Goal: Task Accomplishment & Management: Use online tool/utility

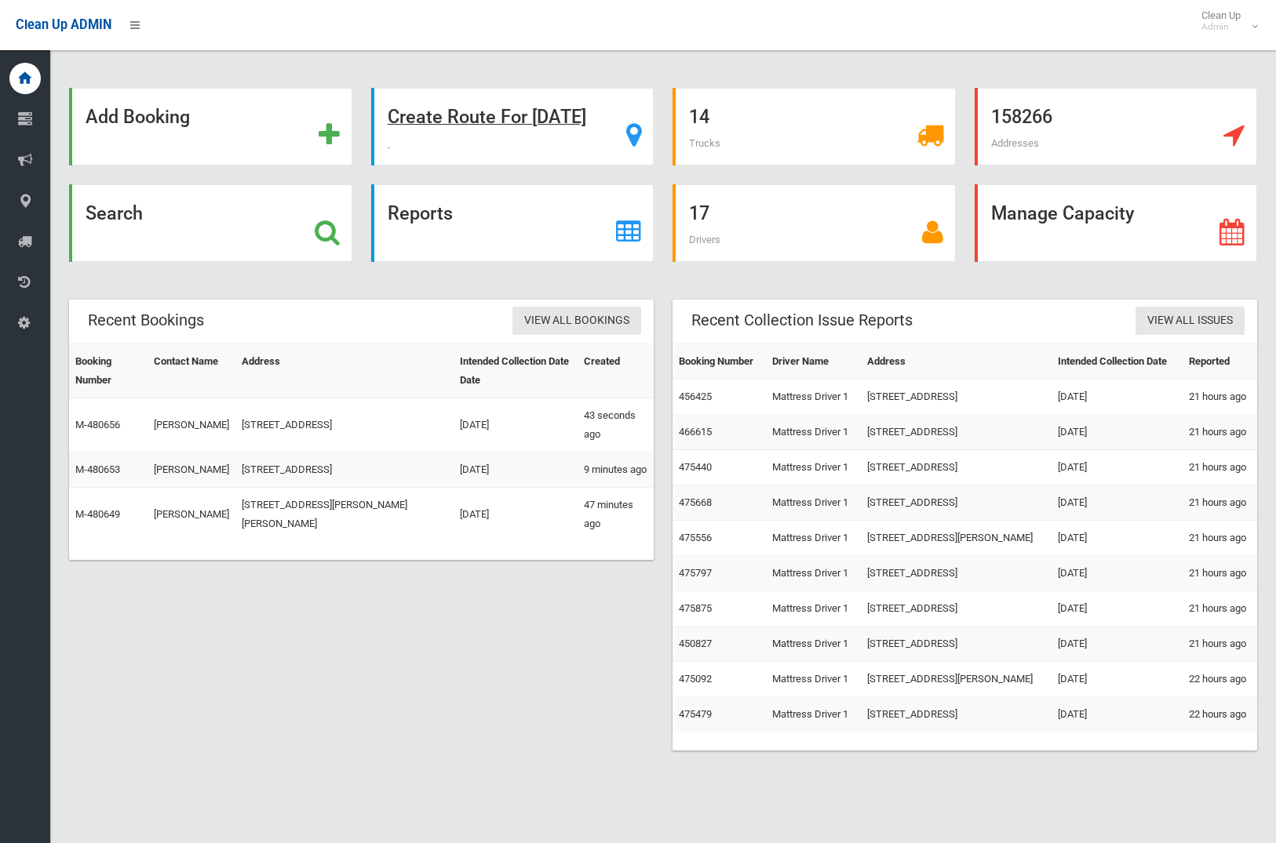
click at [523, 122] on strong "Create Route For [DATE]" at bounding box center [487, 117] width 198 height 22
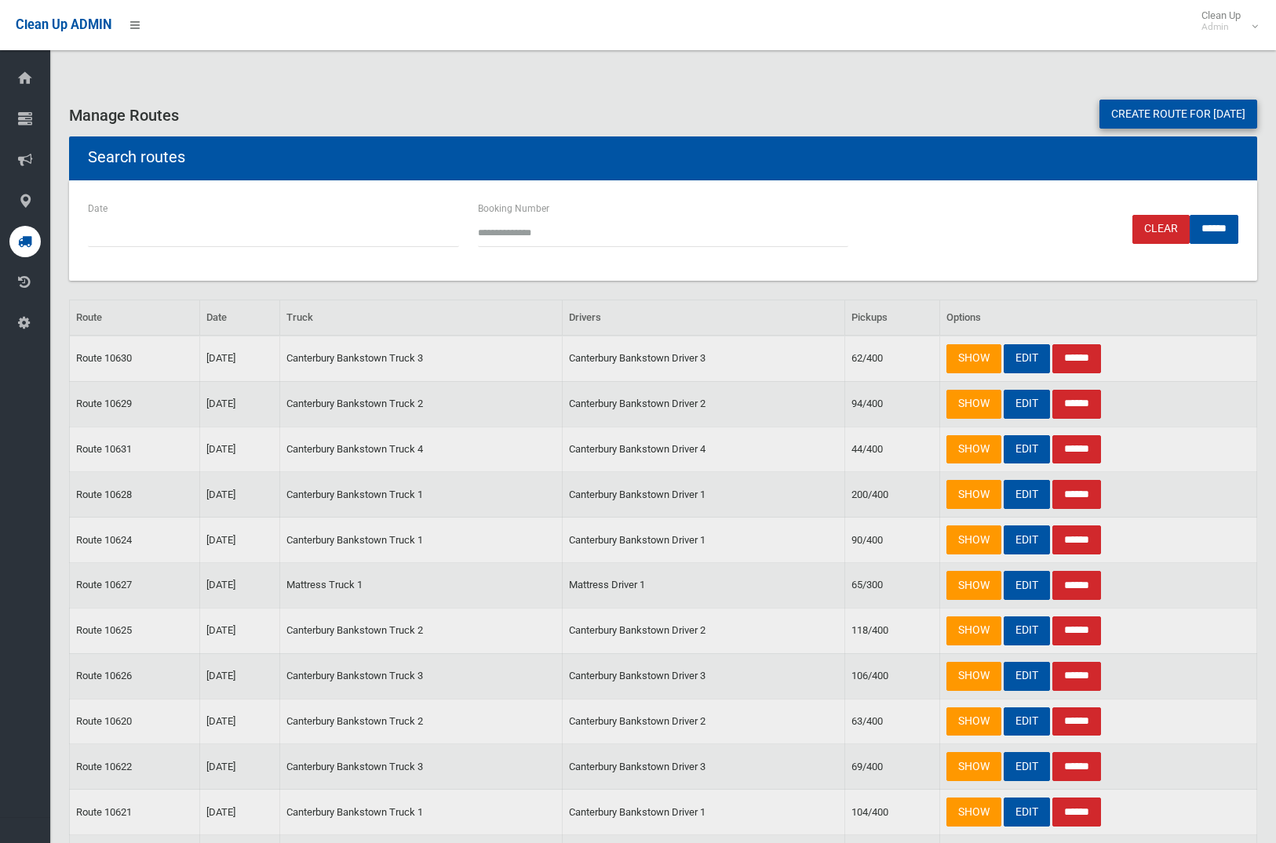
click at [1172, 114] on link "Create route for tomorrow" at bounding box center [1178, 114] width 158 height 29
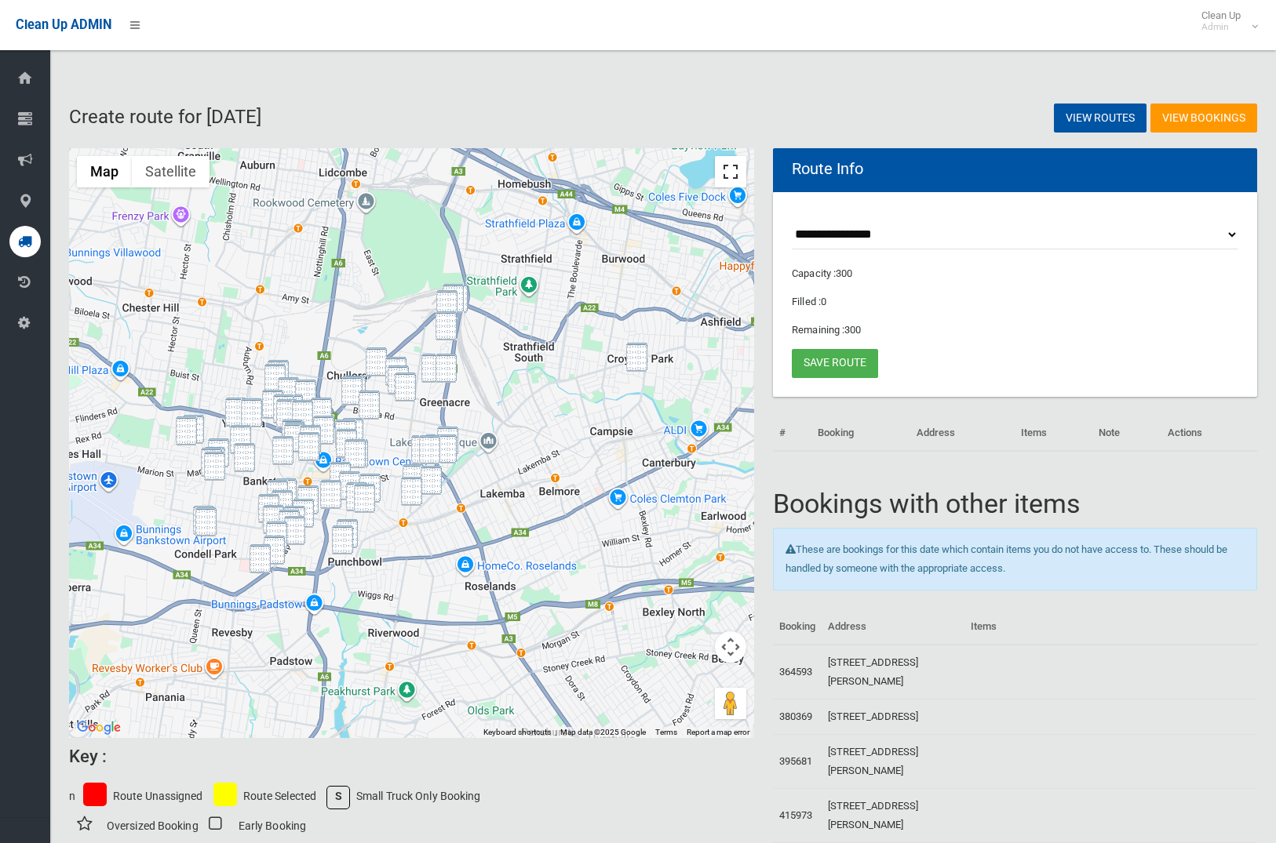
click at [741, 180] on button "Toggle fullscreen view" at bounding box center [730, 171] width 31 height 31
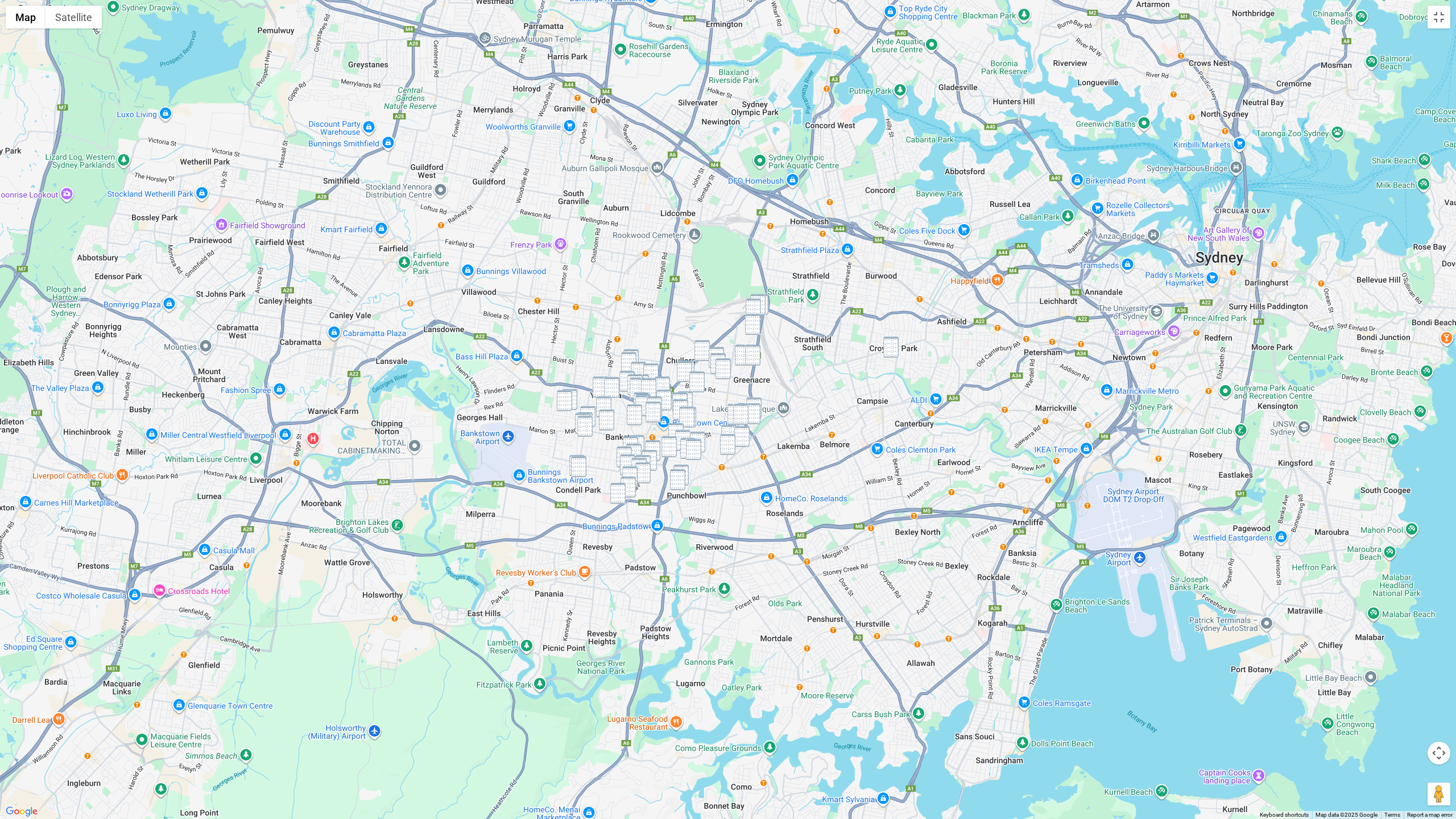
click at [893, 347] on img "27 Dunmore Street, CROYDON PARK NSW 2133" at bounding box center [890, 346] width 15 height 21
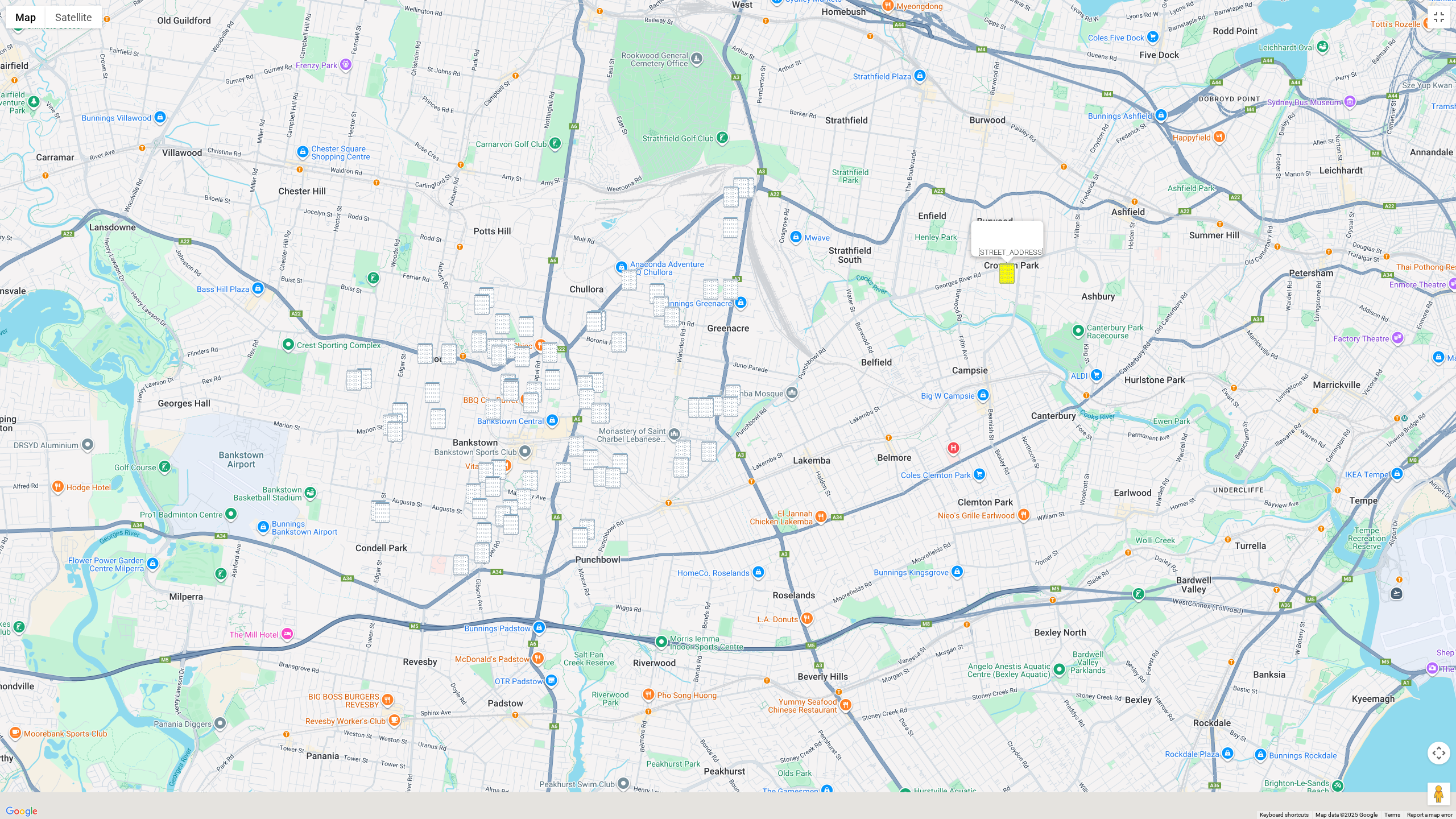
drag, startPoint x: 801, startPoint y: 423, endPoint x: 846, endPoint y: 259, distance: 170.1
click at [846, 259] on div "27 Dunmore Street, CROYDON PARK NSW 2133" at bounding box center [728, 410] width 1456 height 819
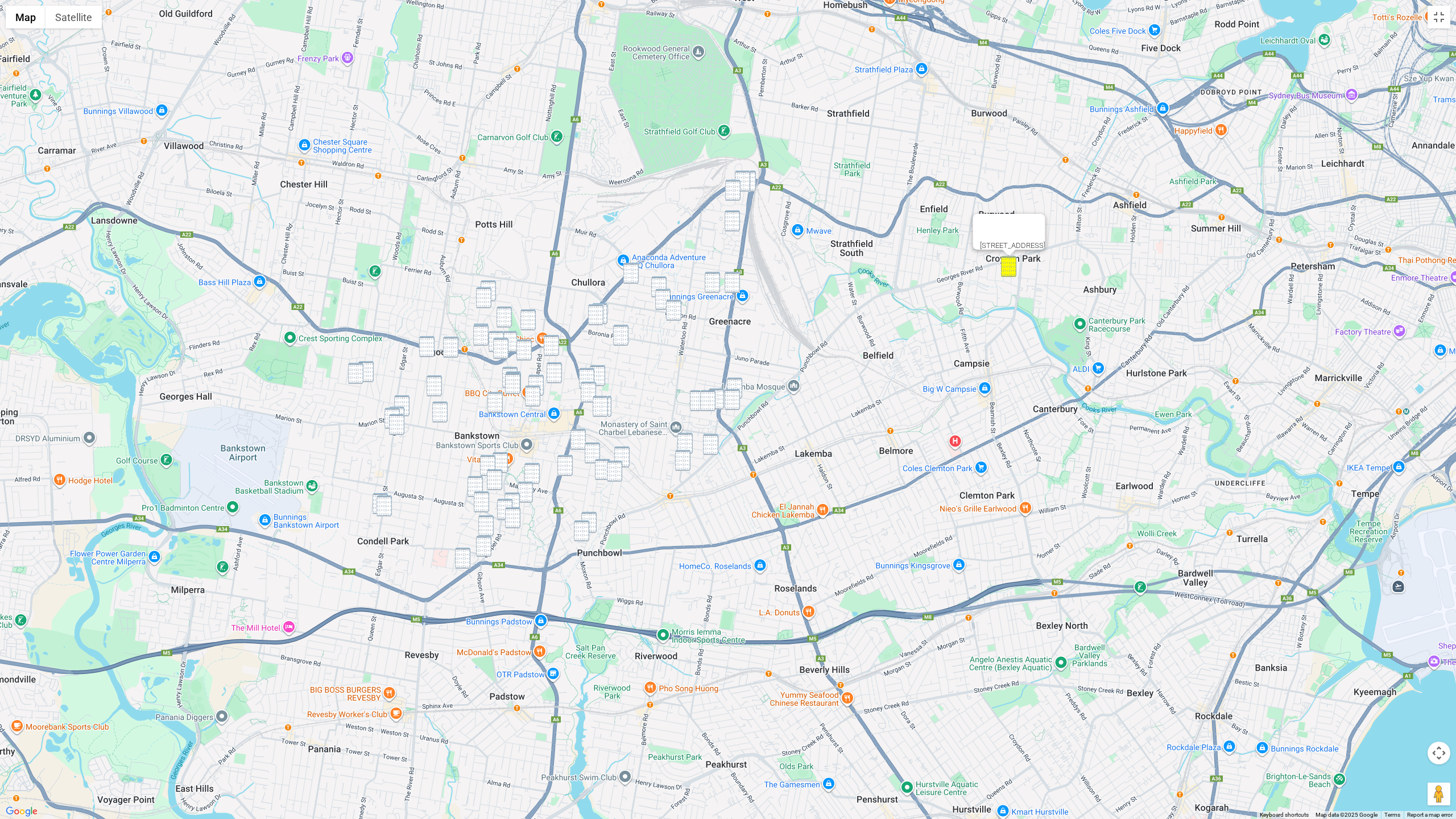
click at [753, 182] on img "4 Roberts Road, GREENACRE NSW 2190" at bounding box center [748, 180] width 15 height 21
click at [747, 183] on img "9 Margaret Street, GREENACRE NSW 2190" at bounding box center [743, 180] width 15 height 21
click at [734, 192] on img "21 Wesley Street, GREENACRE NSW 2190" at bounding box center [732, 190] width 15 height 21
click at [732, 218] on img "10 Mc Donald Way, GREENACRE NSW 2190" at bounding box center [732, 220] width 15 height 21
click at [735, 280] on img "136 Roberts Road, GREENACRE NSW 2190" at bounding box center [732, 282] width 15 height 21
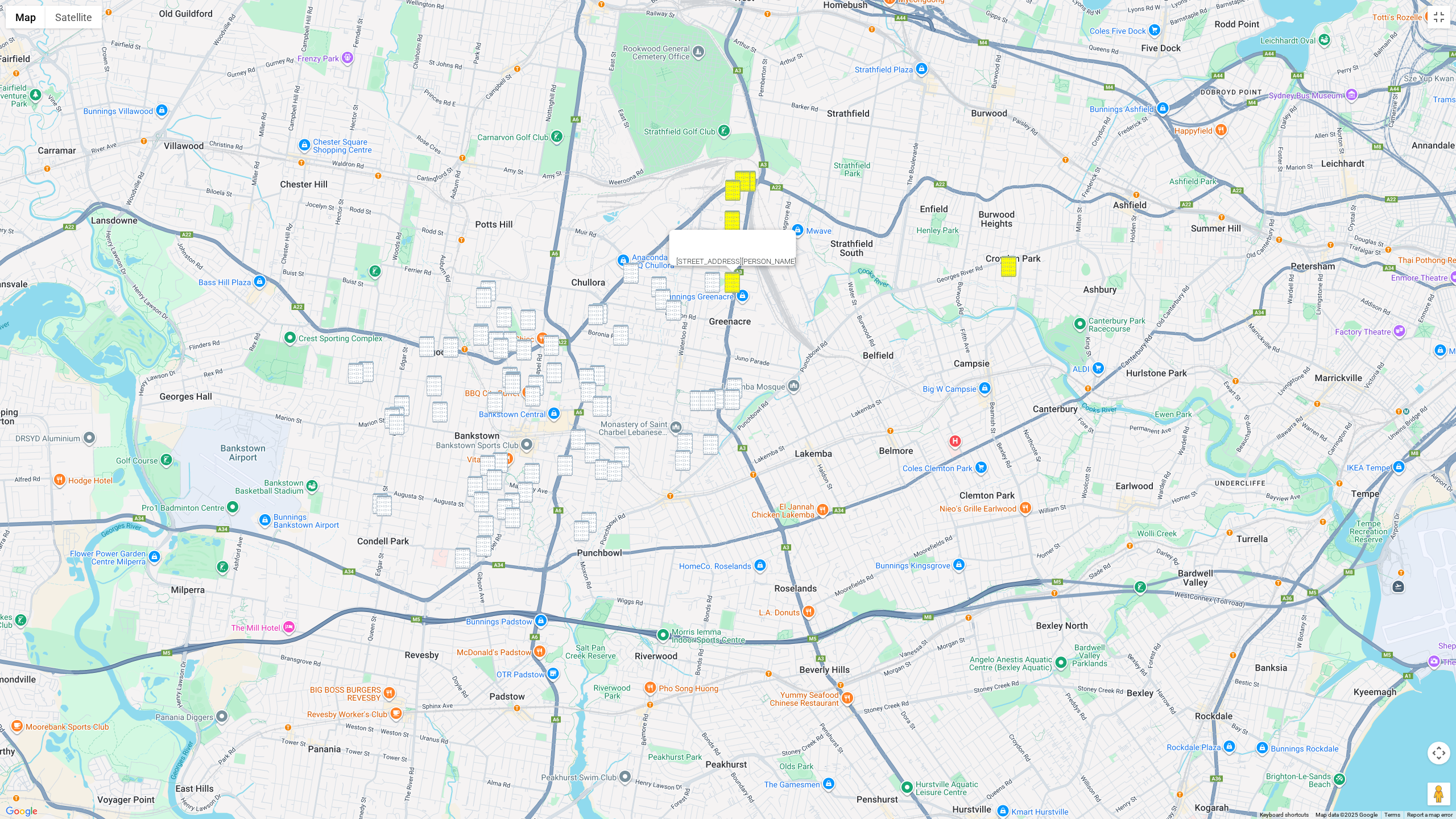
drag, startPoint x: 715, startPoint y: 283, endPoint x: 637, endPoint y: 283, distance: 78.0
click at [715, 283] on img "49 Maiden Street, GREENACRE NSW 2190" at bounding box center [712, 282] width 15 height 21
click at [626, 275] on img "15 Hillcrest Avenue, GREENACRE NSW 2190" at bounding box center [631, 273] width 15 height 21
click at [661, 283] on img "48 Northcote Road, GREENACRE NSW 2190" at bounding box center [658, 286] width 15 height 21
drag, startPoint x: 663, startPoint y: 291, endPoint x: 679, endPoint y: 310, distance: 24.8
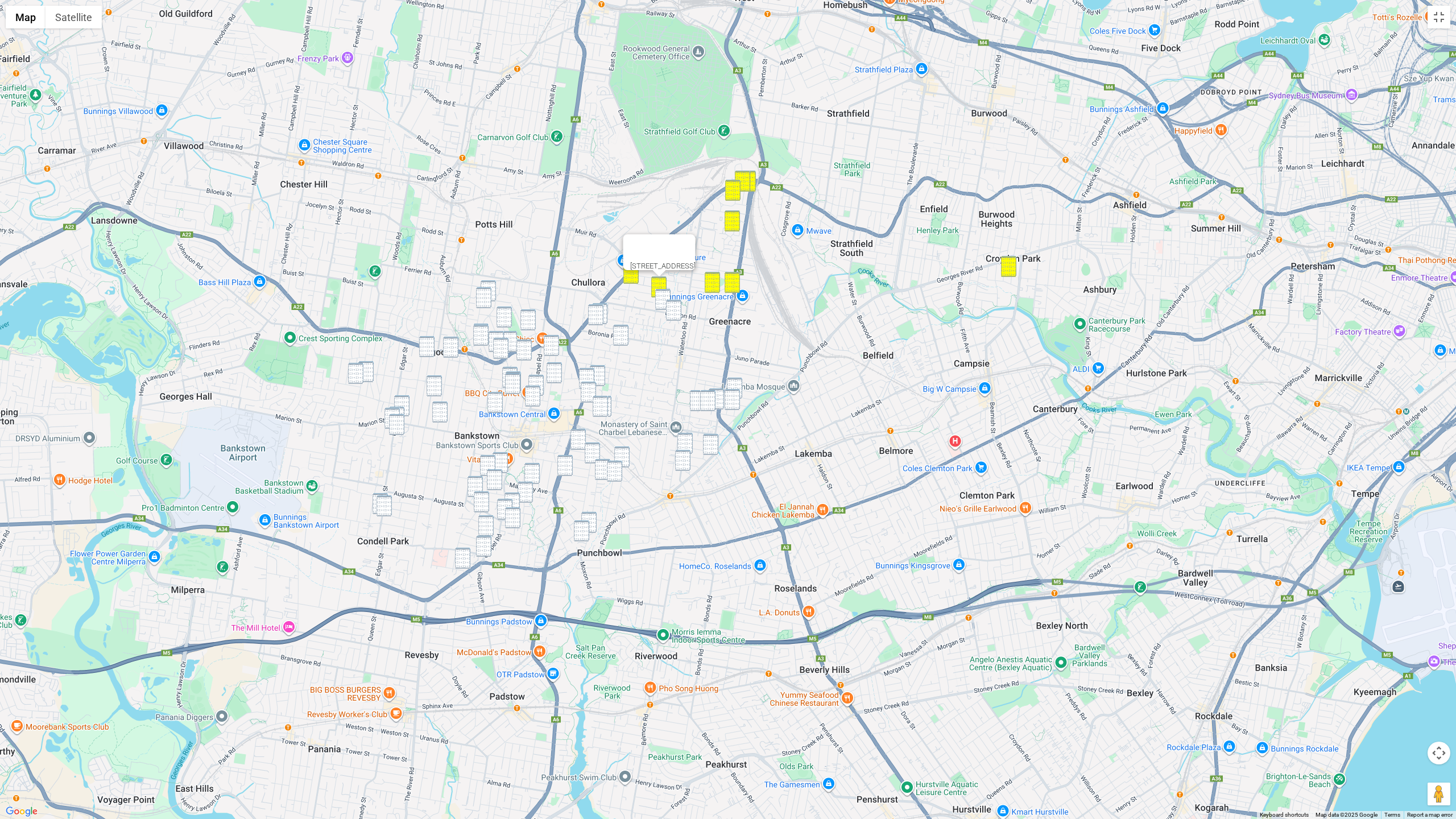
click at [663, 291] on img "64 Rawson Road, GREENACRE NSW 2190" at bounding box center [663, 299] width 15 height 21
click at [679, 310] on img "13A Jacqueline Crescent, GREENACRE NSW 2190" at bounding box center [674, 309] width 15 height 21
click at [599, 315] on img "94 Highview Avenue, GREENACRE NSW 2190" at bounding box center [595, 315] width 15 height 21
drag, startPoint x: 605, startPoint y: 315, endPoint x: 626, endPoint y: 339, distance: 31.9
click at [605, 315] on img "81 Highview Avenue, GREENACRE NSW 2190" at bounding box center [600, 313] width 15 height 21
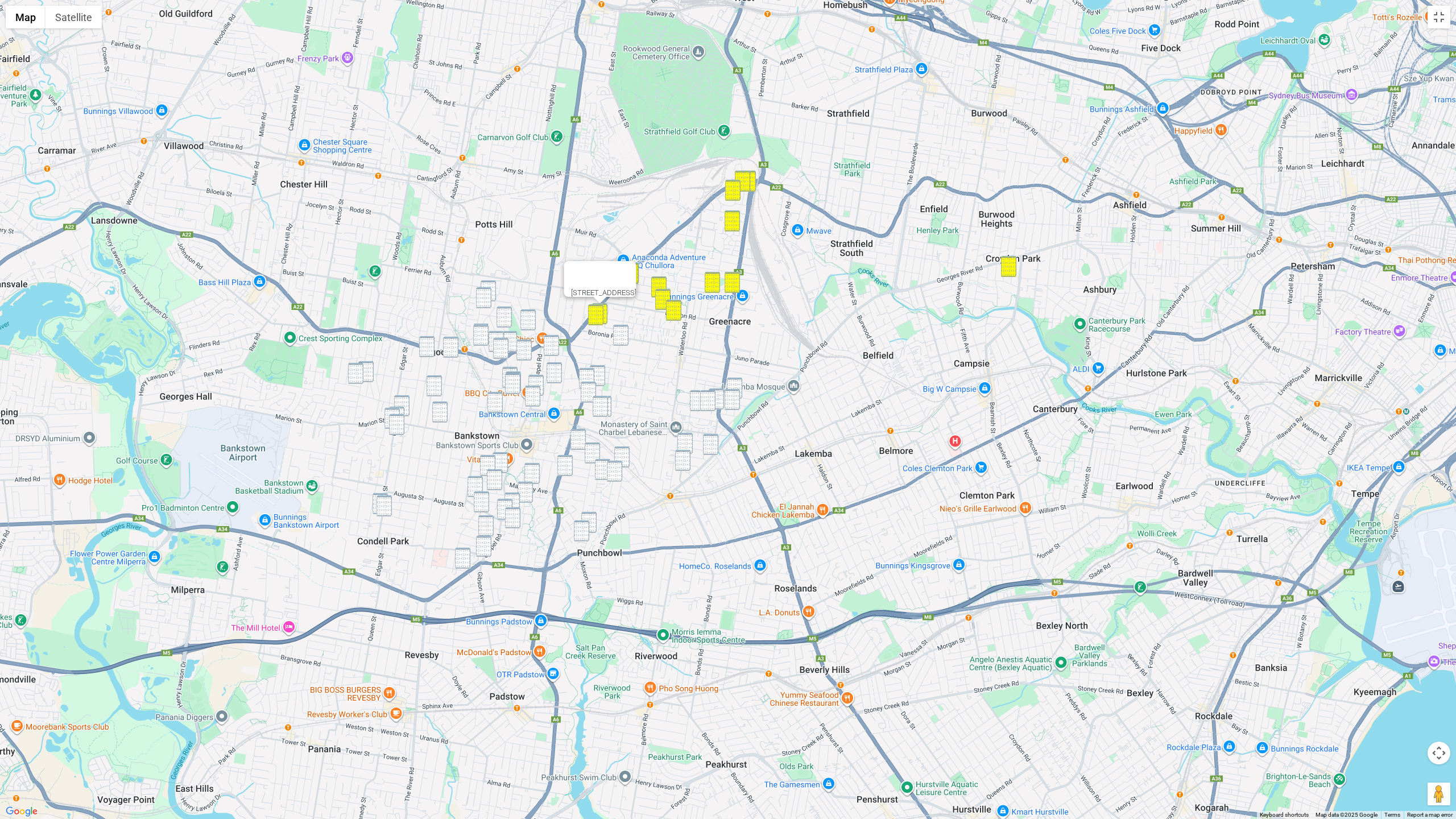
drag, startPoint x: 626, startPoint y: 337, endPoint x: 653, endPoint y: 357, distance: 33.6
click at [626, 338] on img "99 Hillcrest Avenue, GREENACRE NSW 2190" at bounding box center [621, 335] width 15 height 21
click at [740, 381] on img "3 Wales Street, GREENACRE NSW 2190" at bounding box center [735, 388] width 15 height 21
drag, startPoint x: 737, startPoint y: 394, endPoint x: 726, endPoint y: 394, distance: 11.0
click at [737, 394] on img "27 Wales Street, GREENACRE NSW 2190" at bounding box center [732, 399] width 15 height 21
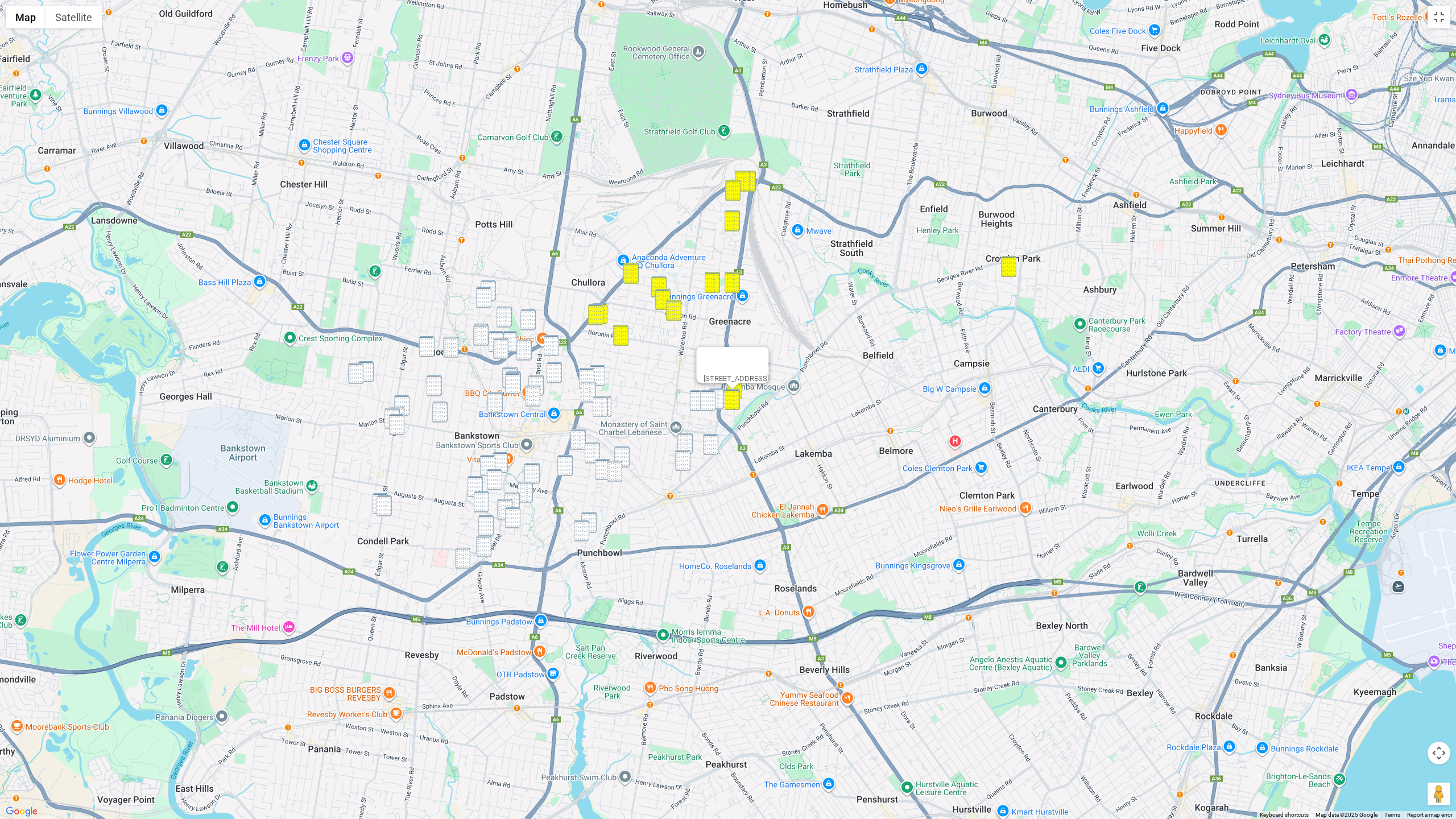
click at [721, 394] on img "3A Napoleon Road, GREENACRE NSW 2190" at bounding box center [716, 399] width 15 height 21
drag, startPoint x: 708, startPoint y: 397, endPoint x: 698, endPoint y: 398, distance: 10.0
click at [708, 397] on img "20 Napoleon Road, GREENACRE NSW 2190" at bounding box center [708, 400] width 15 height 21
click at [696, 399] on img "42 Napoleon Road, GREENACRE NSW 2190" at bounding box center [698, 400] width 15 height 21
click at [708, 442] on img "607 Punchbowl Road, PUNCHBOWL NSW 2196" at bounding box center [711, 444] width 15 height 21
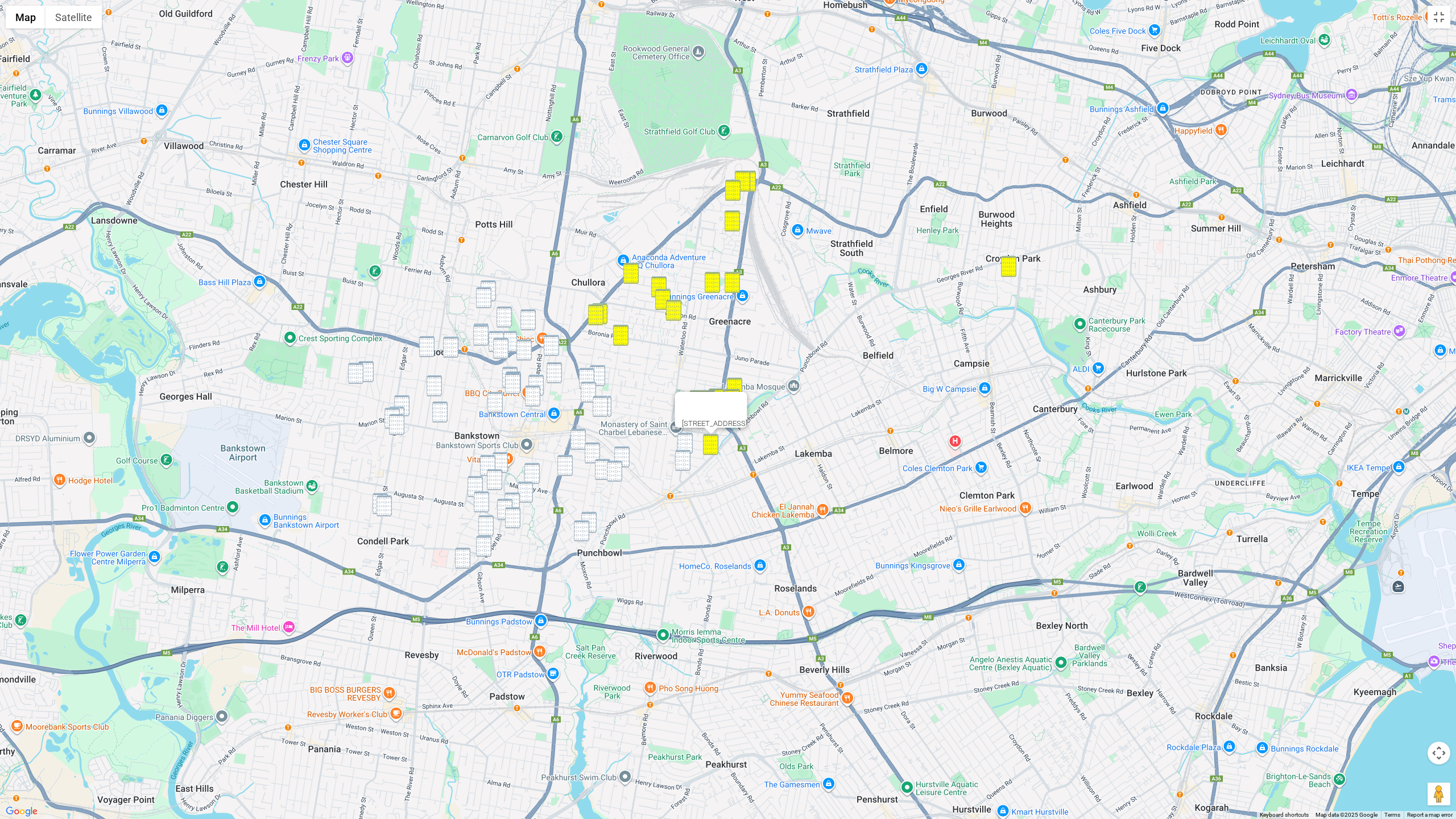
click at [684, 438] on img "1/53 Acacia Avenue, PUNCHBOWL NSW 2196" at bounding box center [684, 443] width 15 height 21
click at [686, 452] on img "19 Acacia Avenue, PUNCHBOWL NSW 2196" at bounding box center [682, 460] width 15 height 21
drag, startPoint x: 490, startPoint y: 285, endPoint x: 487, endPoint y: 294, distance: 9.5
click at [490, 285] on img "39 Bowden Boulevard, YAGOONA NSW 2199" at bounding box center [488, 291] width 15 height 21
click at [487, 294] on img "13 Charlton Street, YAGOONA NSW 2199" at bounding box center [484, 297] width 15 height 21
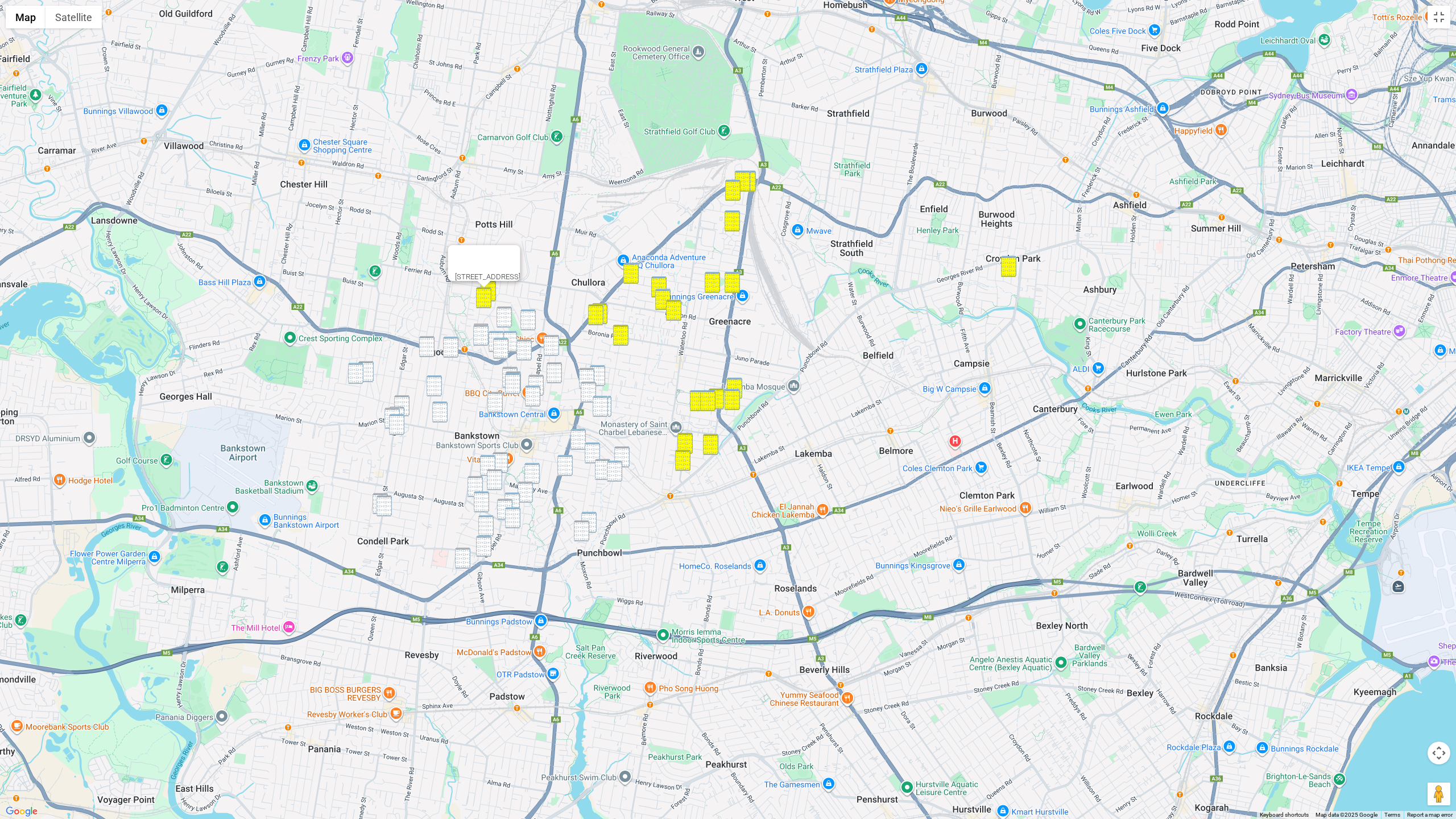
click at [499, 313] on img "45 Avoca Street, YAGOONA NSW 2199" at bounding box center [504, 317] width 15 height 21
click at [524, 315] on img "38 Emery Avenue, YAGOONA NSW 2199" at bounding box center [528, 320] width 15 height 21
click at [479, 331] on img "102 Caldwell Parade, YAGOONA NSW 2199" at bounding box center [481, 335] width 15 height 21
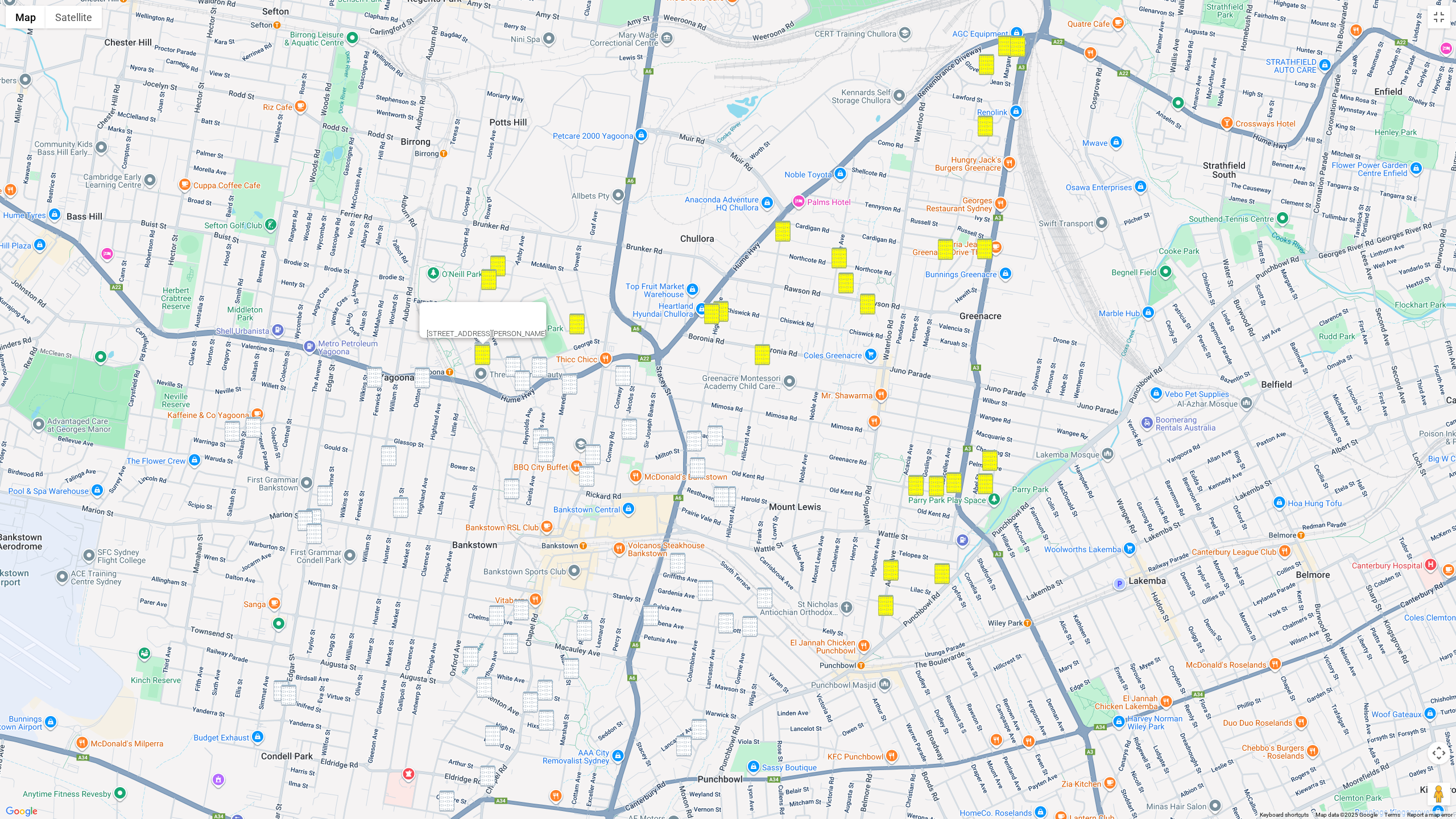
click at [479, 342] on div at bounding box center [484, 341] width 15 height 7
click at [487, 344] on div at bounding box center [484, 341] width 15 height 7
click at [511, 344] on div "102 Caldwell Parade, YAGOONA NSW 2199" at bounding box center [728, 410] width 1456 height 819
drag, startPoint x: 512, startPoint y: 360, endPoint x: 502, endPoint y: 360, distance: 10.0
click at [510, 361] on img "1/117 Ashby Avenue, YAGOONA NSW 2199" at bounding box center [513, 366] width 15 height 21
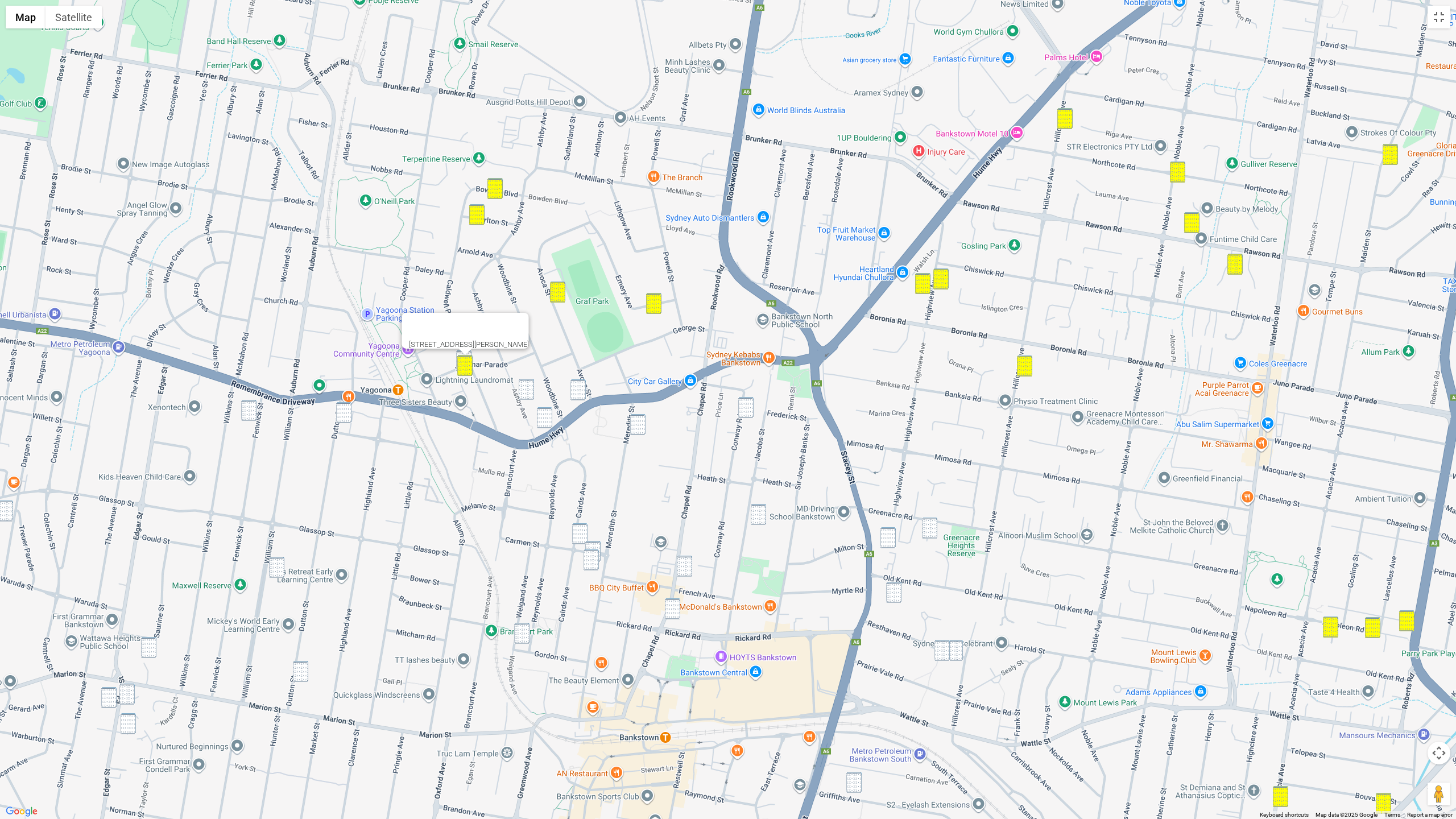
drag, startPoint x: 461, startPoint y: 353, endPoint x: 468, endPoint y: 356, distance: 7.6
click at [461, 353] on div at bounding box center [466, 352] width 15 height 7
click at [535, 387] on div "102 Caldwell Parade, YAGOONA NSW 2199" at bounding box center [728, 410] width 1456 height 819
click at [513, 333] on div "102 Caldwell Parade, YAGOONA NSW 2199" at bounding box center [466, 330] width 127 height 36
click at [529, 315] on button "Close" at bounding box center [516, 326] width 28 height 28
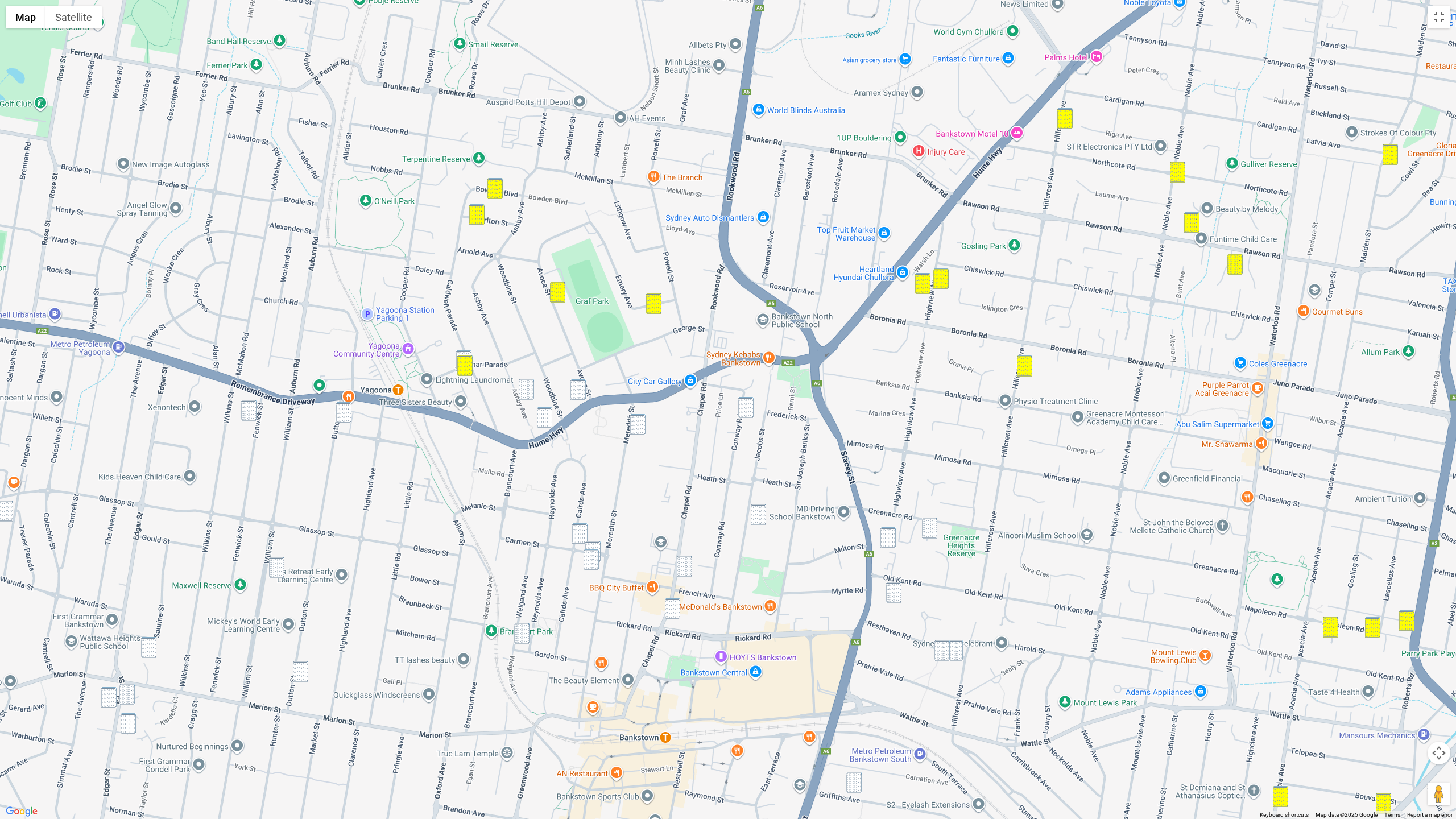
click at [469, 356] on img "102 Caldwell Parade, YAGOONA NSW 2199" at bounding box center [465, 365] width 15 height 21
click at [466, 361] on img "102 Caldwell Parade, YAGOONA NSW 2199" at bounding box center [465, 365] width 15 height 21
click at [521, 312] on button "Close" at bounding box center [516, 326] width 28 height 28
click at [464, 350] on img "100 Caldwell Parade, YAGOONA NSW 2199" at bounding box center [463, 360] width 15 height 21
click at [250, 418] on img "6A Fenwick Street, YAGOONA NSW 2199" at bounding box center [249, 410] width 15 height 21
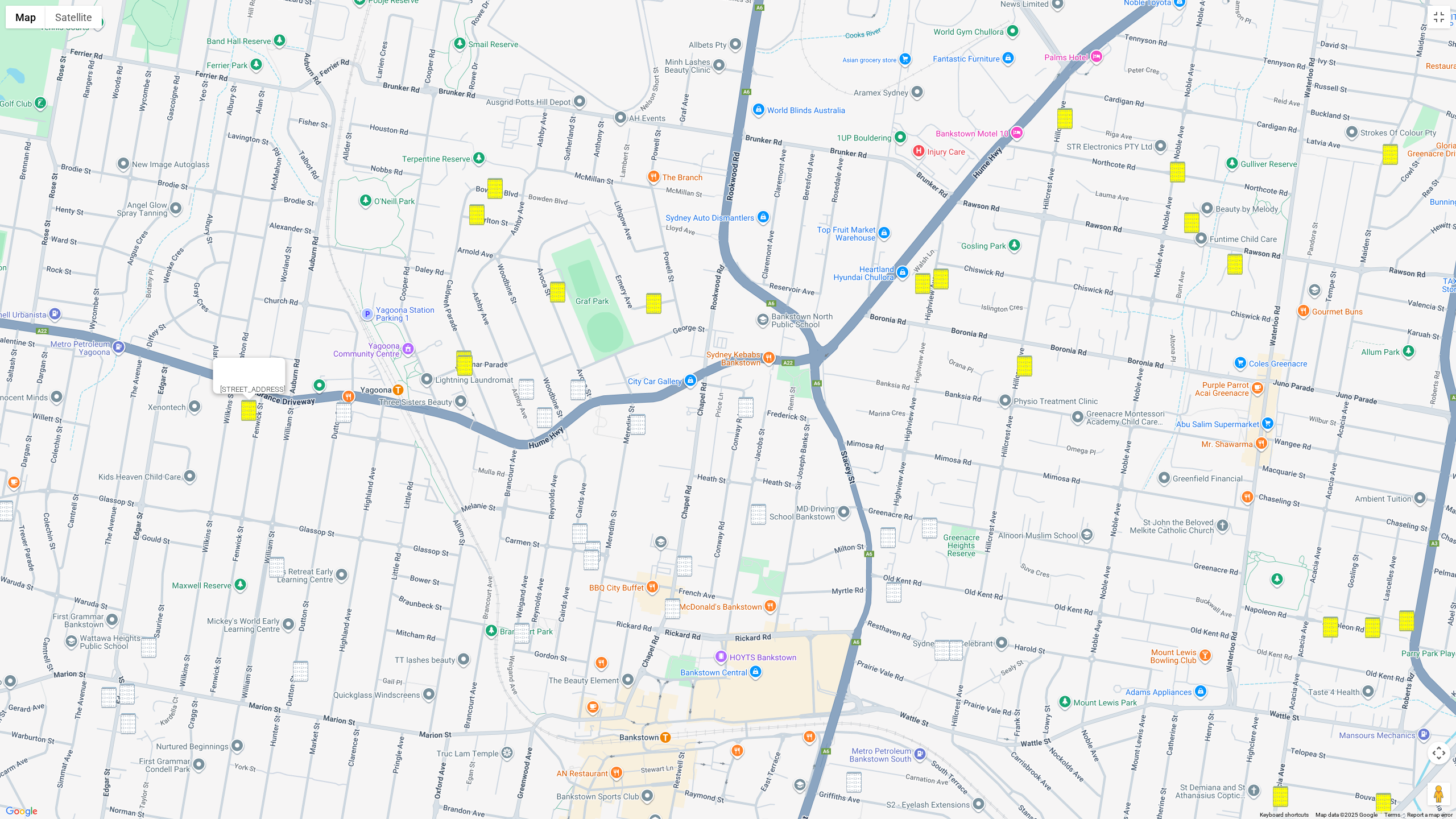
drag, startPoint x: 338, startPoint y: 416, endPoint x: 368, endPoint y: 417, distance: 30.0
click at [342, 417] on img "124 Dutton Street, YAGOONA NSW 2199" at bounding box center [344, 412] width 15 height 21
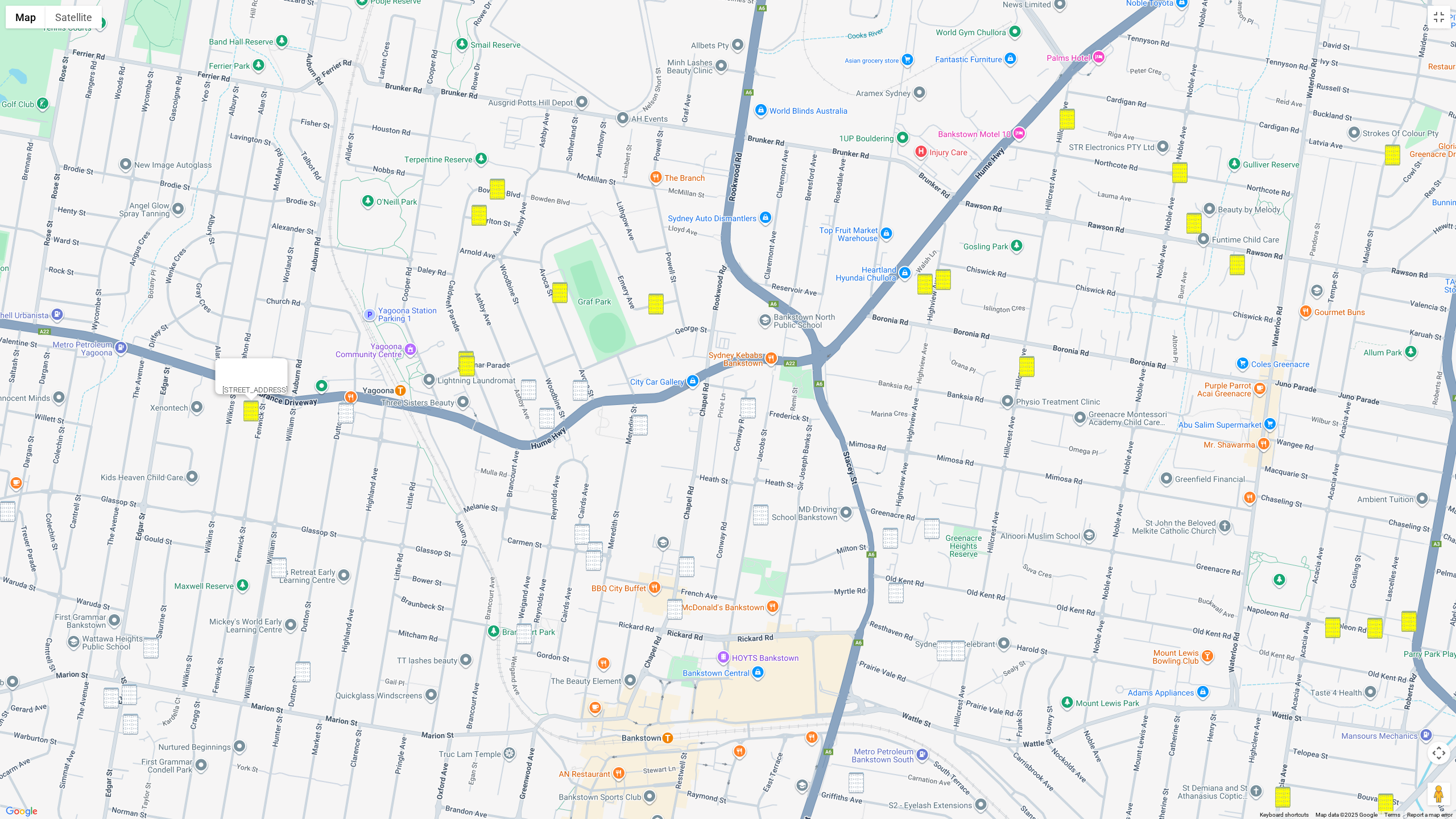
click at [531, 391] on img "1/117 Ashby Avenue, YAGOONA NSW 2199" at bounding box center [529, 389] width 15 height 21
drag, startPoint x: 577, startPoint y: 391, endPoint x: 560, endPoint y: 412, distance: 27.0
click at [576, 392] on img "384 Hume Highway, BANKSTOWN NSW 2200" at bounding box center [580, 390] width 15 height 21
click at [545, 420] on img "404 Hume Highway, YAGOONA NSW 2199" at bounding box center [547, 417] width 15 height 21
click at [340, 415] on img "124 Dutton Street, YAGOONA NSW 2199" at bounding box center [346, 412] width 15 height 21
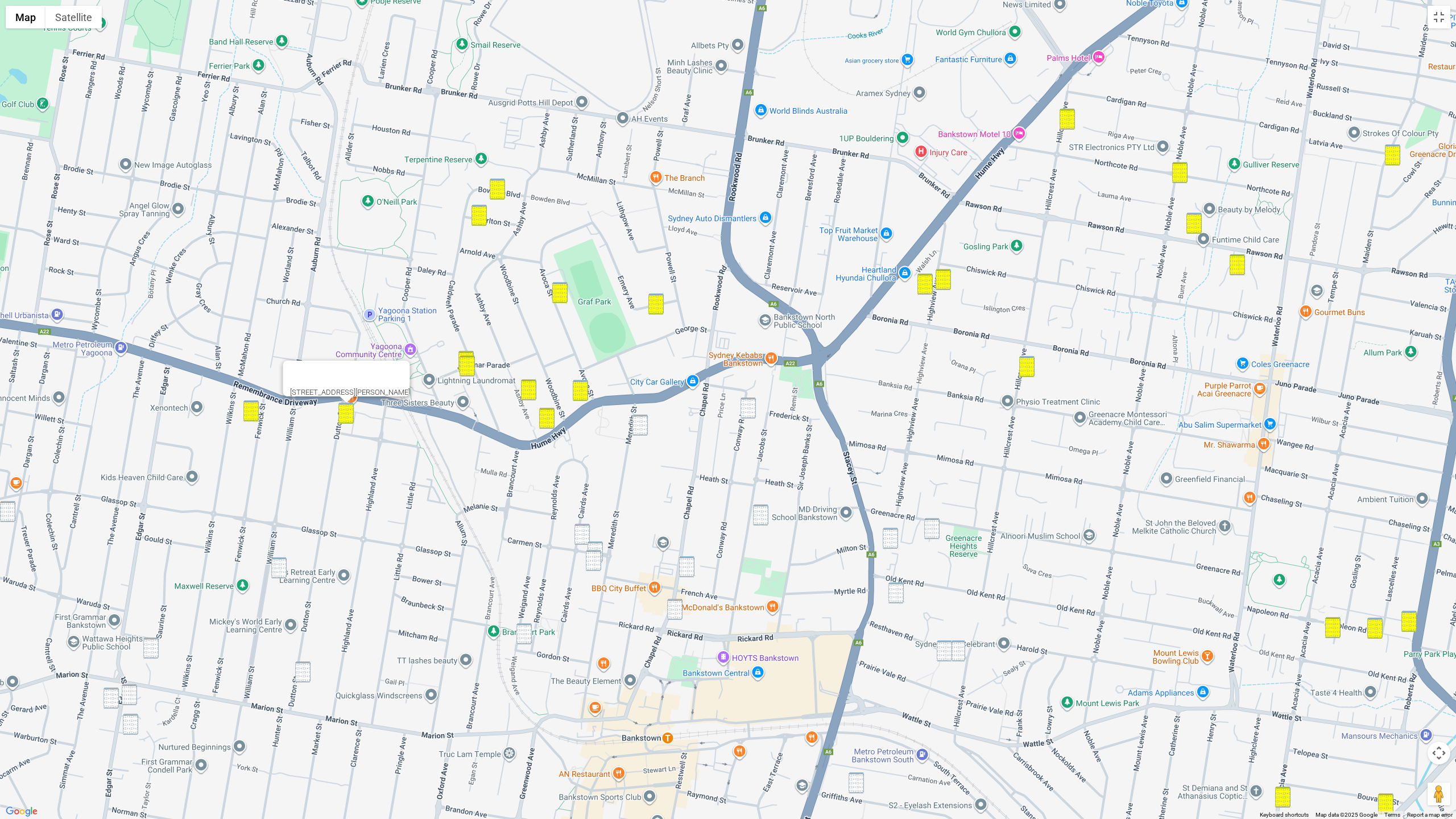
click at [634, 420] on img "125 Meredith Street, BANKSTOWN NSW 2200" at bounding box center [640, 425] width 15 height 21
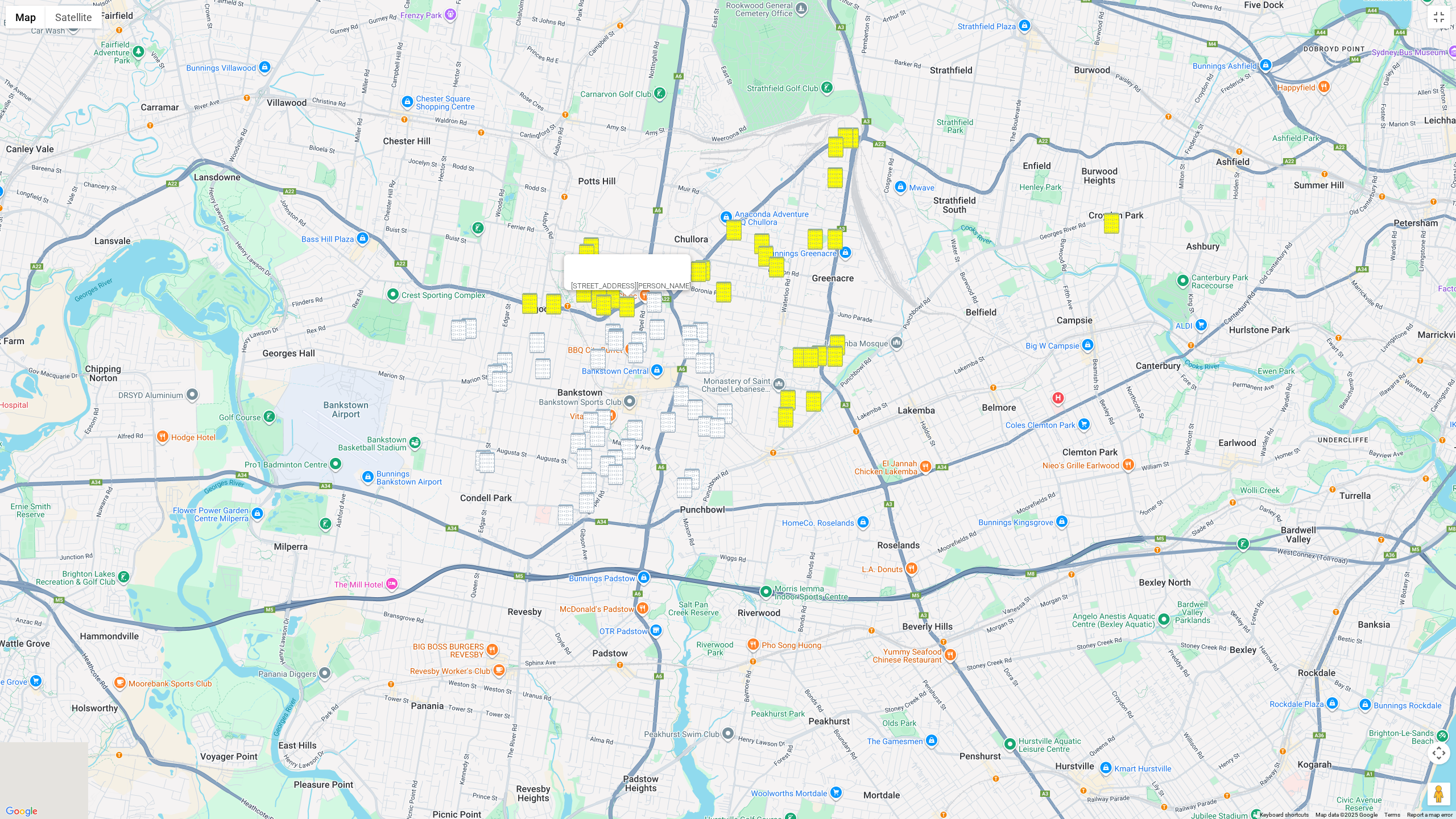
drag, startPoint x: 438, startPoint y: 399, endPoint x: 423, endPoint y: 217, distance: 182.6
click at [415, 213] on div "125 Meredith Street, BANKSTOWN NSW 2200" at bounding box center [728, 410] width 1456 height 819
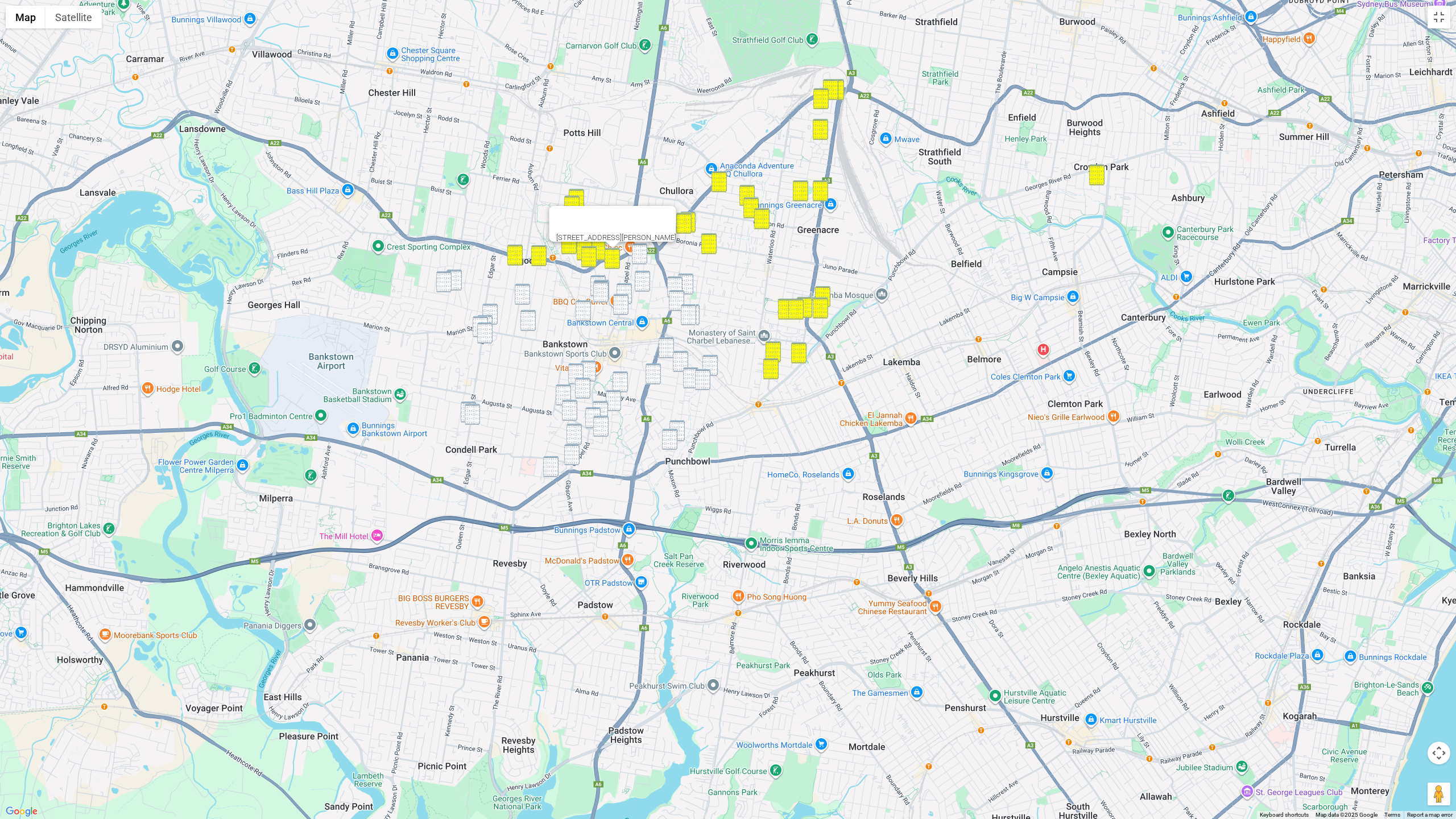
drag, startPoint x: 643, startPoint y: 250, endPoint x: 645, endPoint y: 259, distance: 9.2
click at [643, 251] on img "65 Conway Road, BANKSTOWN NSW 2200" at bounding box center [640, 254] width 15 height 21
drag, startPoint x: 648, startPoint y: 279, endPoint x: 666, endPoint y: 281, distance: 18.1
click at [648, 279] on img "49 Jacobs Street, BANKSTOWN NSW 2200" at bounding box center [642, 280] width 15 height 21
click at [674, 281] on img "221 Old Kent Road, GREENACRE NSW 2190" at bounding box center [674, 286] width 15 height 21
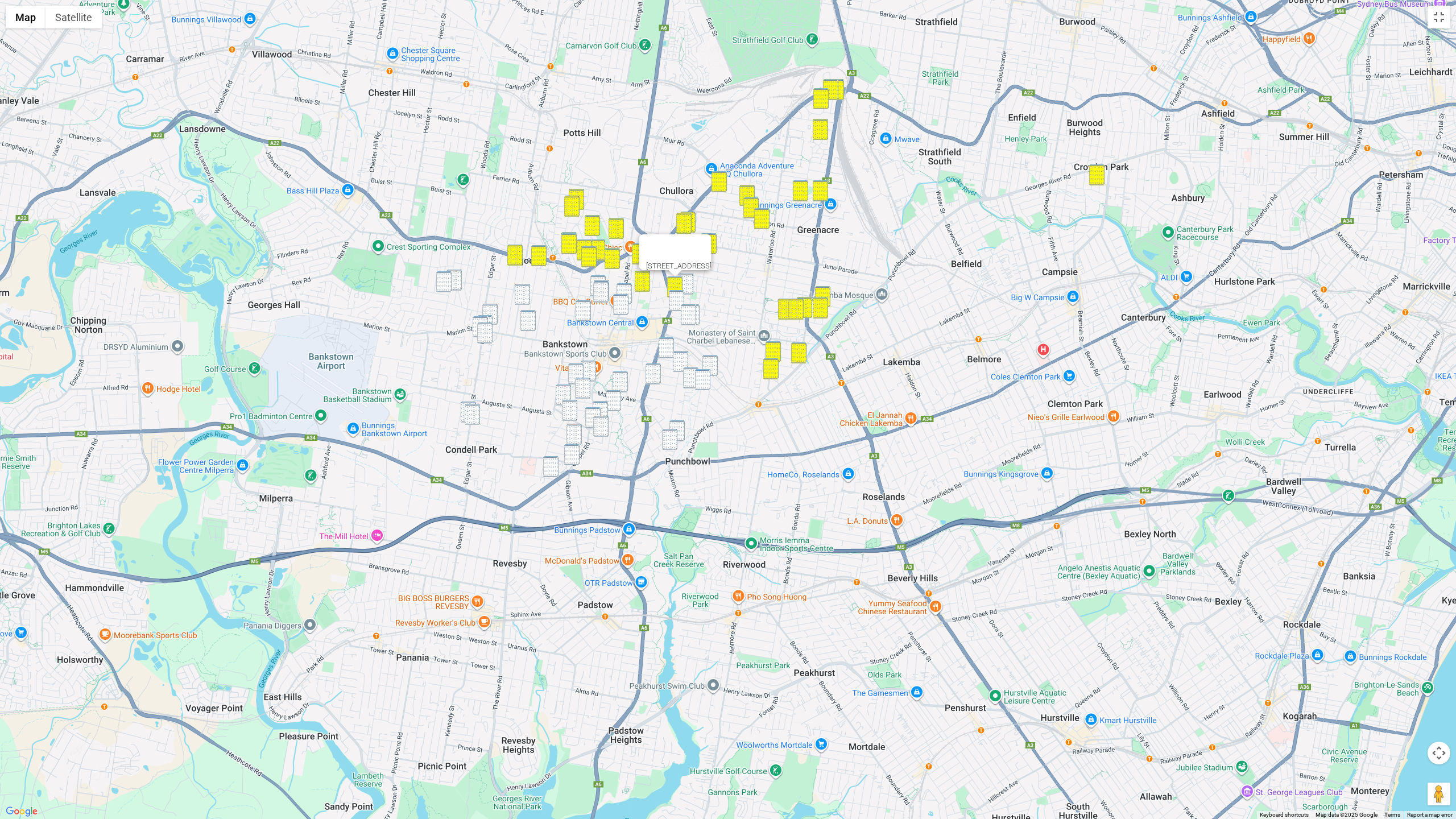
drag, startPoint x: 691, startPoint y: 283, endPoint x: 687, endPoint y: 289, distance: 7.2
click at [691, 283] on img "1/136 Greenacre Road, GREENACRE NSW 2190" at bounding box center [685, 283] width 15 height 21
click at [684, 292] on img "1/136 Greenacre Road, GREENACRE NSW 2190" at bounding box center [685, 283] width 15 height 21
click at [687, 309] on img "25 Resthaven Road, BANKSTOWN NSW 2200" at bounding box center [688, 315] width 15 height 21
drag, startPoint x: 677, startPoint y: 303, endPoint x: 690, endPoint y: 307, distance: 13.6
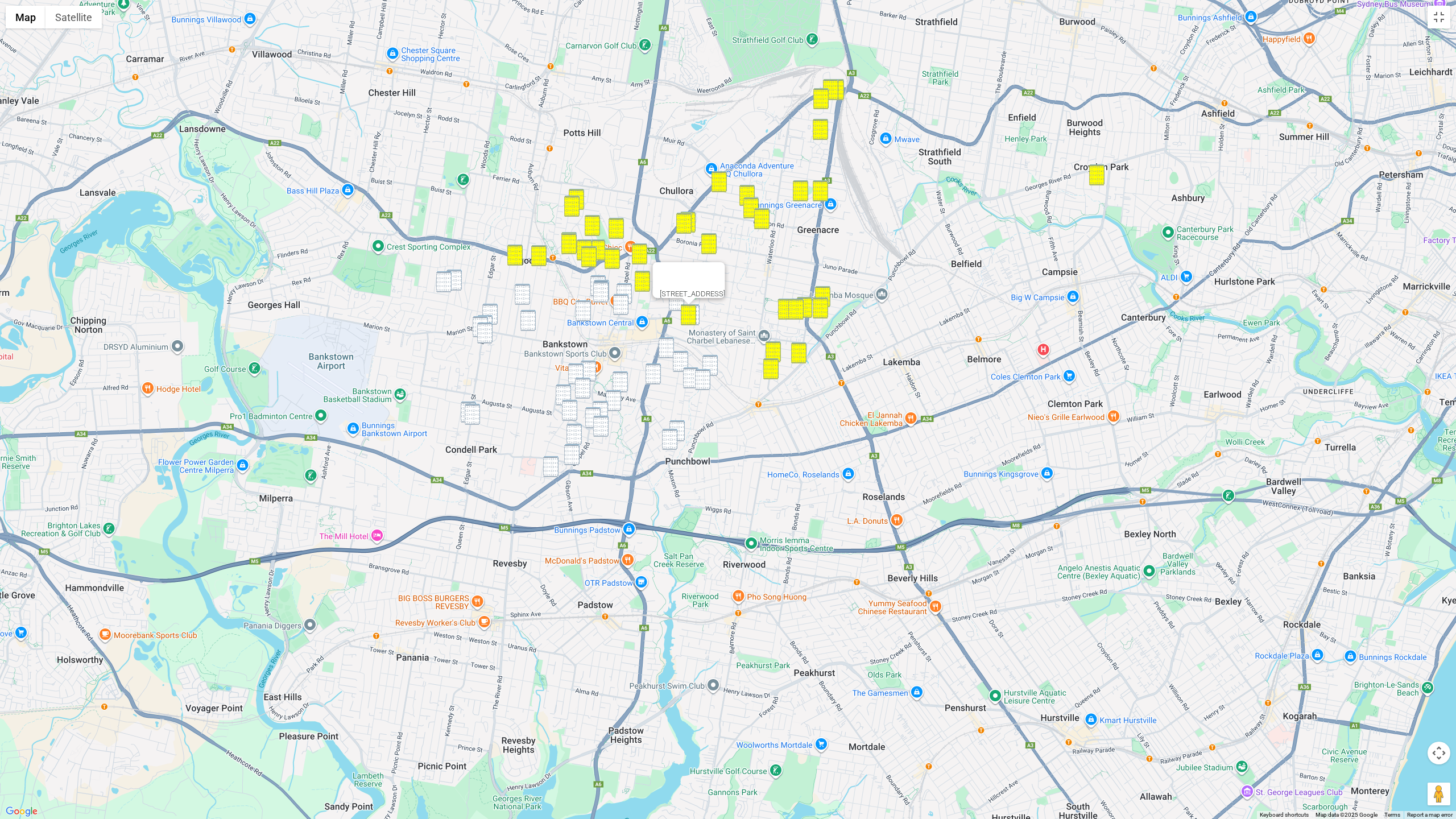
click at [677, 303] on img "224 Old Kent Road, GREENACRE NSW 2190" at bounding box center [677, 300] width 15 height 21
click at [698, 312] on img "176 Hillcrest Avenue, MOUNT LEWIS NSW 2190" at bounding box center [692, 315] width 15 height 21
drag, startPoint x: 711, startPoint y: 356, endPoint x: 708, endPoint y: 376, distance: 20.2
click at [711, 357] on img "2/96 South Terrace, BANKSTOWN NSW 2200" at bounding box center [710, 365] width 15 height 21
click at [706, 382] on img "12 Scott Street, PUNCHBOWL NSW 2196" at bounding box center [703, 379] width 15 height 21
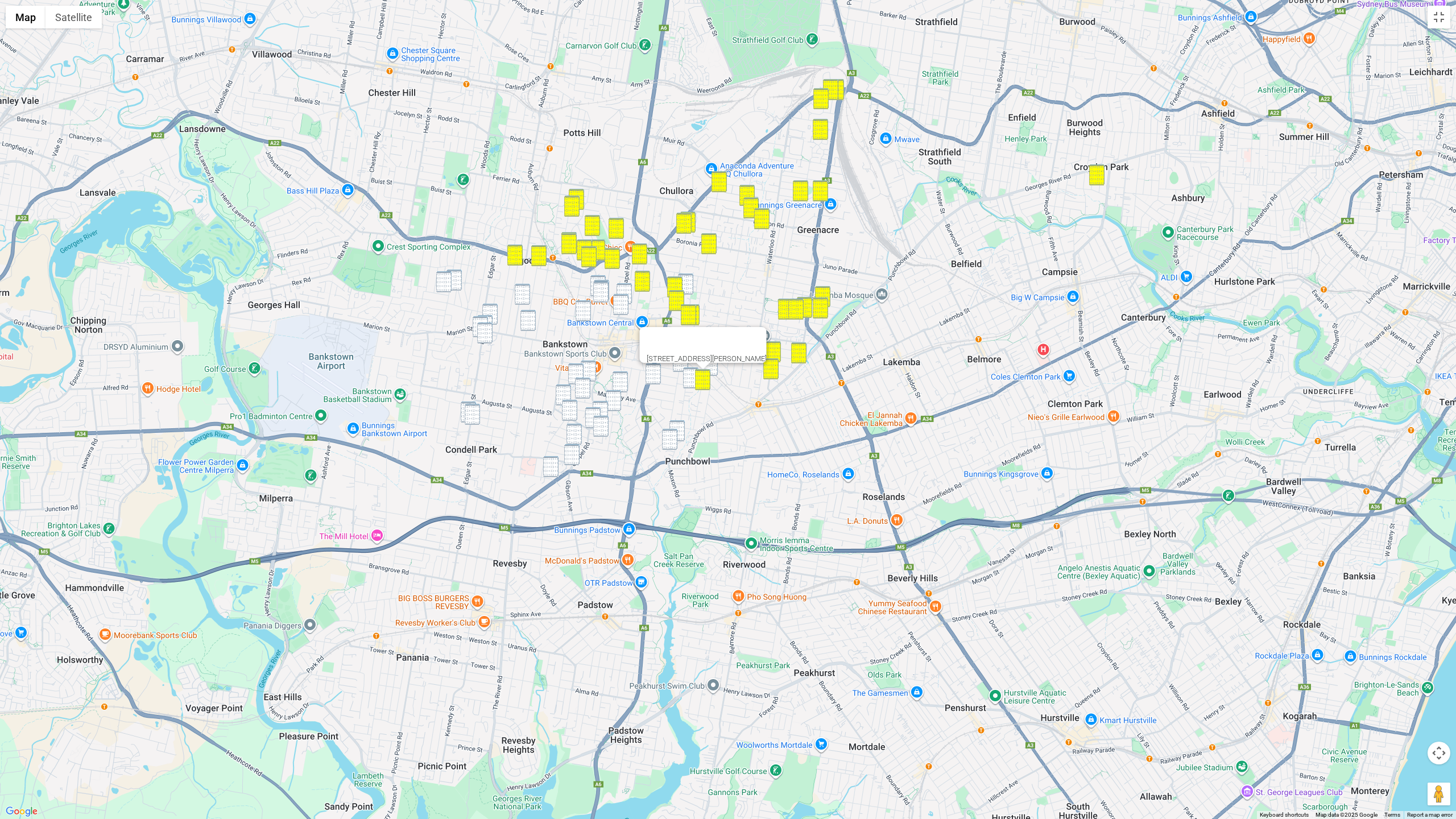
drag, startPoint x: 690, startPoint y: 287, endPoint x: 685, endPoint y: 302, distance: 15.8
click at [690, 288] on img "1/136 Greenacre Road, GREENACRE NSW 2190" at bounding box center [685, 283] width 15 height 21
drag, startPoint x: 669, startPoint y: 347, endPoint x: 679, endPoint y: 355, distance: 12.8
click at [669, 347] on img "165 Griffiths Avenue, BANKSTOWN NSW 2200" at bounding box center [666, 347] width 15 height 21
drag, startPoint x: 684, startPoint y: 358, endPoint x: 708, endPoint y: 363, distance: 24.5
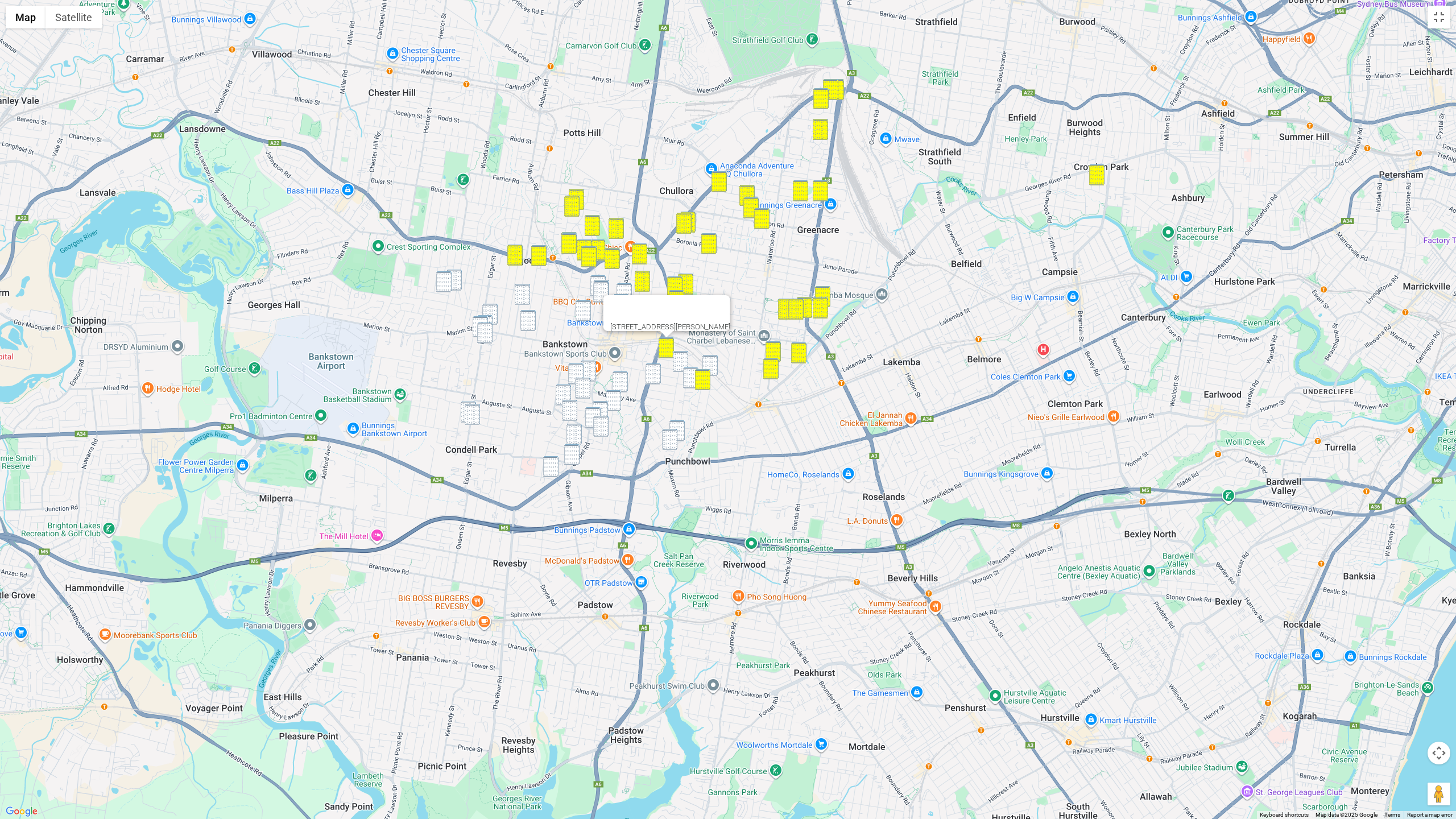
click at [685, 359] on img "2 Columbine Avenue, BANKSTOWN NSW 2200" at bounding box center [680, 361] width 15 height 21
click at [712, 364] on img "2/96 South Terrace, BANKSTOWN NSW 2200" at bounding box center [710, 365] width 15 height 21
click at [689, 373] on img "34A Scott Street, PUNCHBOWL NSW 2196" at bounding box center [690, 378] width 15 height 21
click at [682, 431] on img "17 Sunny Crescent, PUNCHBOWL NSW 2196" at bounding box center [677, 431] width 15 height 21
drag, startPoint x: 669, startPoint y: 436, endPoint x: 660, endPoint y: 428, distance: 12.0
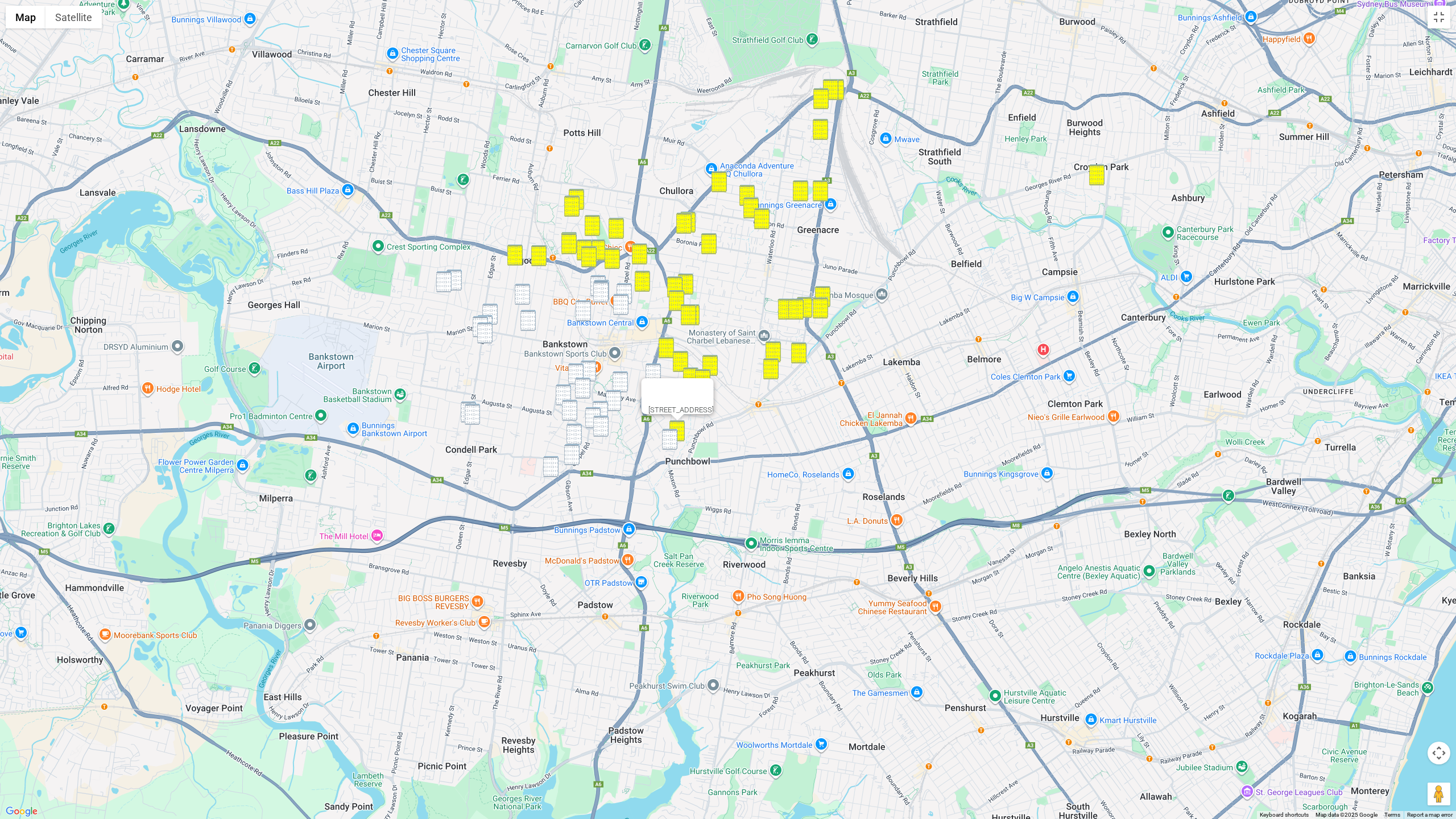
click at [669, 436] on img "22 James Street, PUNCHBOWL NSW 2196" at bounding box center [669, 438] width 15 height 21
click at [447, 282] on img "2 Warringa Street, YAGOONA NSW 2199" at bounding box center [444, 281] width 15 height 21
click at [458, 283] on img "54 Dargan Street, YAGOONA NSW 2199" at bounding box center [454, 280] width 15 height 21
drag, startPoint x: 521, startPoint y: 291, endPoint x: 522, endPoint y: 298, distance: 7.1
click at [521, 291] on img "179 William Street, BANKSTOWN NSW 2200" at bounding box center [522, 294] width 15 height 21
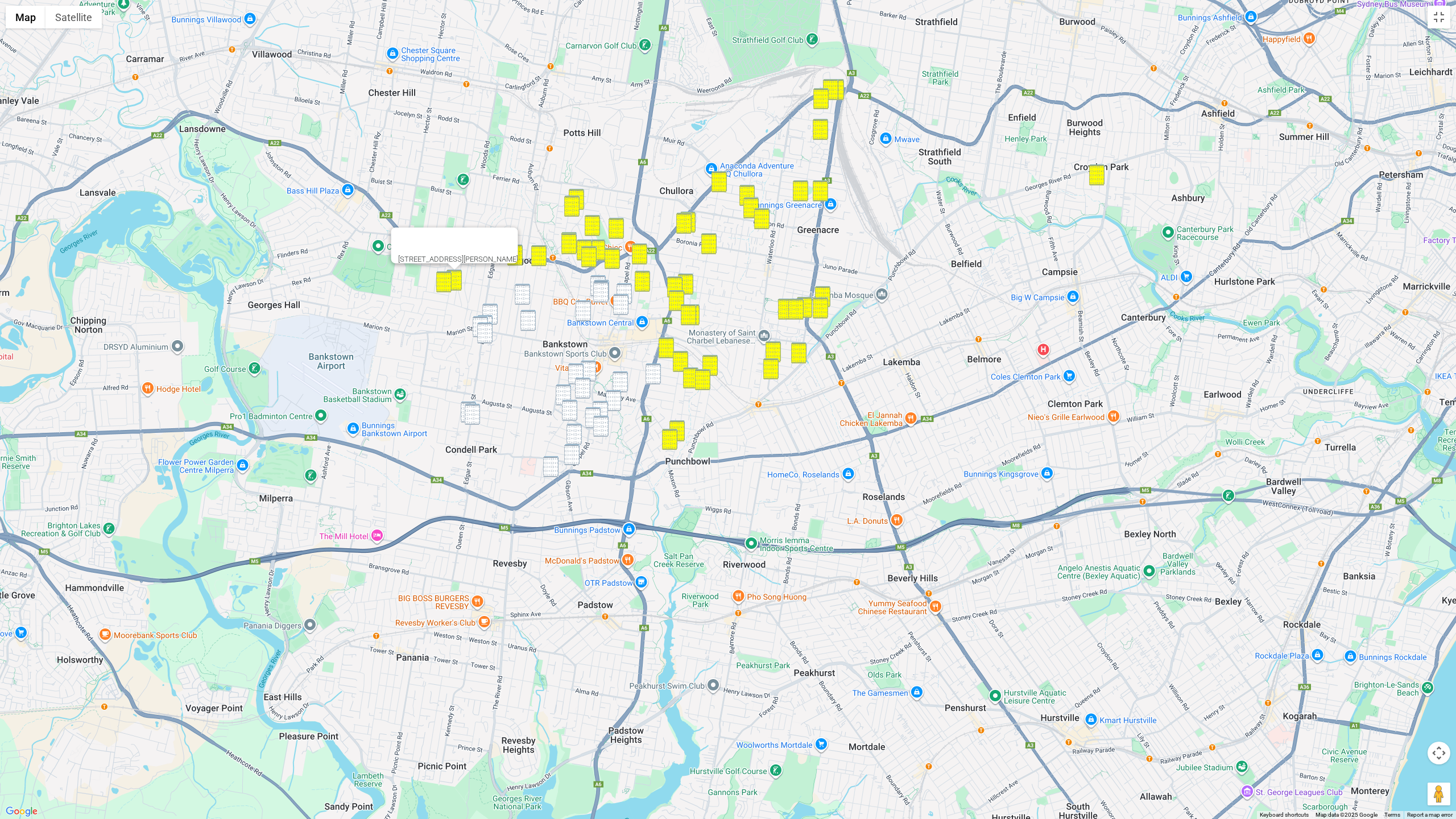
drag, startPoint x: 526, startPoint y: 315, endPoint x: 502, endPoint y: 313, distance: 24.1
click at [526, 315] on img "16 Dutton Street, BANKSTOWN NSW 2200" at bounding box center [528, 320] width 15 height 21
drag, startPoint x: 495, startPoint y: 312, endPoint x: 495, endPoint y: 320, distance: 8.0
click at [495, 312] on img "3 Belrose Court, BANKSTOWN NSW 2200" at bounding box center [489, 314] width 15 height 21
click at [491, 320] on img "1/129 Edgar Street, CONDELL PARK NSW 2200" at bounding box center [484, 325] width 15 height 21
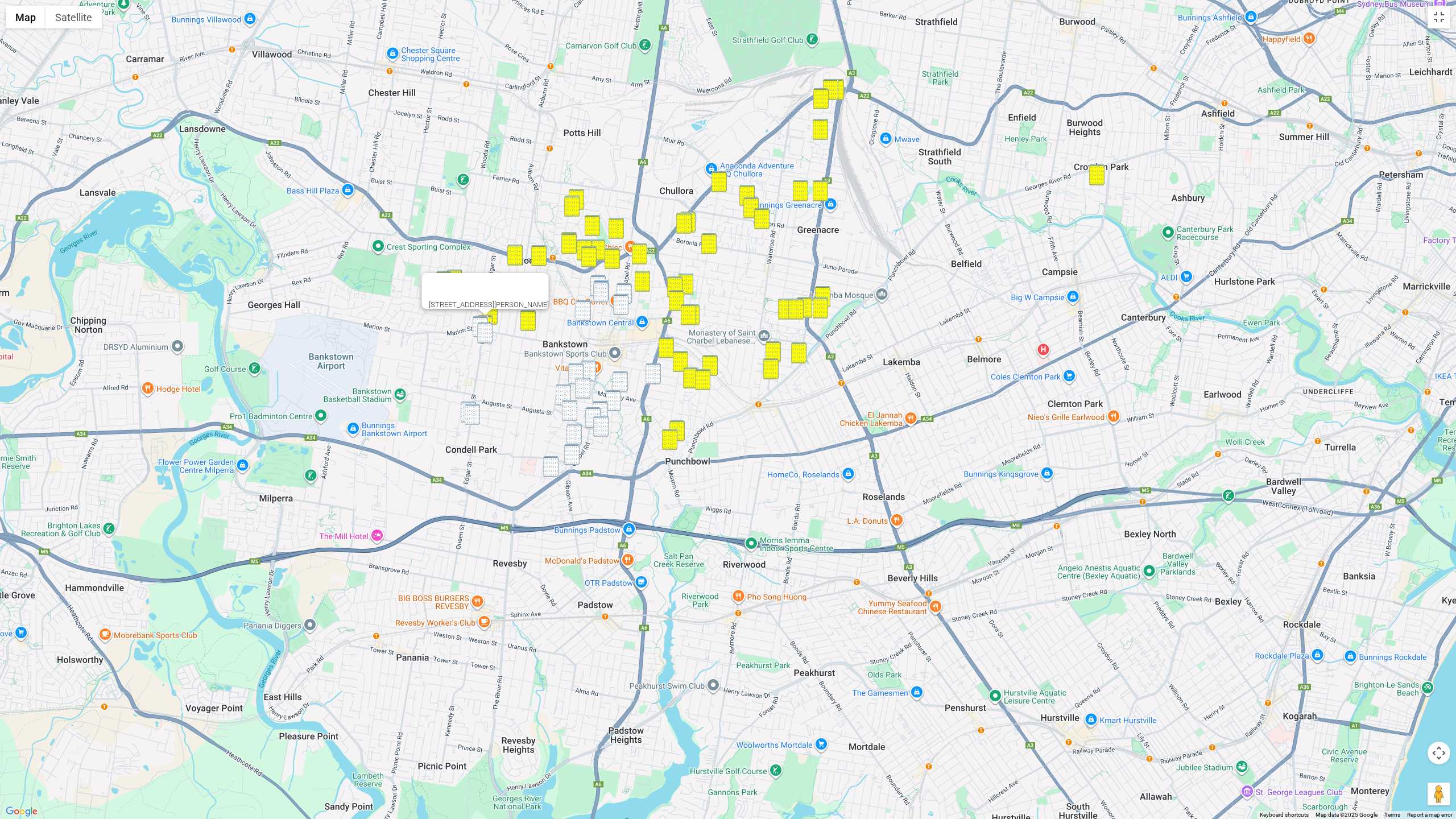
click at [484, 321] on img "140a Edgar Street, CONDELL PARK NSW 2200" at bounding box center [480, 326] width 15 height 21
click at [484, 329] on img "133 Edgar Street, CONDELL PARK NSW 2200" at bounding box center [484, 333] width 15 height 21
click at [463, 403] on img "292 Edgar Street, CONDELL PARK NSW 2200" at bounding box center [468, 412] width 15 height 21
click at [471, 410] on img "231 Edgar Street, CONDELL PARK NSW 2200" at bounding box center [472, 414] width 15 height 21
click at [546, 466] on img "3 Claribel Street, BANKSTOWN NSW 2200" at bounding box center [550, 466] width 15 height 21
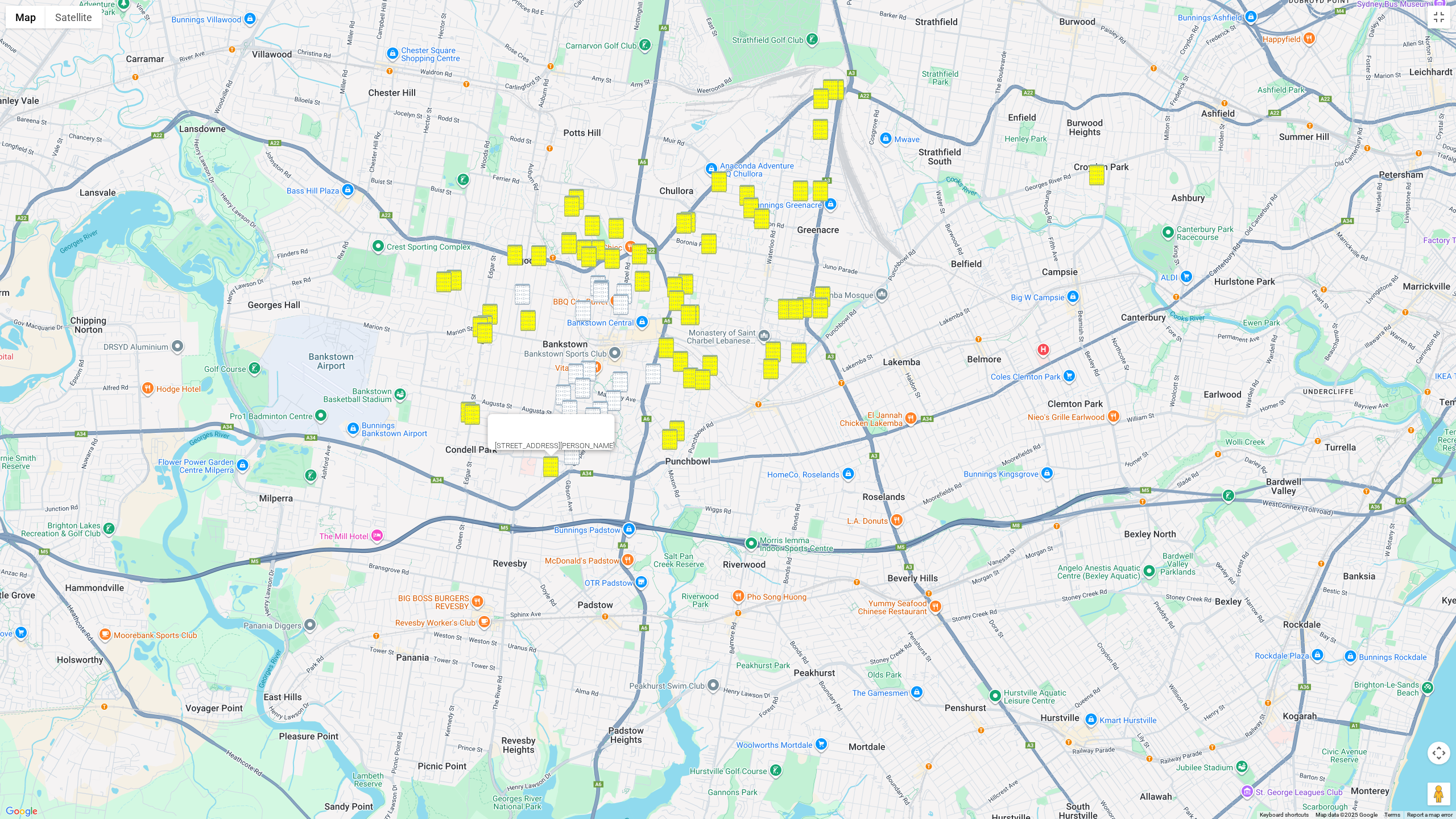
click at [596, 274] on div "3 Claribel Street, BANKSTOWN NSW 2200" at bounding box center [728, 410] width 1456 height 819
click at [518, 290] on img "179 William Street, BANKSTOWN NSW 2200" at bounding box center [522, 294] width 15 height 21
click at [599, 278] on img "45 Cairds Avenue, BANKSTOWN NSW 2200" at bounding box center [597, 286] width 15 height 21
drag, startPoint x: 608, startPoint y: 281, endPoint x: 603, endPoint y: 286, distance: 7.1
click at [608, 281] on img "72 Meredith Street, BANKSTOWN NSW 2200" at bounding box center [600, 291] width 15 height 21
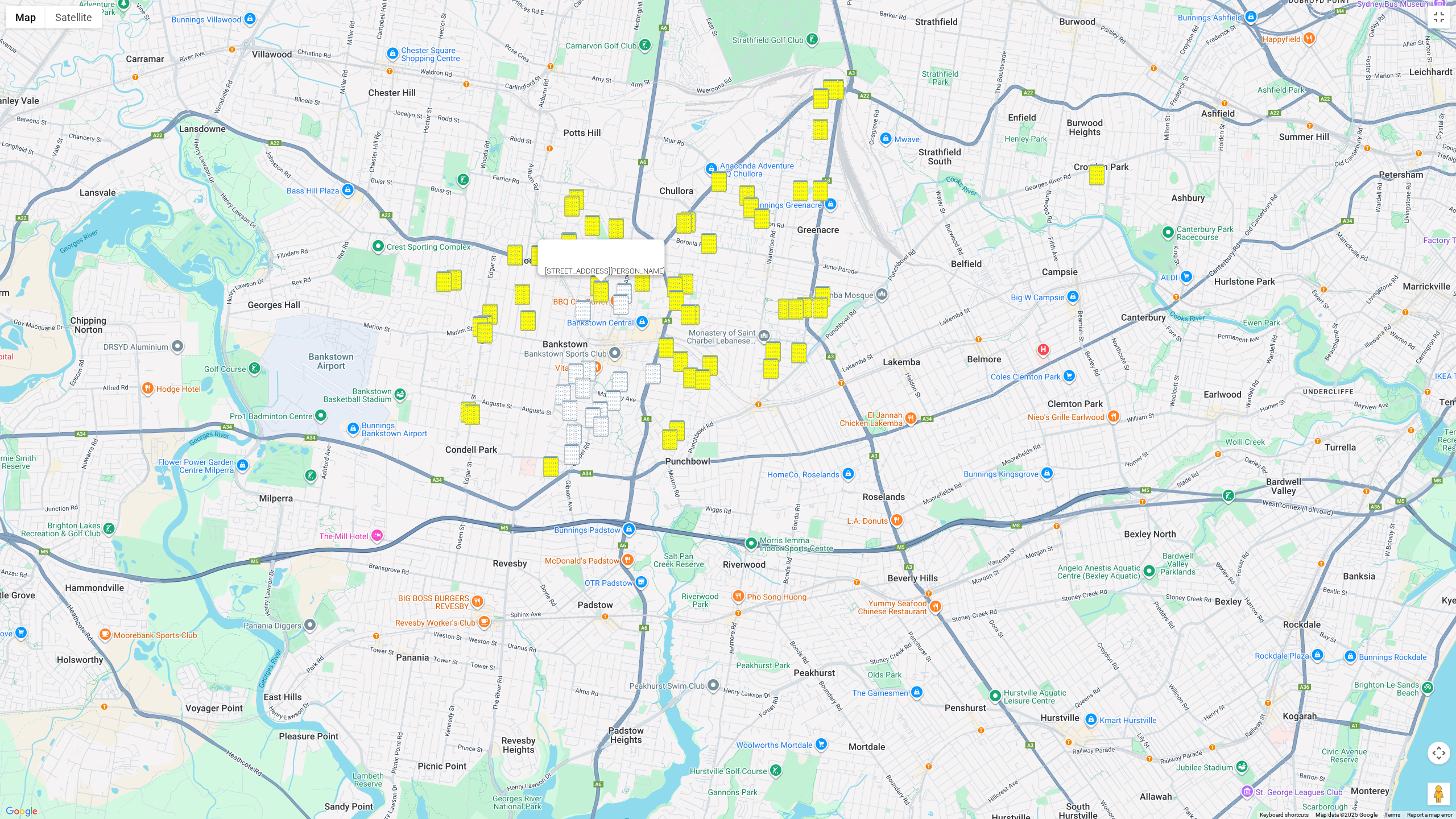
click at [602, 286] on img "72 Meredith Street, BANKSTOWN NSW 2200" at bounding box center [600, 291] width 15 height 21
click at [625, 286] on img "465 Chapel Road, BANKSTOWN NSW 2200" at bounding box center [624, 294] width 15 height 21
click at [605, 280] on img "76 Meredith Street, BANKSTOWN NSW 2200" at bounding box center [601, 290] width 15 height 21
click at [605, 286] on img "72 Meredith Street, BANKSTOWN NSW 2200" at bounding box center [600, 291] width 15 height 21
click at [621, 299] on img "443 Chapel Road, BANKSTOWN NSW 2200" at bounding box center [621, 304] width 15 height 21
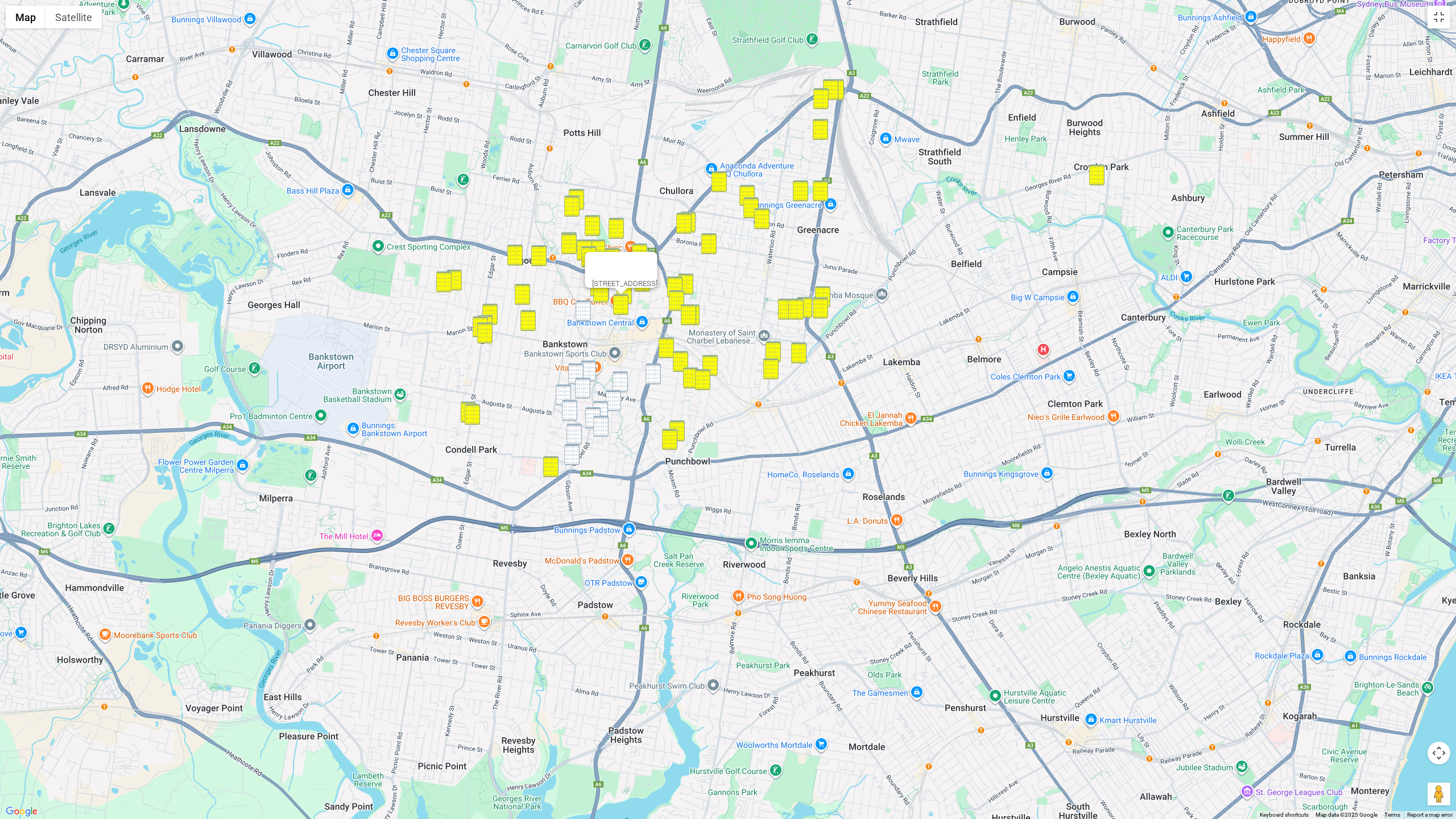
click at [653, 375] on img "38 Verbena Avenue, BANKSTOWN NSW 2200" at bounding box center [653, 373] width 15 height 21
drag, startPoint x: 592, startPoint y: 368, endPoint x: 579, endPoint y: 370, distance: 13.2
click at [592, 368] on img "11 Chelmsford Avenue, BANKSTOWN NSW 2200" at bounding box center [588, 370] width 15 height 21
click at [576, 370] on img "4/83 Northam Avenue, BANKSTOWN NSW 2200" at bounding box center [576, 373] width 15 height 21
click at [630, 381] on div "4/83 Northam Avenue, BANKSTOWN NSW 2200" at bounding box center [728, 410] width 1456 height 819
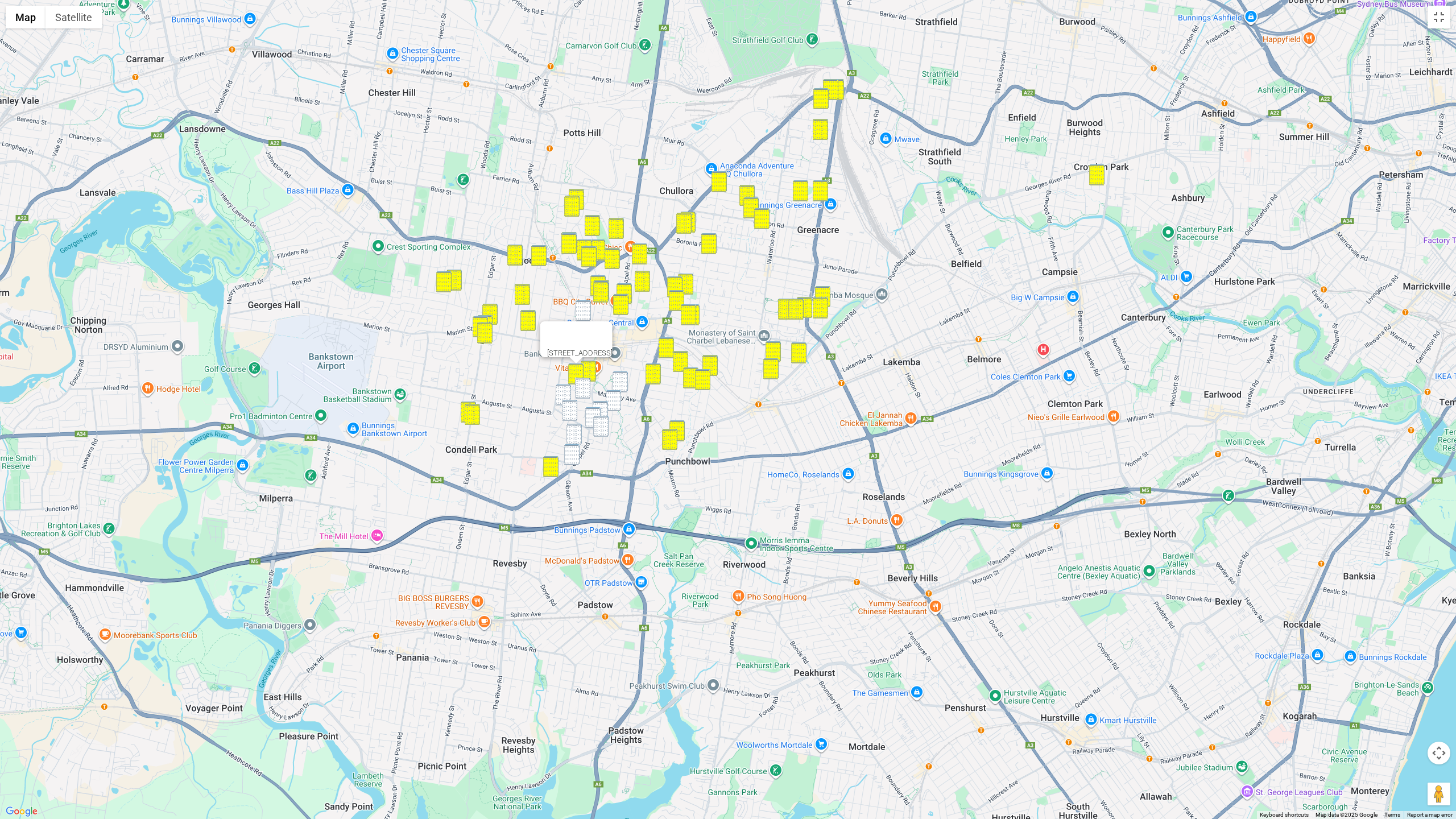
drag, startPoint x: 624, startPoint y: 381, endPoint x: 605, endPoint y: 381, distance: 19.0
click at [624, 381] on img "116 Restwell Street, BANKSTOWN NSW 2200" at bounding box center [620, 381] width 15 height 21
click at [584, 383] on img "7 Dudley Avenue, BANKSTOWN NSW 2200" at bounding box center [582, 388] width 15 height 21
drag, startPoint x: 561, startPoint y: 391, endPoint x: 566, endPoint y: 392, distance: 5.1
click at [563, 391] on img "14 Ogmore Court, BANKSTOWN NSW 2200" at bounding box center [563, 394] width 15 height 21
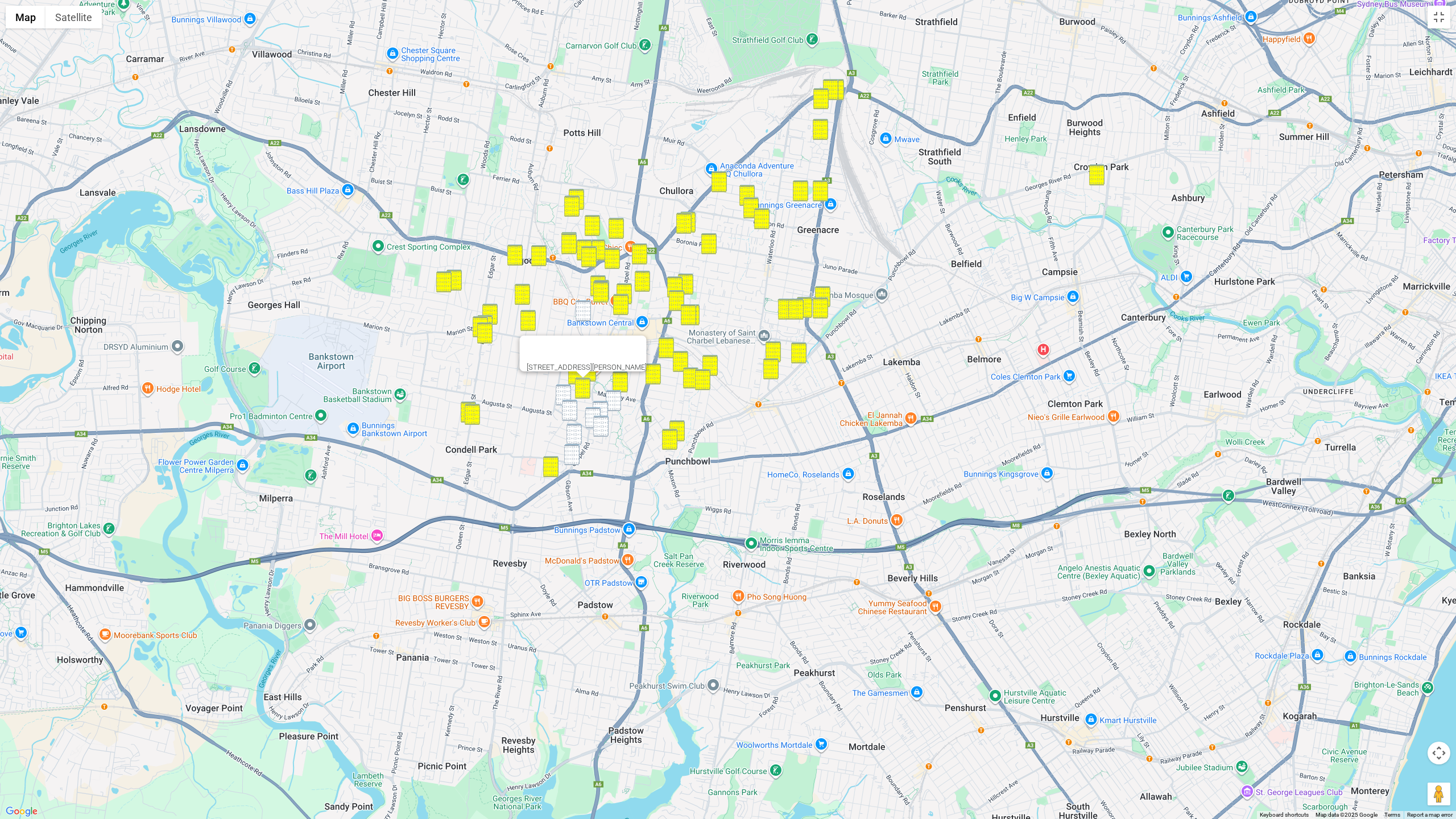
click at [613, 394] on img "18 Marshall Street, BANKSTOWN NSW 2200" at bounding box center [613, 400] width 15 height 21
drag, startPoint x: 597, startPoint y: 404, endPoint x: 594, endPoint y: 410, distance: 6.7
click at [597, 404] on img "5/9 De Witt Street, BANKSTOWN NSW 2200" at bounding box center [600, 411] width 15 height 21
drag, startPoint x: 594, startPoint y: 412, endPoint x: 600, endPoint y: 419, distance: 9.2
click at [595, 412] on img "117 Chapel Road, BANKSTOWN NSW 2200" at bounding box center [592, 417] width 15 height 21
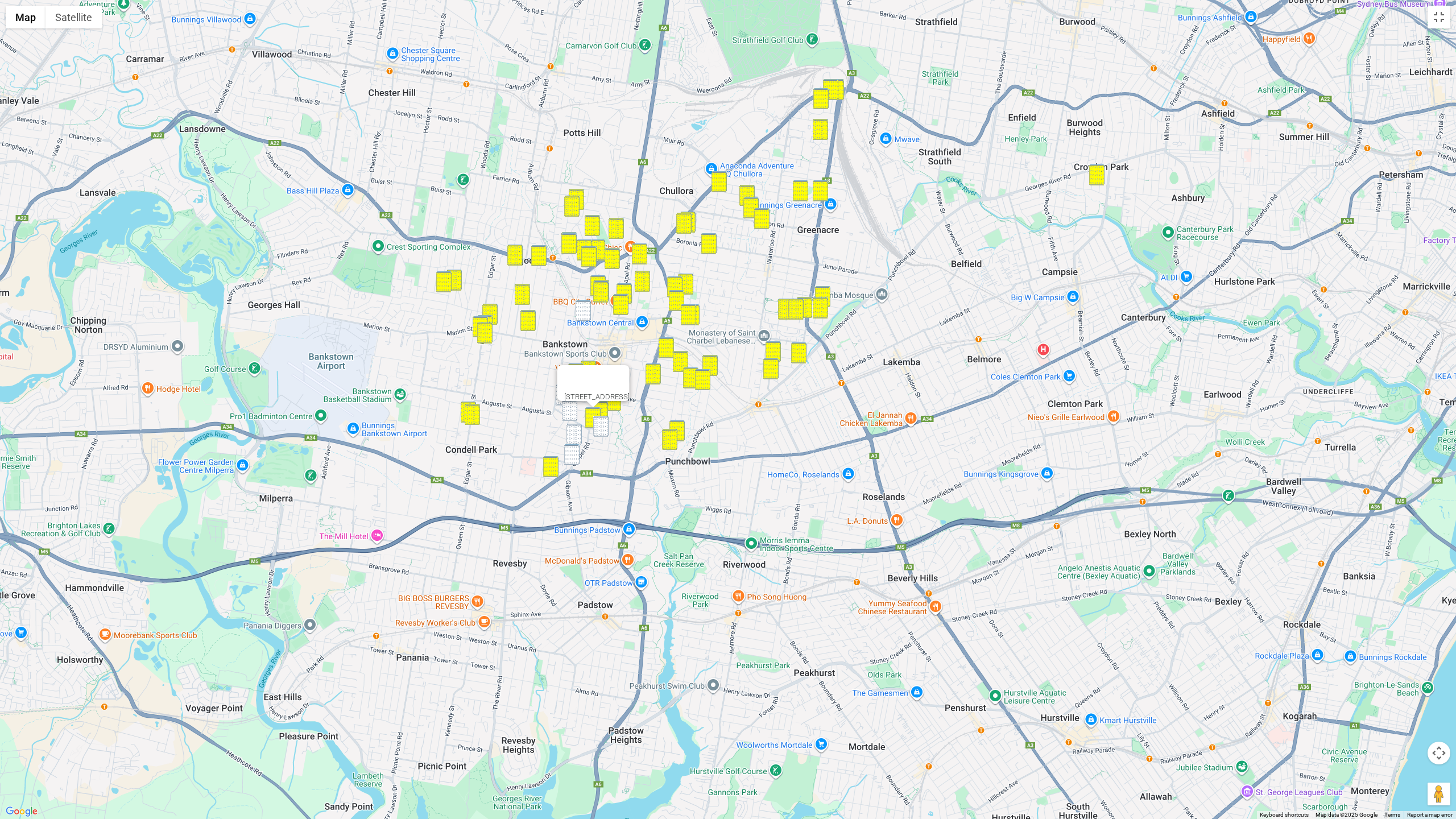
click at [600, 423] on img "15 Hixson Street, BANKSTOWN NSW 2200" at bounding box center [600, 425] width 15 height 21
click at [575, 412] on img "38 Shenton Avenue, BANKSTOWN NSW 2200" at bounding box center [569, 410] width 15 height 21
click at [580, 430] on img "14 Edward Street, BANKSTOWN NSW 2200" at bounding box center [574, 433] width 15 height 21
click at [574, 454] on img "14 Chapel Road, BANKSTOWN NSW 2200" at bounding box center [571, 454] width 15 height 21
click at [563, 390] on img "14 Ogmore Court, BANKSTOWN NSW 2200" at bounding box center [563, 394] width 15 height 21
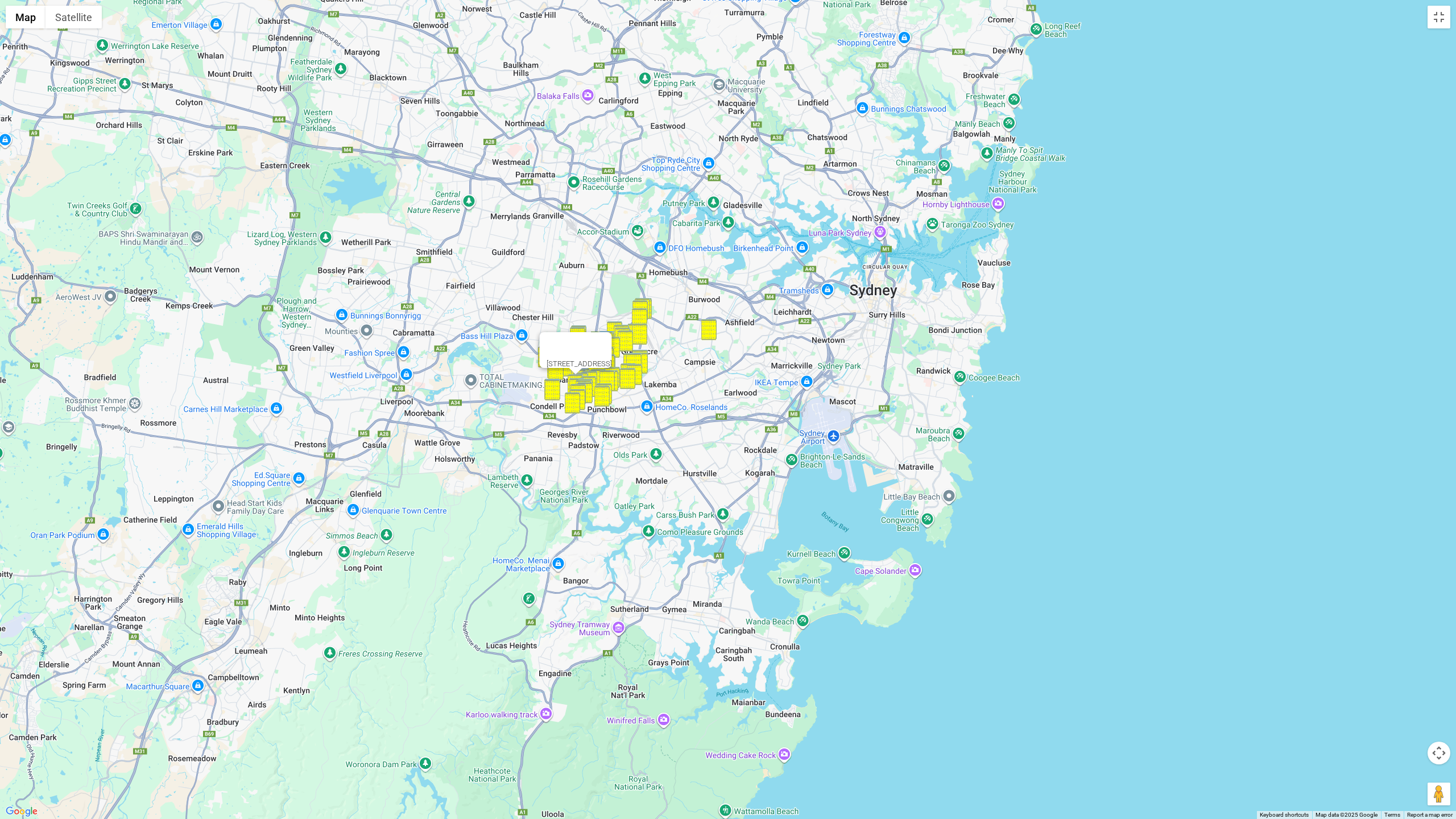
drag, startPoint x: 696, startPoint y: 398, endPoint x: 674, endPoint y: 386, distance: 25.1
click at [696, 398] on div "14 Ogmore Court, BANKSTOWN NSW 2200" at bounding box center [728, 410] width 1456 height 819
click at [612, 349] on button "Close" at bounding box center [598, 346] width 28 height 28
drag, startPoint x: 583, startPoint y: 359, endPoint x: 641, endPoint y: 388, distance: 64.8
click at [583, 359] on img "13 Gordon Street, BANKSTOWN NSW 2200" at bounding box center [580, 363] width 15 height 21
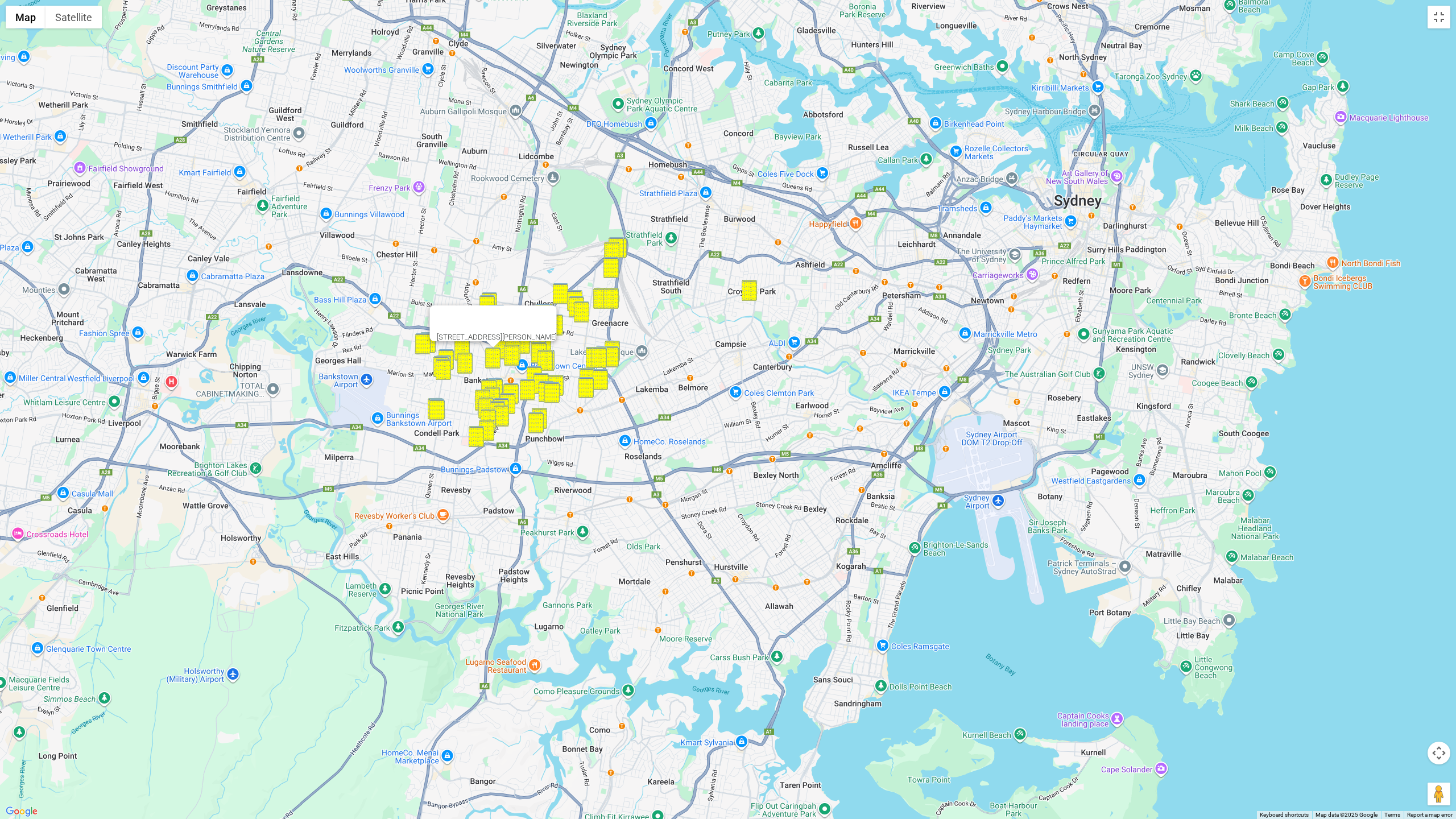
drag, startPoint x: 677, startPoint y: 394, endPoint x: 799, endPoint y: 508, distance: 167.0
click at [809, 520] on div "13 Gordon Street, BANKSTOWN NSW 2200" at bounding box center [728, 410] width 1456 height 819
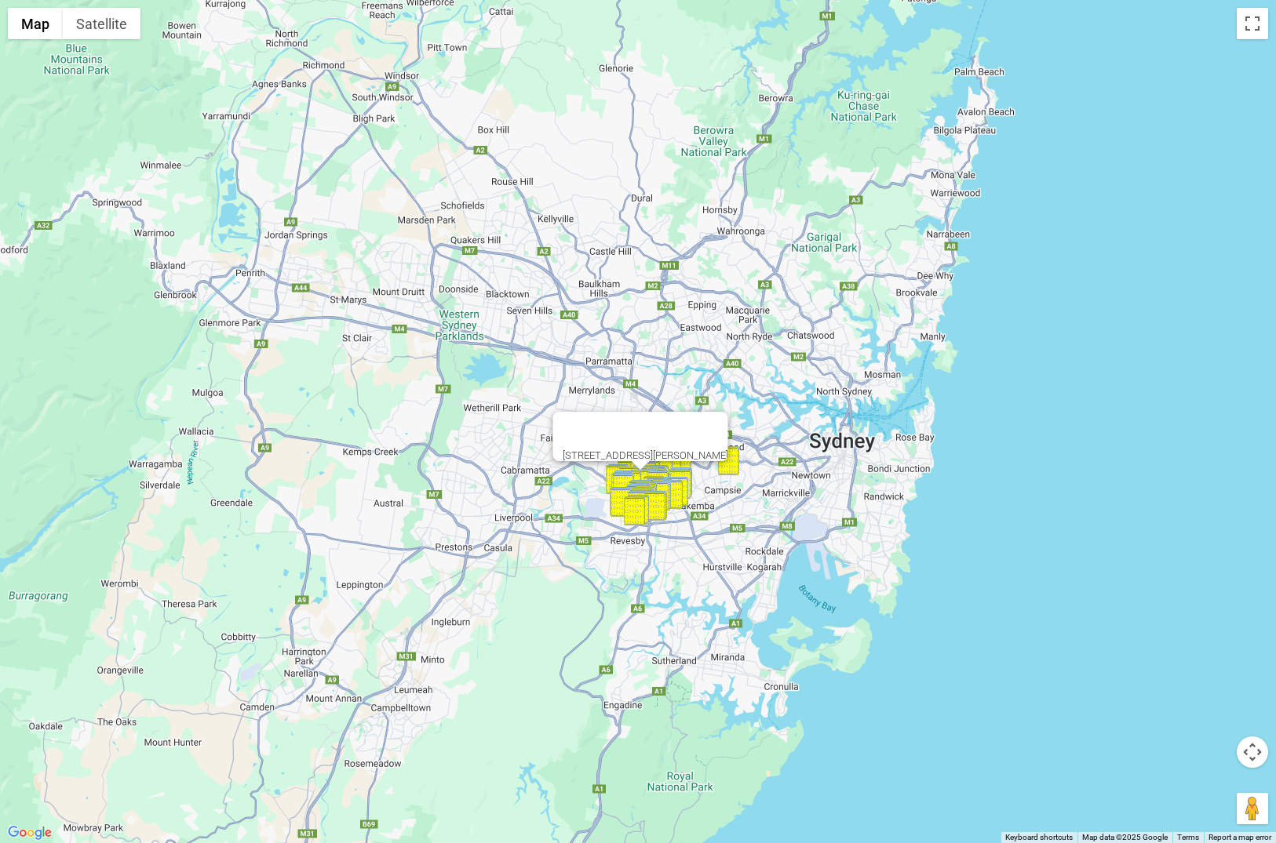
click at [1236, 737] on button "Map camera controls" at bounding box center [1251, 752] width 31 height 31
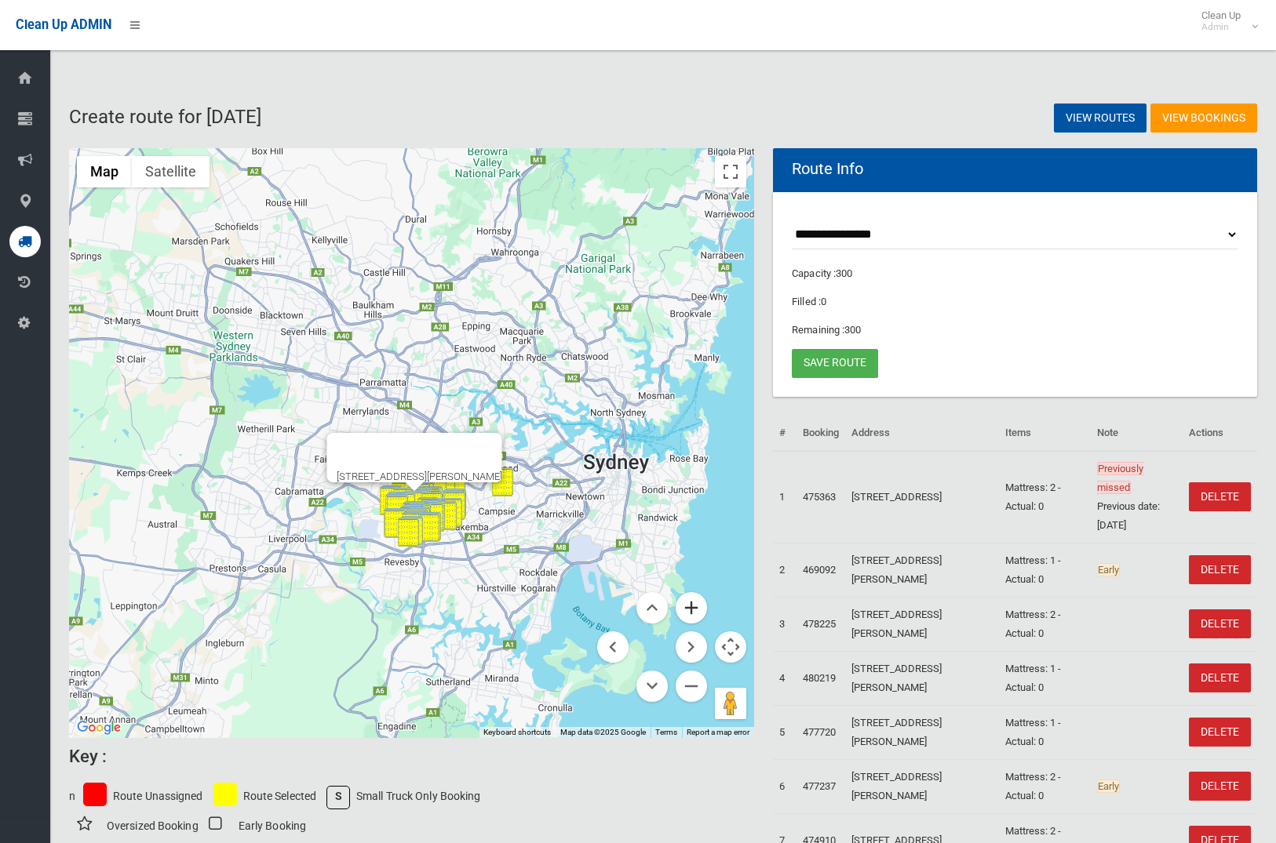
click at [689, 605] on button "Zoom in" at bounding box center [690, 607] width 31 height 31
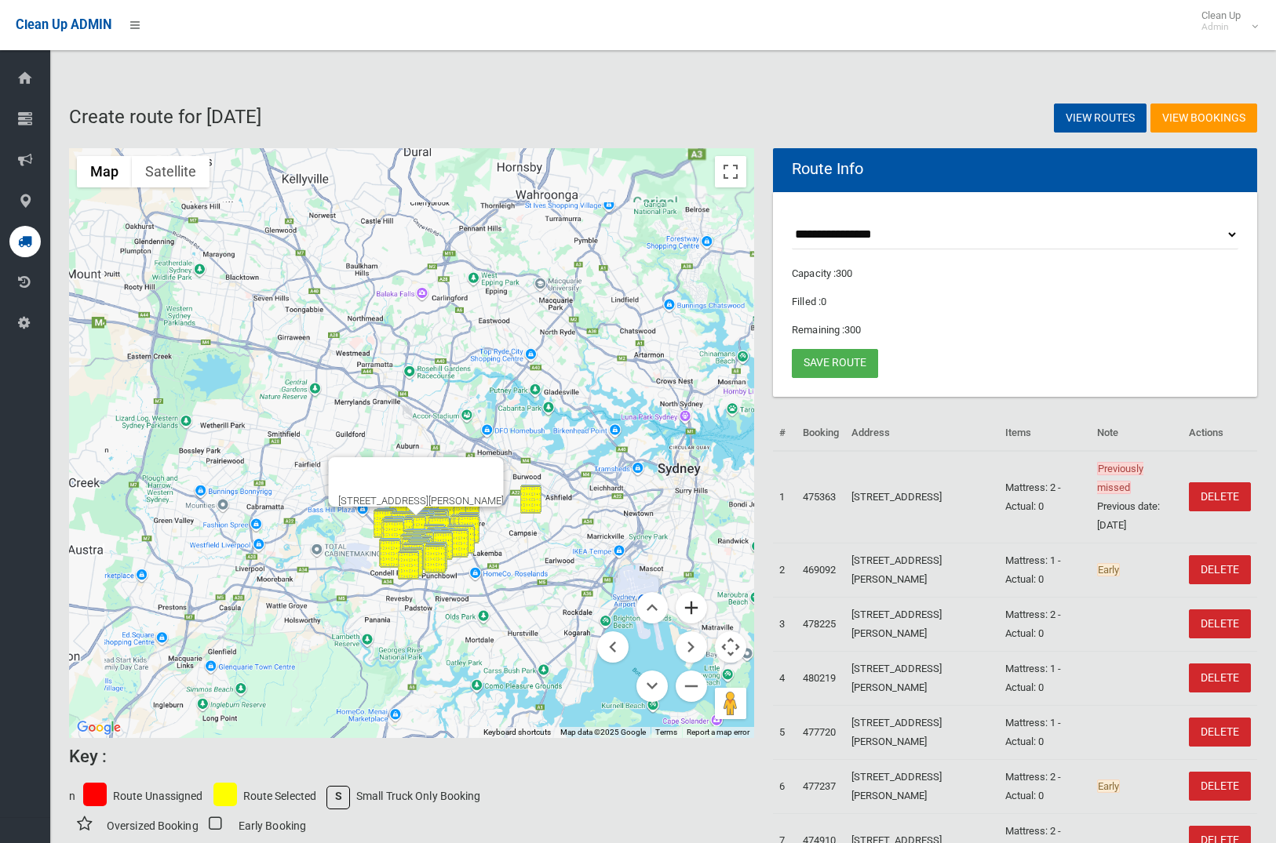
click at [689, 605] on button "Zoom in" at bounding box center [690, 607] width 31 height 31
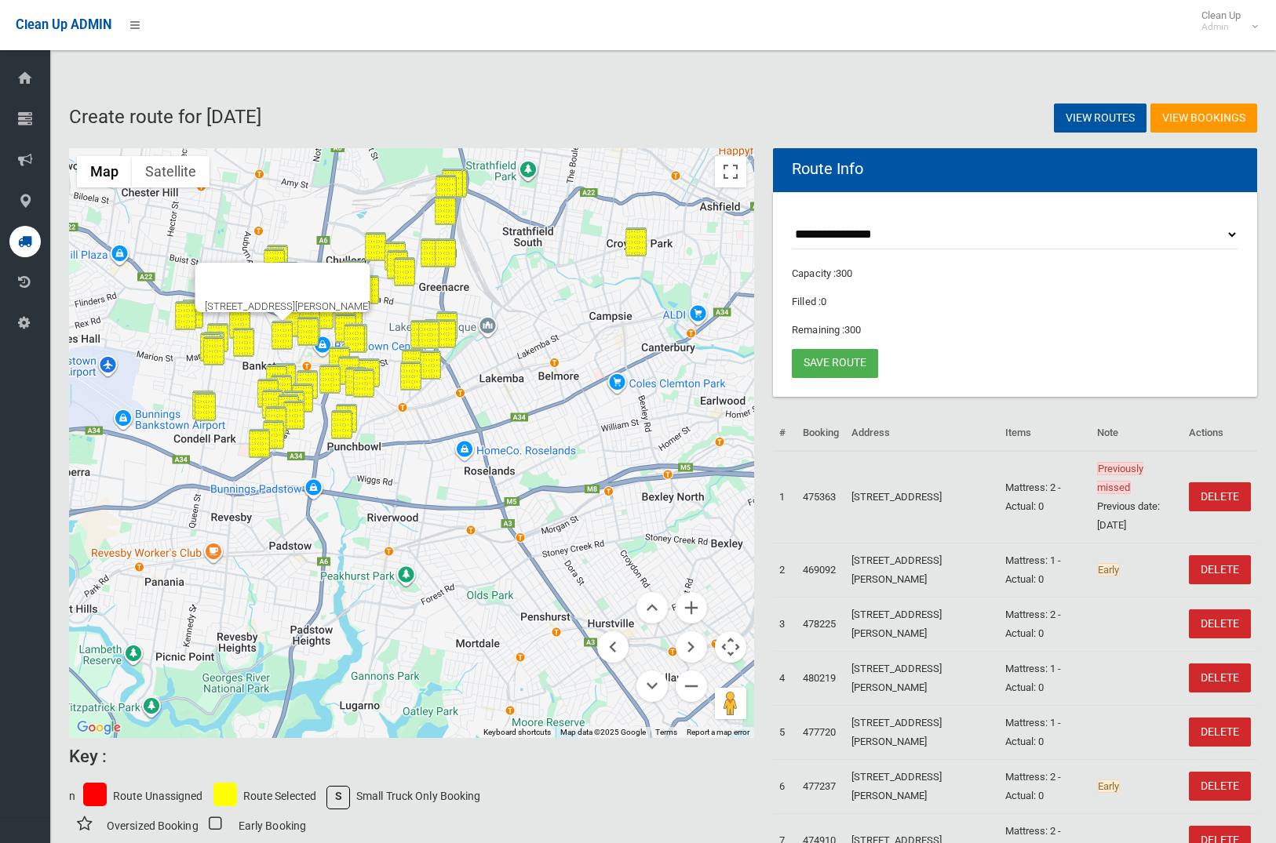
drag, startPoint x: 536, startPoint y: 519, endPoint x: 448, endPoint y: 156, distance: 372.9
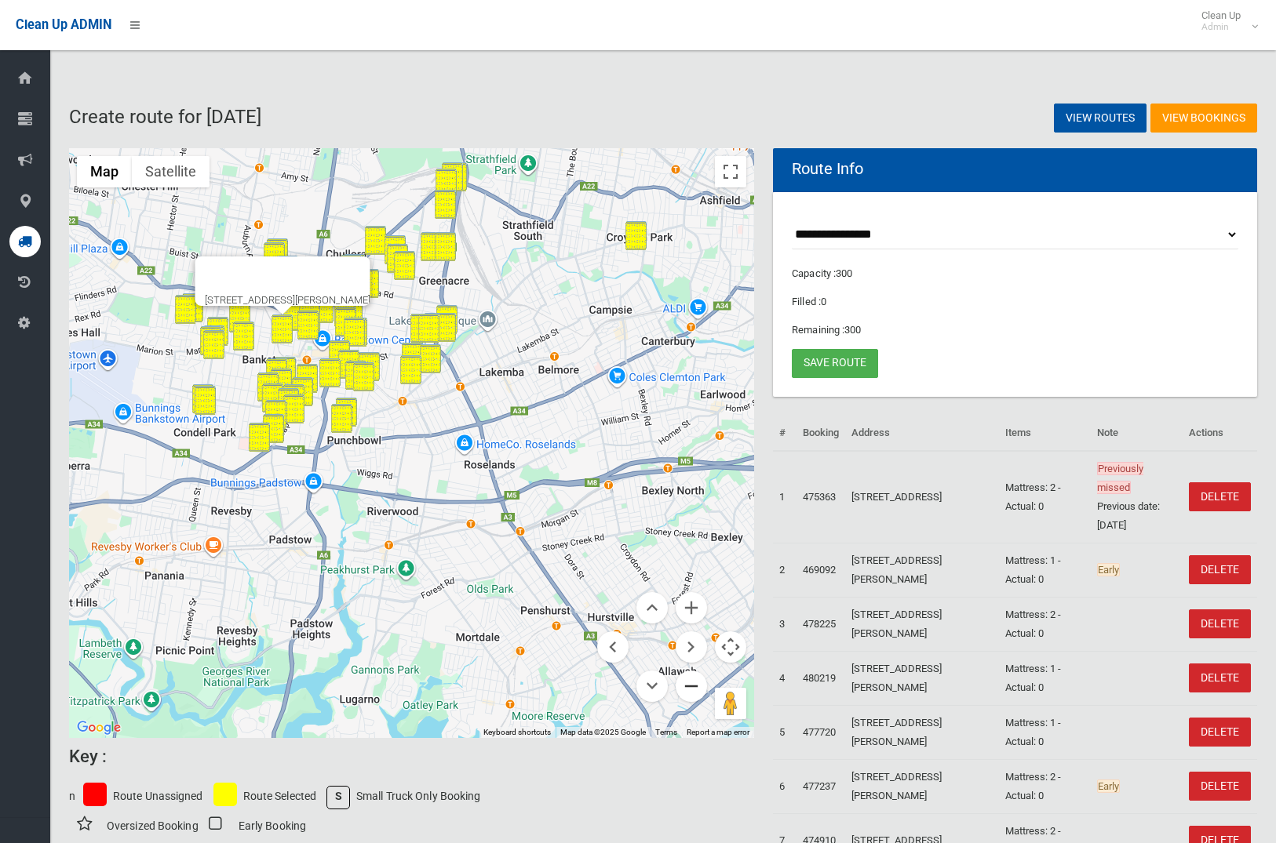
click at [694, 685] on button "Zoom out" at bounding box center [690, 686] width 31 height 31
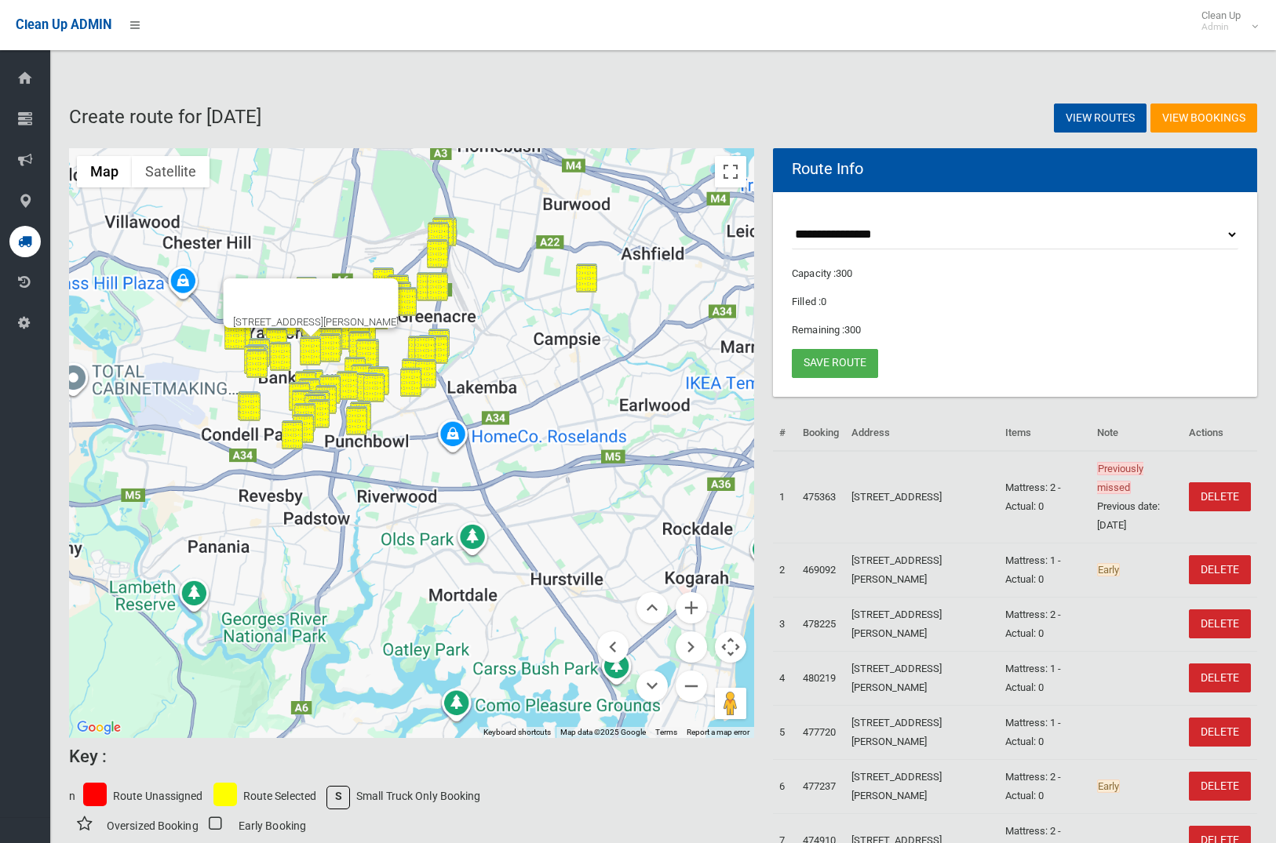
drag, startPoint x: 694, startPoint y: 685, endPoint x: 493, endPoint y: 473, distance: 291.9
click at [693, 685] on button "Zoom out" at bounding box center [690, 686] width 31 height 31
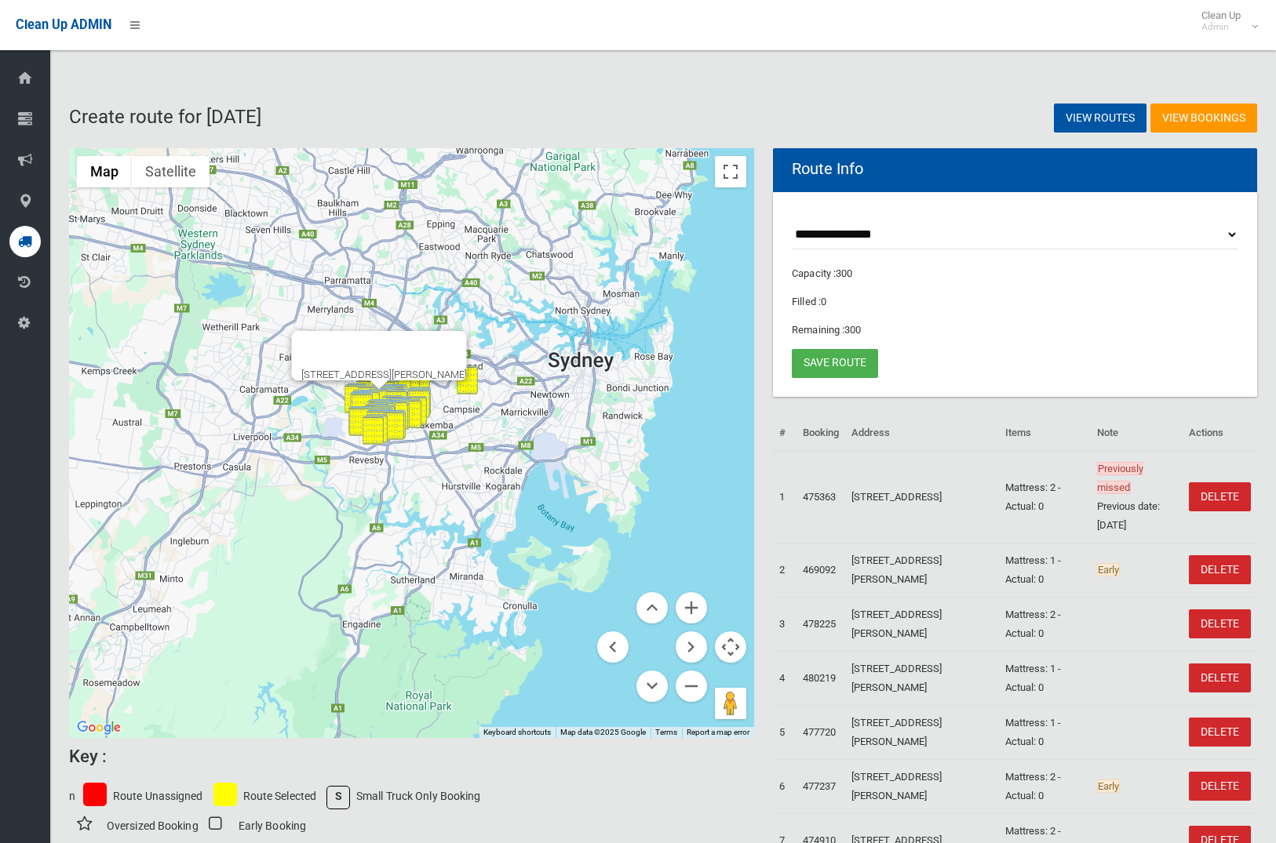
click at [424, 334] on div at bounding box center [364, 350] width 128 height 38
click at [462, 340] on button "Close" at bounding box center [447, 350] width 38 height 38
click at [694, 608] on button "Zoom in" at bounding box center [690, 607] width 31 height 31
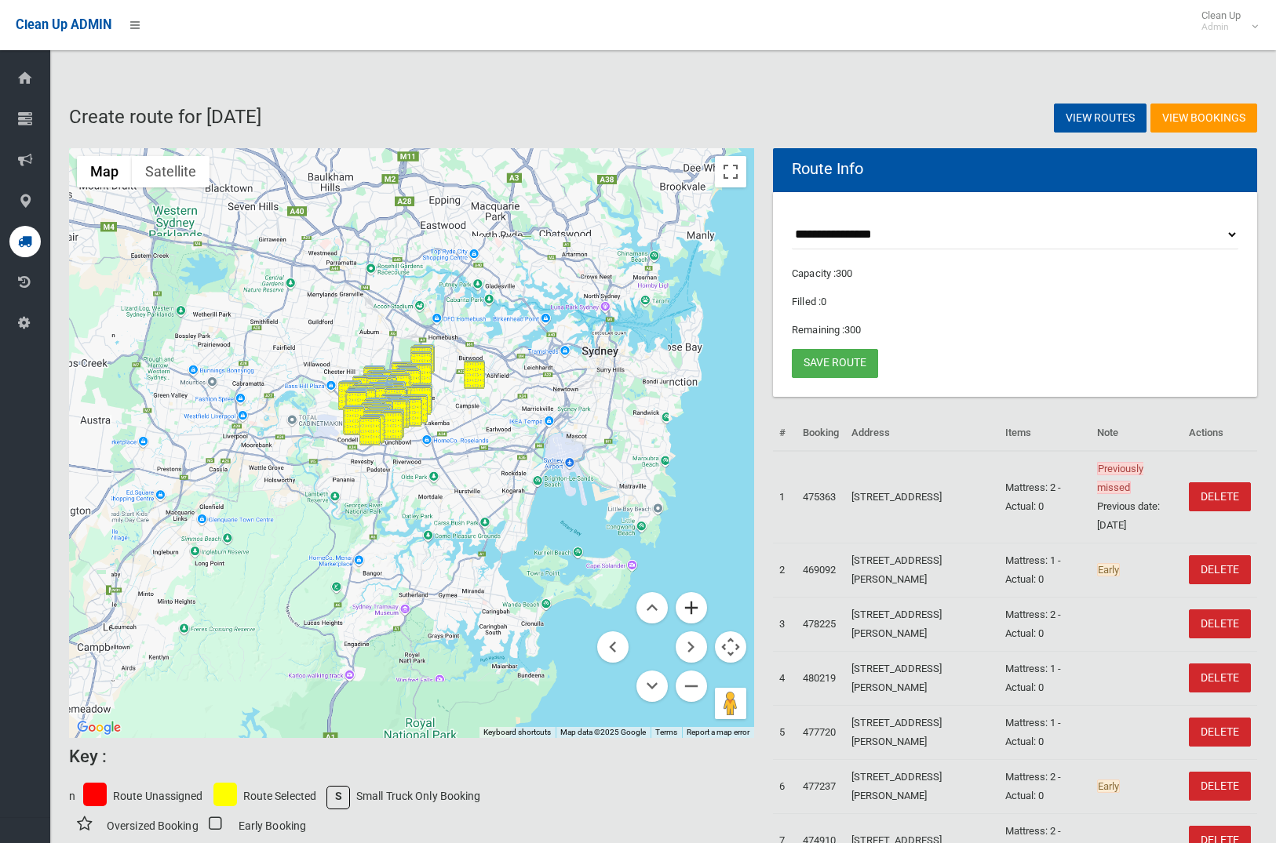
click at [694, 608] on button "Zoom in" at bounding box center [690, 607] width 31 height 31
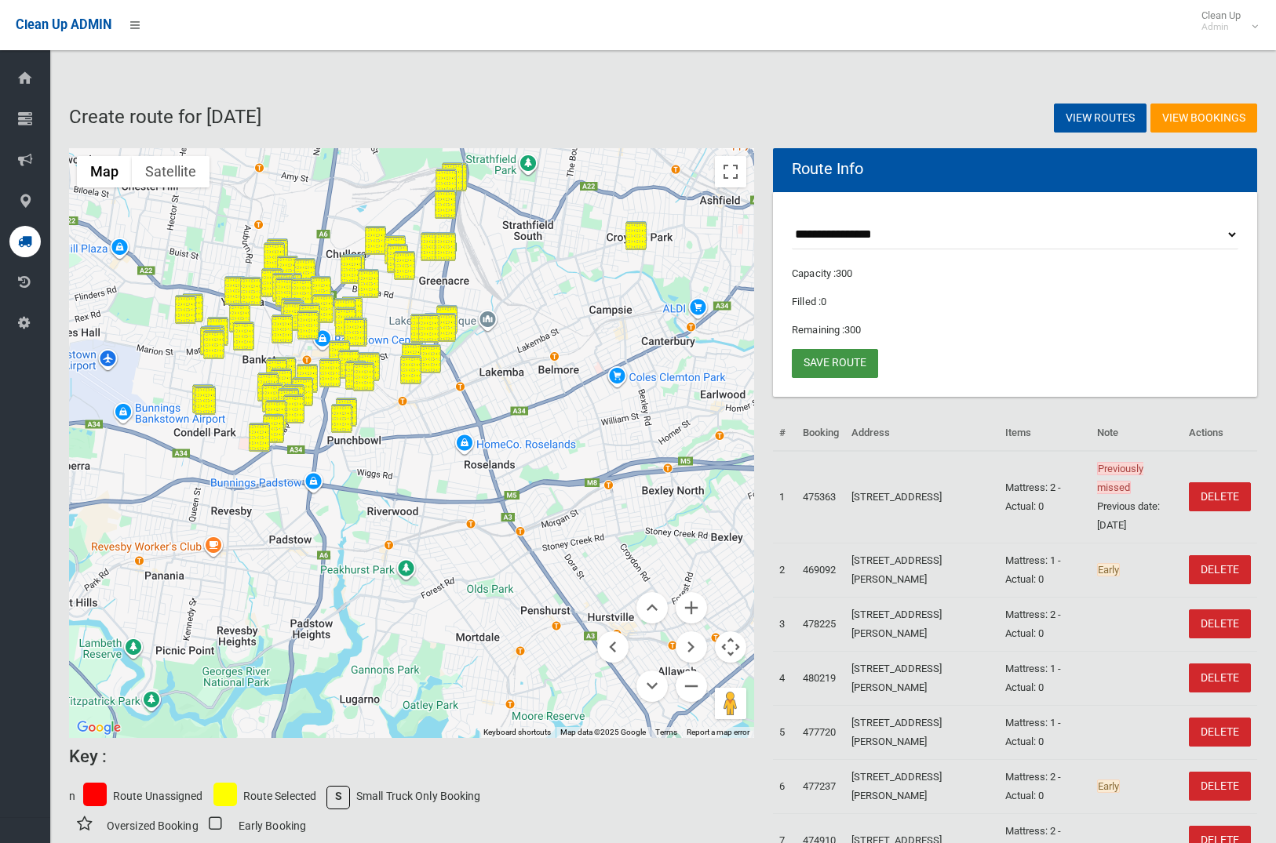
drag, startPoint x: 836, startPoint y: 358, endPoint x: 828, endPoint y: 352, distance: 10.7
click at [836, 358] on link "Save route" at bounding box center [835, 363] width 86 height 29
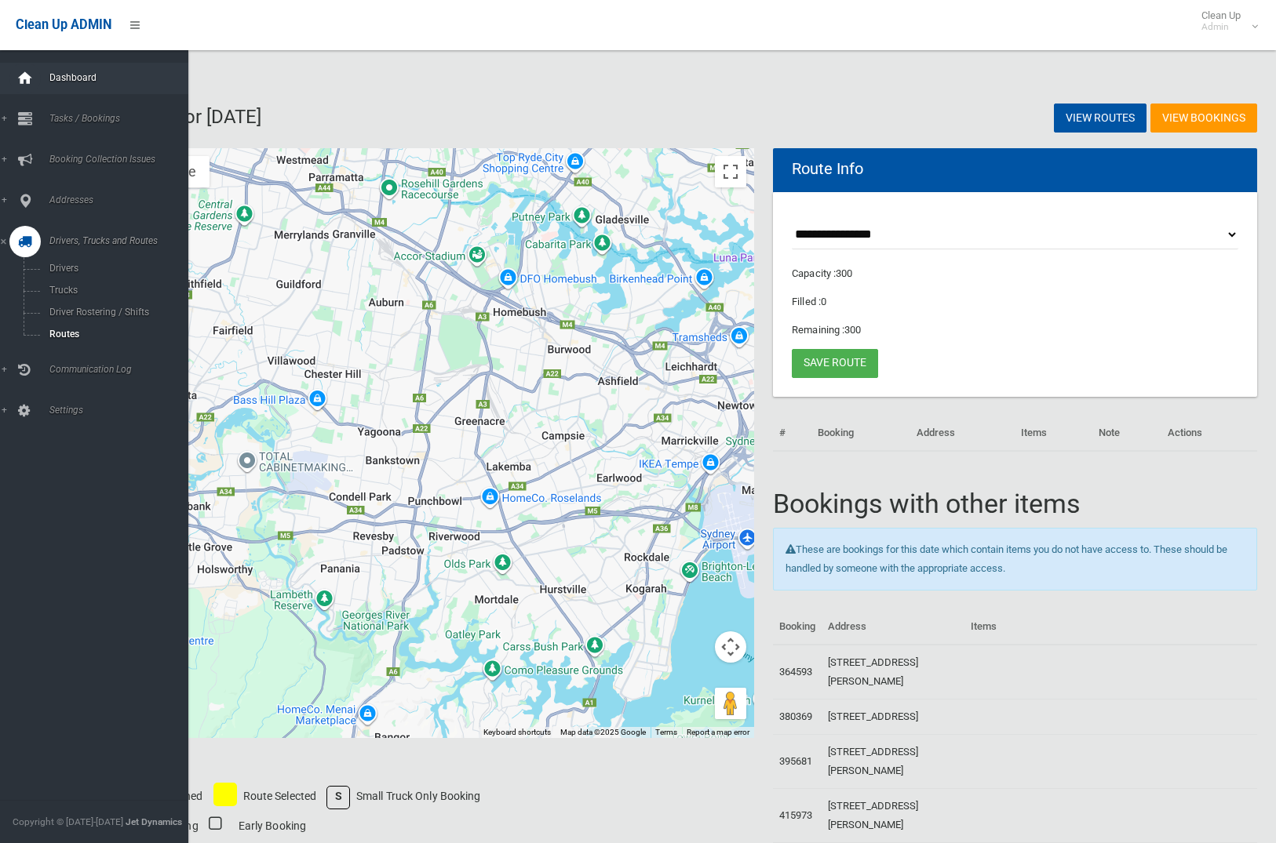
click at [28, 82] on icon at bounding box center [24, 78] width 17 height 31
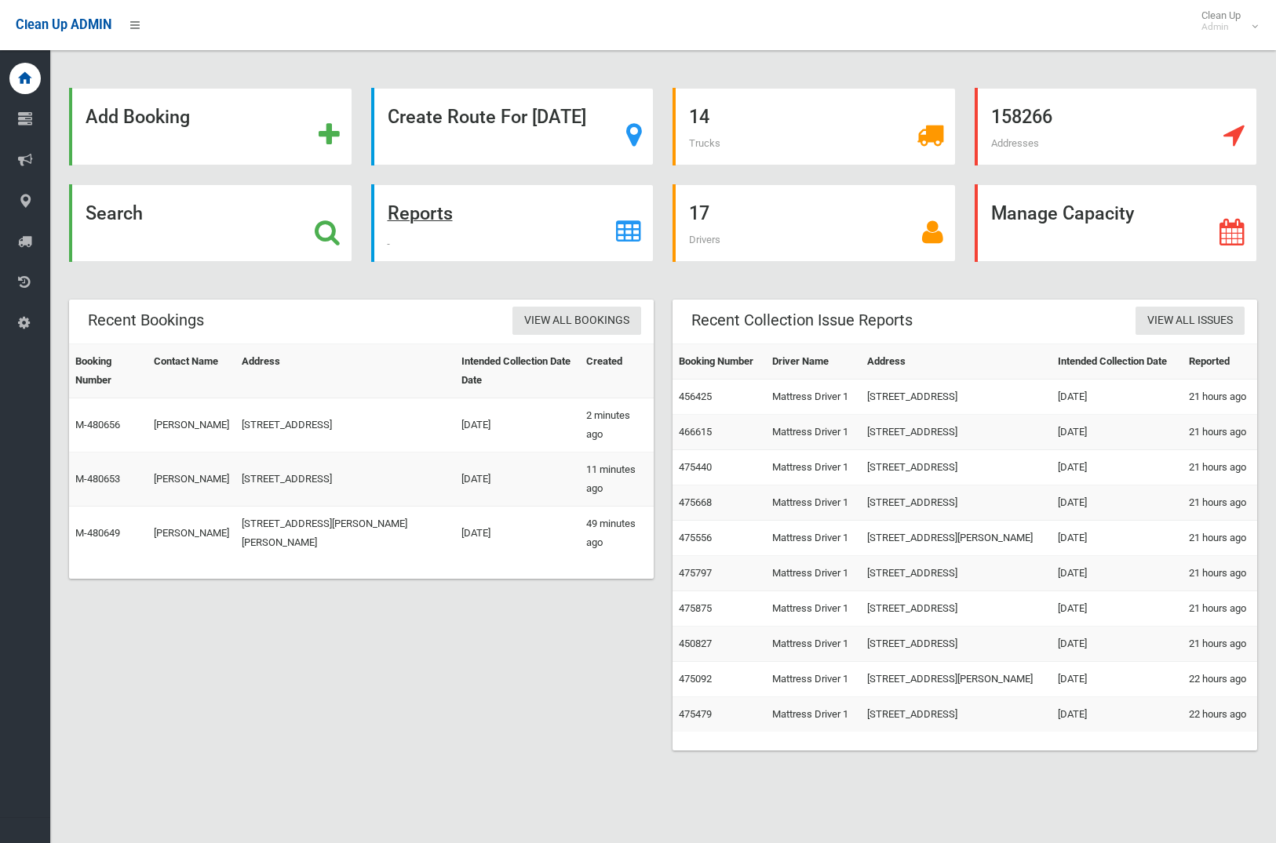
click at [436, 216] on strong "Reports" at bounding box center [420, 213] width 65 height 22
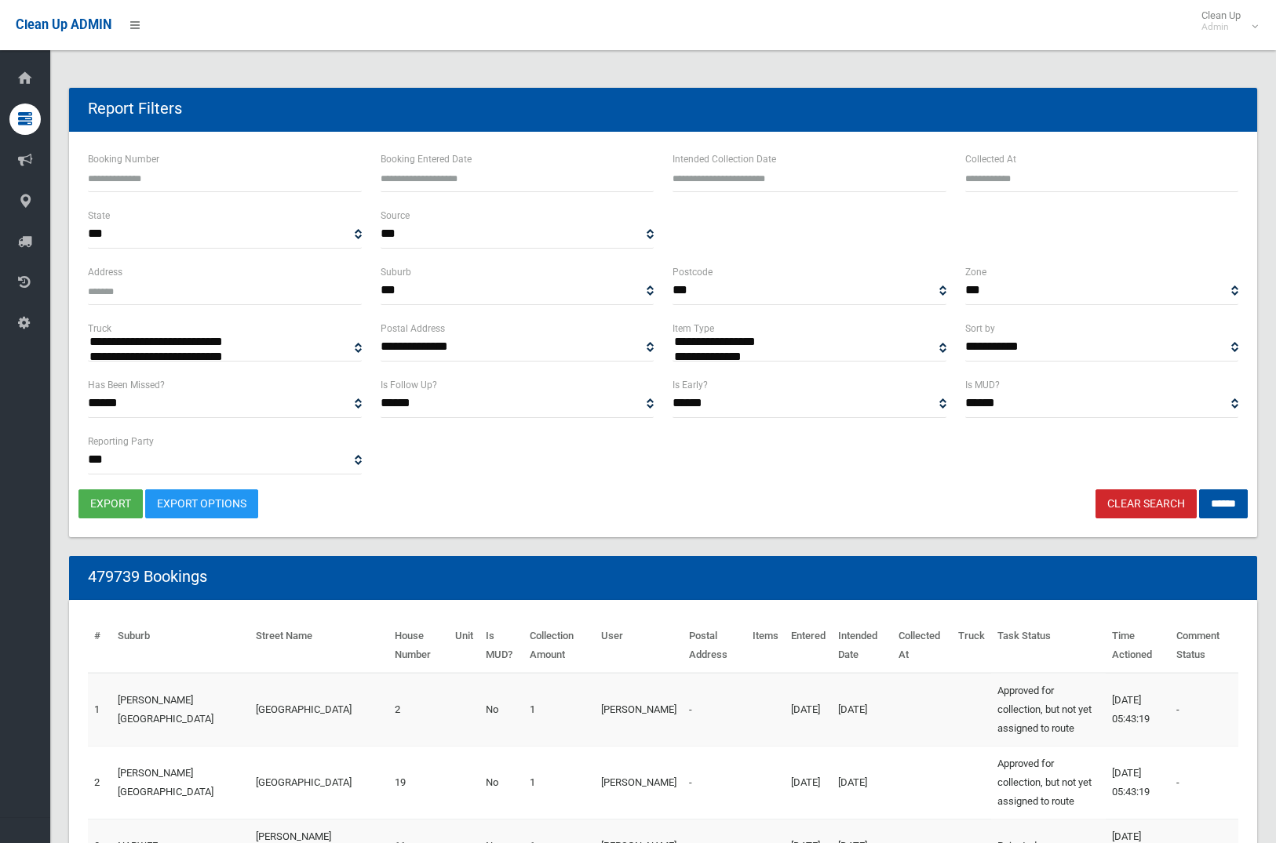
select select
type input "**********"
click at [774, 183] on input "text" at bounding box center [809, 177] width 274 height 29
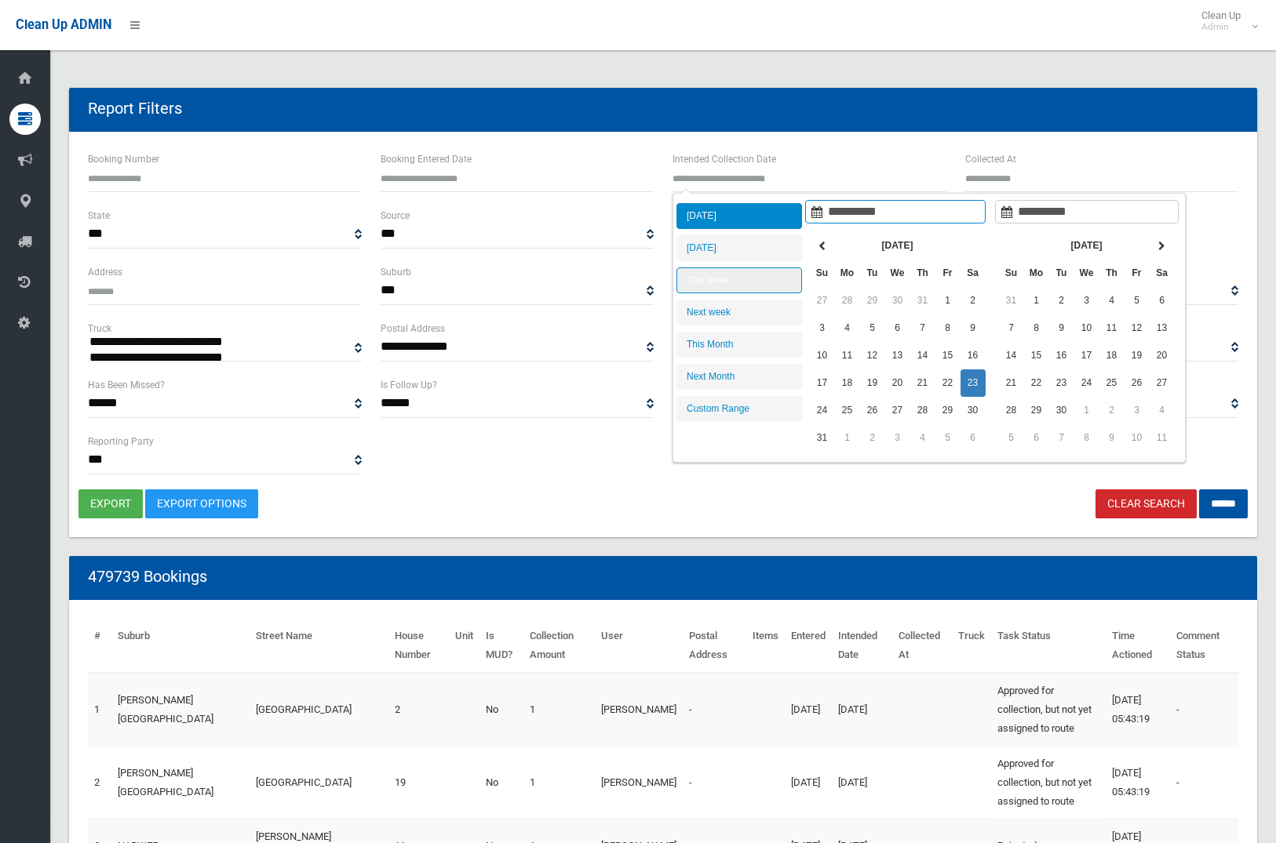
type input "**********"
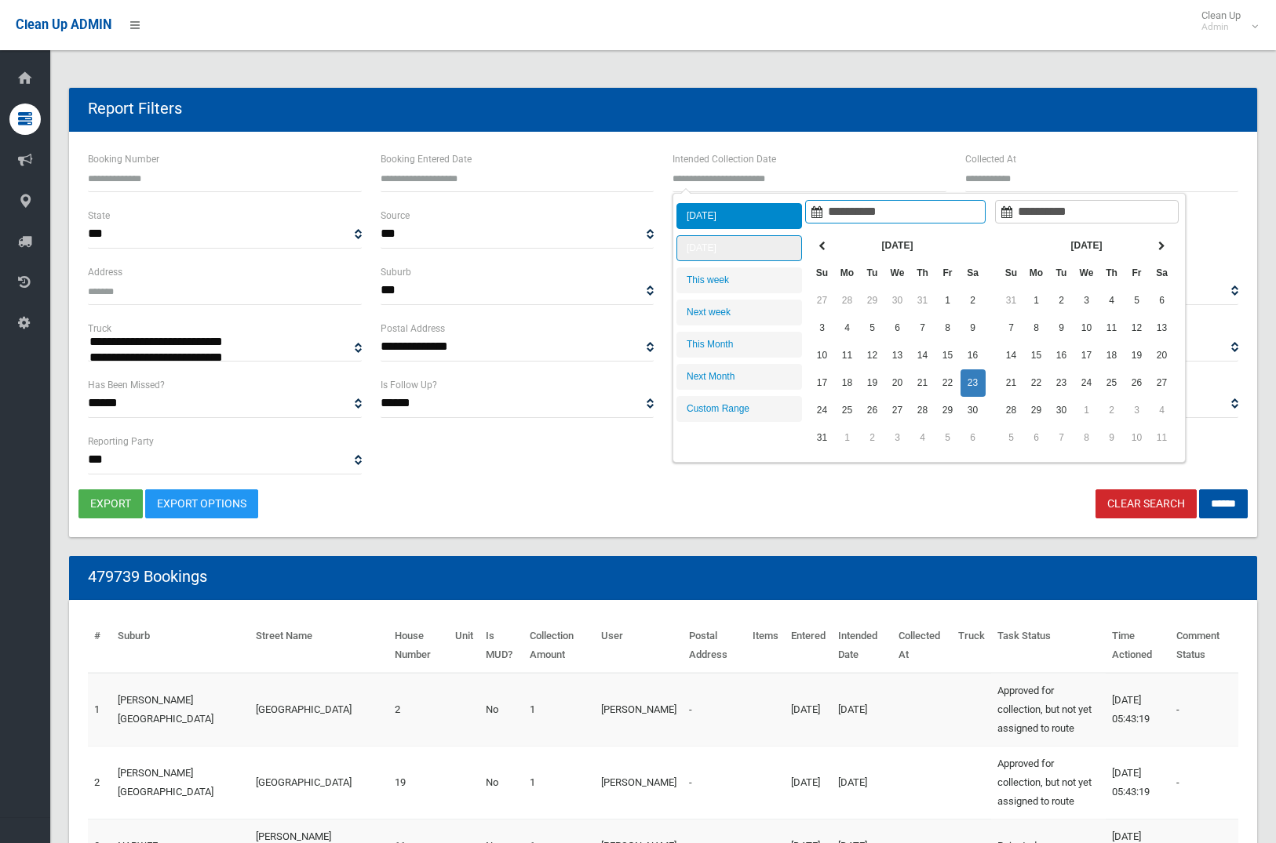
type input "**********"
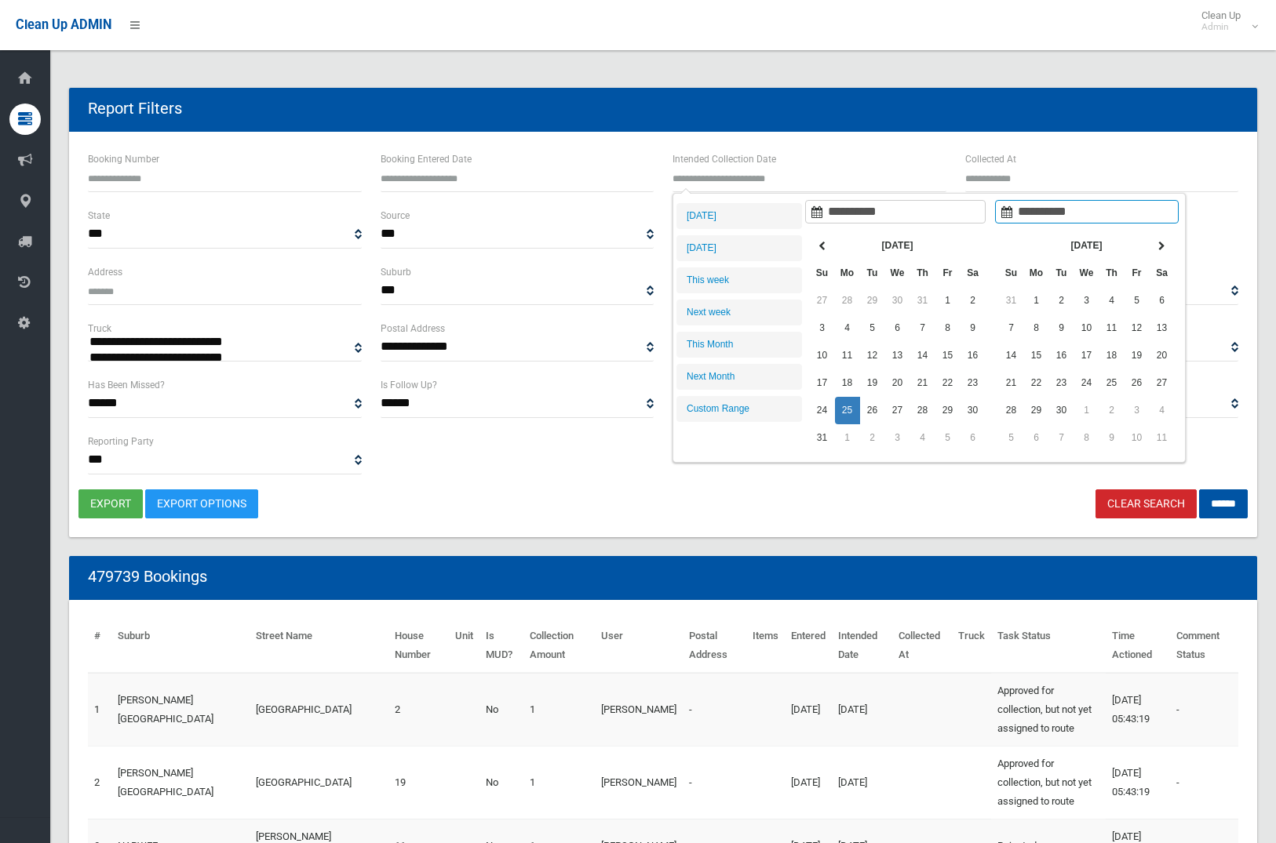
type input "**********"
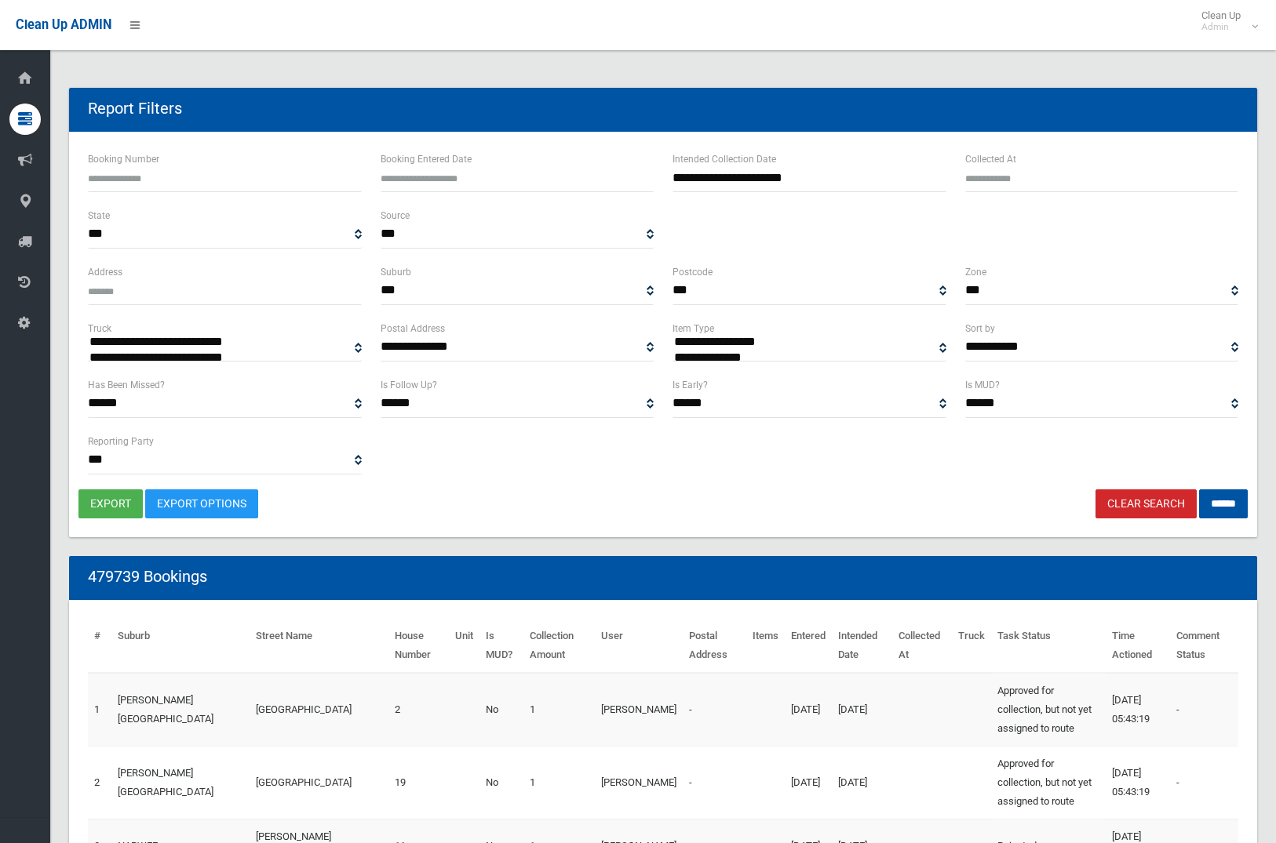
select select "**"
drag, startPoint x: 1209, startPoint y: 501, endPoint x: 1155, endPoint y: 501, distance: 54.1
click at [1207, 501] on input "******" at bounding box center [1223, 504] width 49 height 29
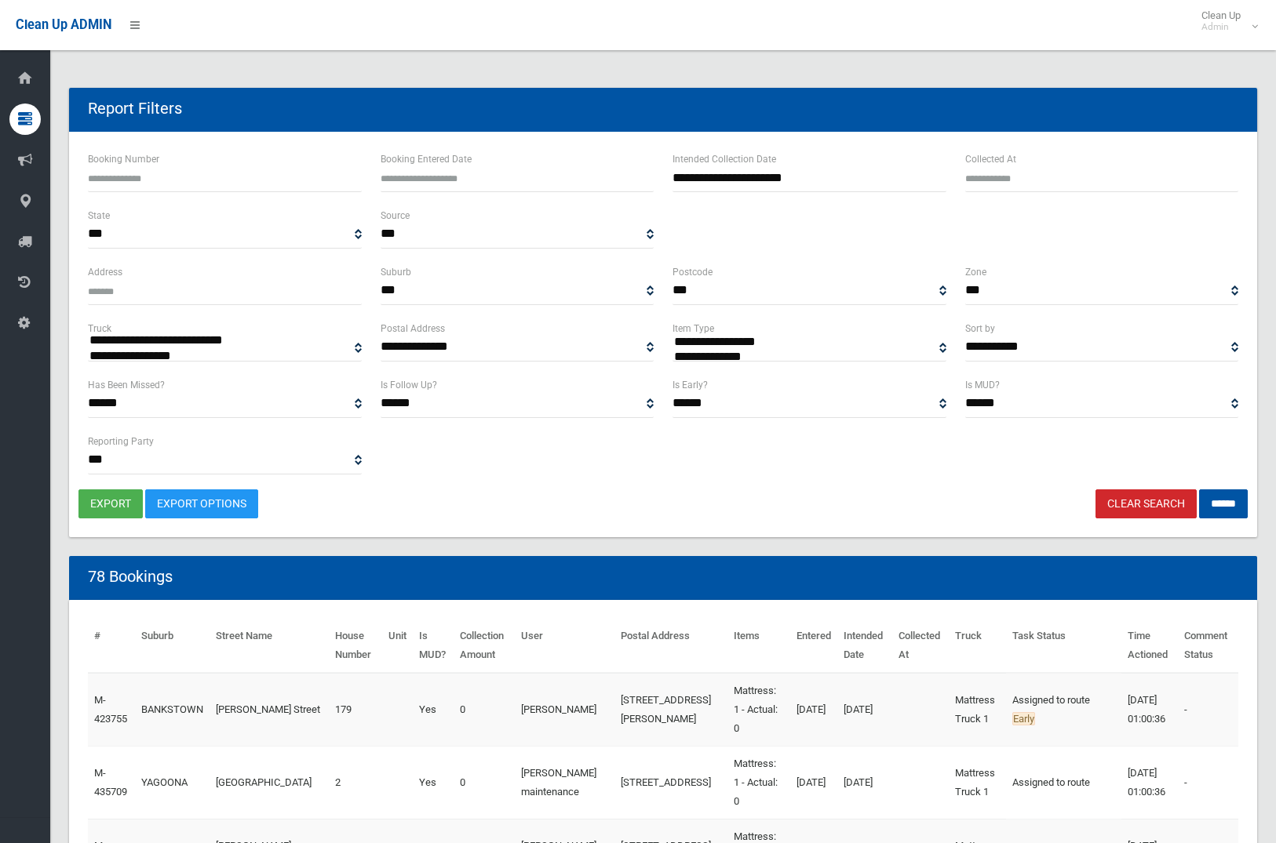
select select
click at [107, 504] on button "export" at bounding box center [110, 504] width 64 height 29
click at [1140, 504] on link "Clear Search" at bounding box center [1145, 504] width 101 height 29
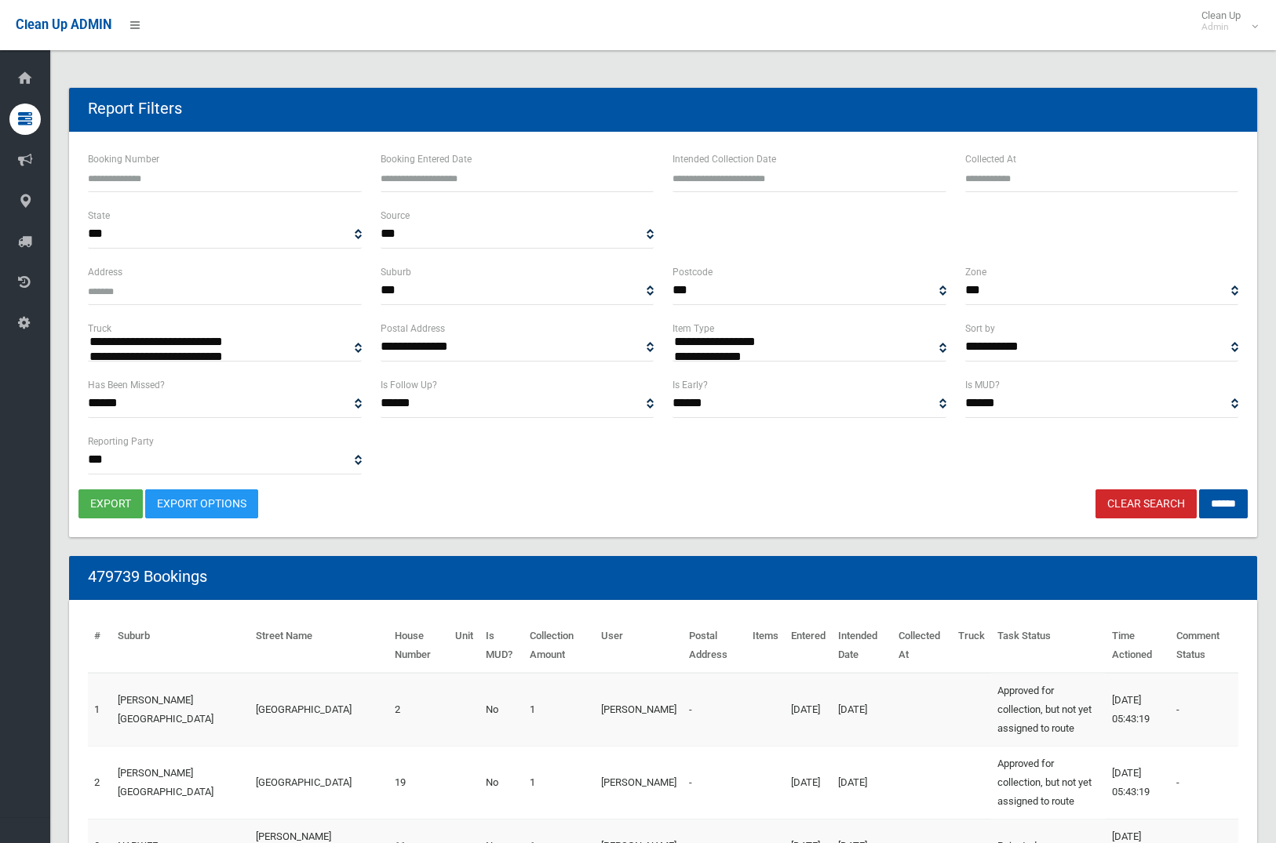
select select
type input "**********"
drag, startPoint x: 0, startPoint y: 0, endPoint x: 749, endPoint y: 169, distance: 767.9
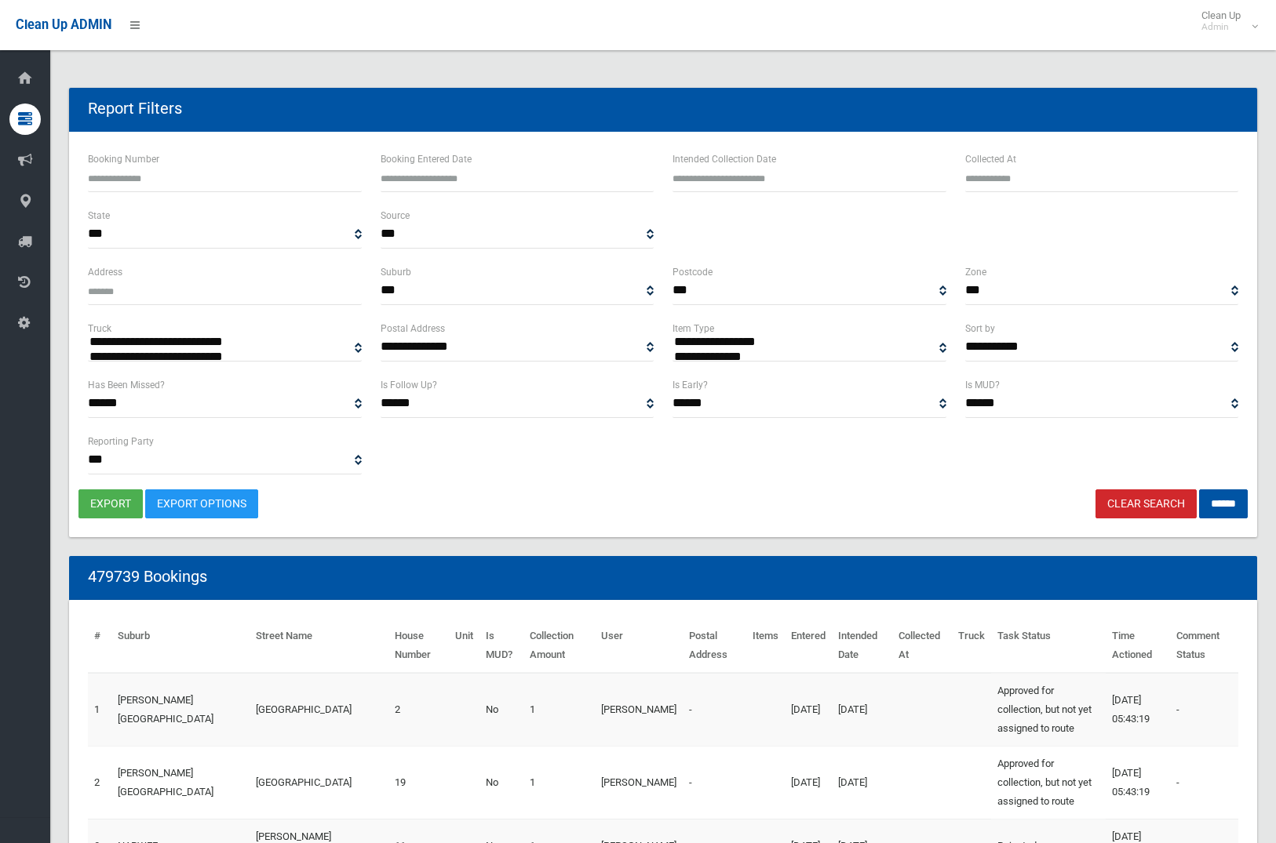
click at [749, 168] on input "text" at bounding box center [809, 177] width 274 height 29
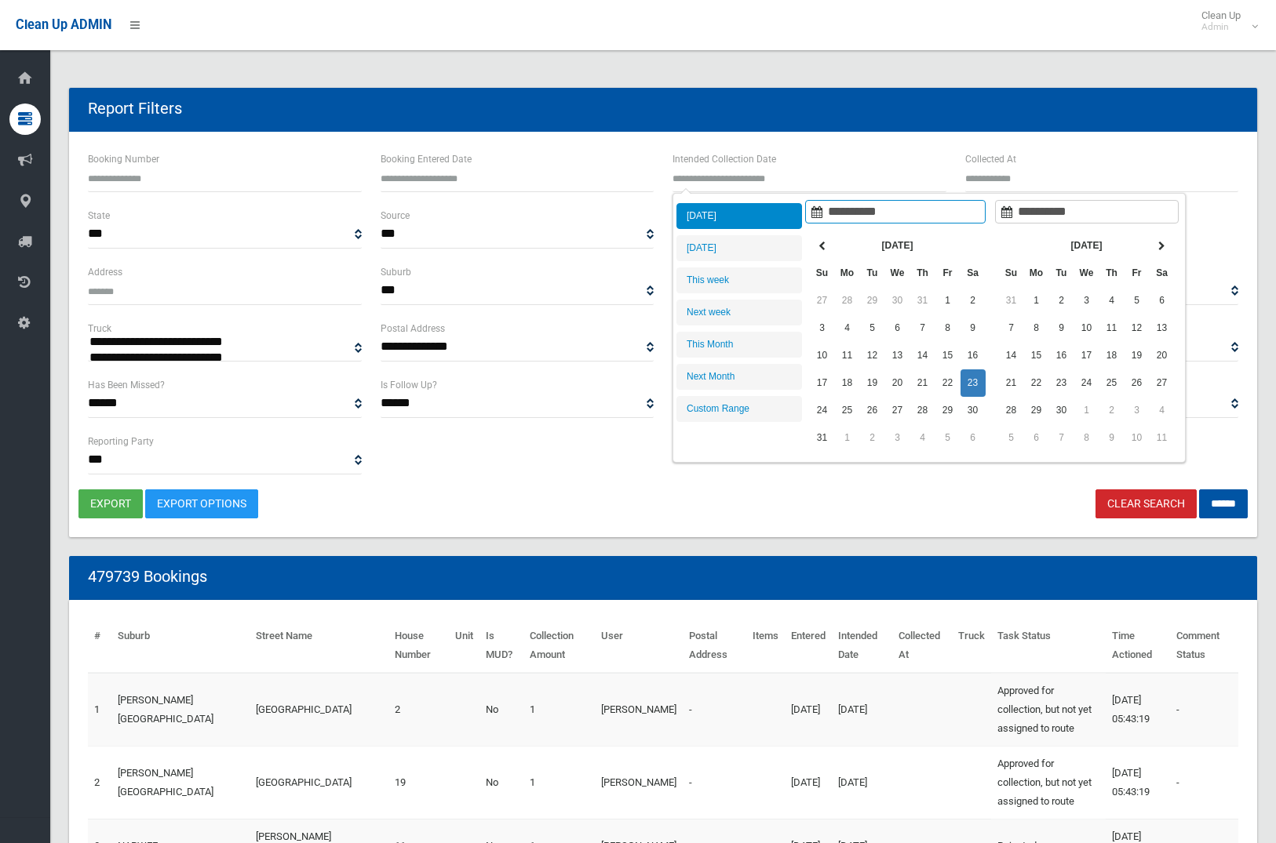
type input "**********"
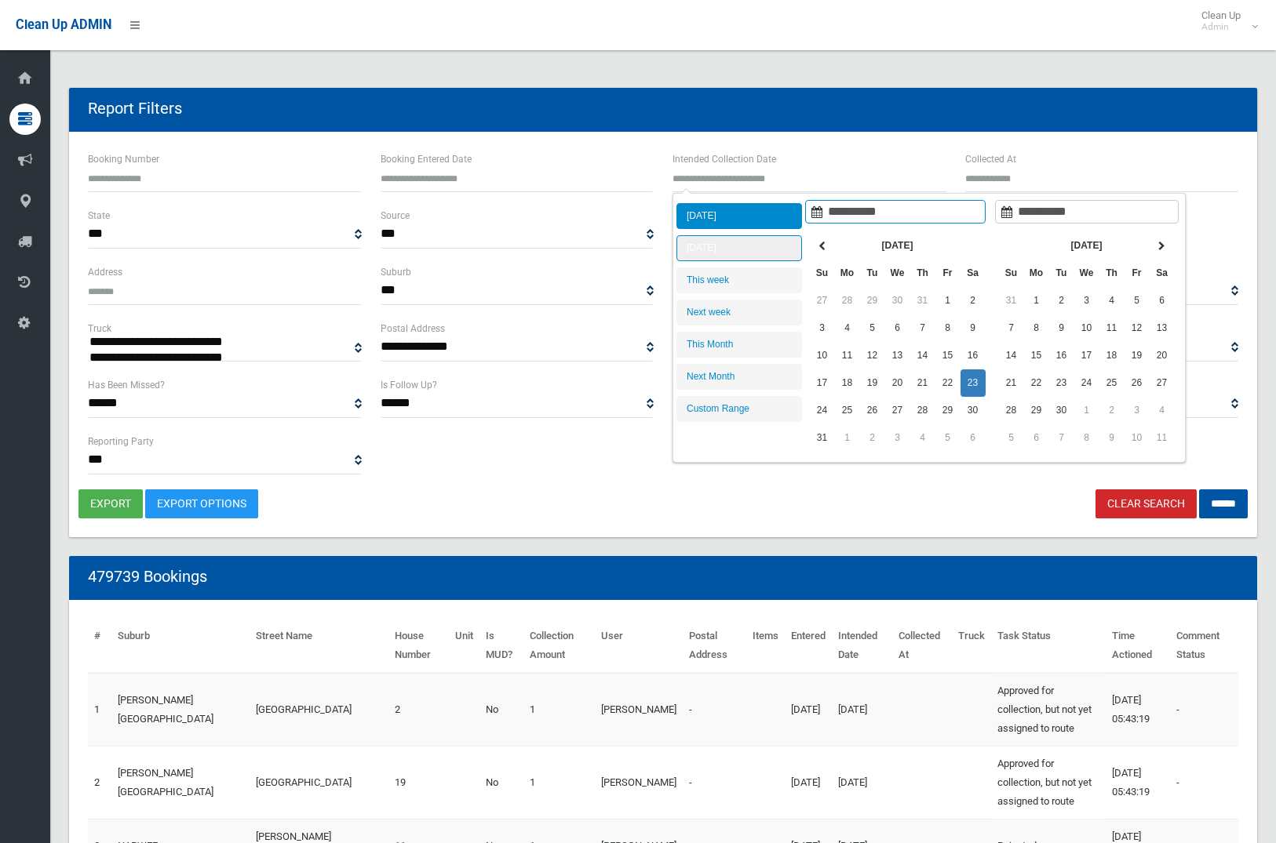
type input "**********"
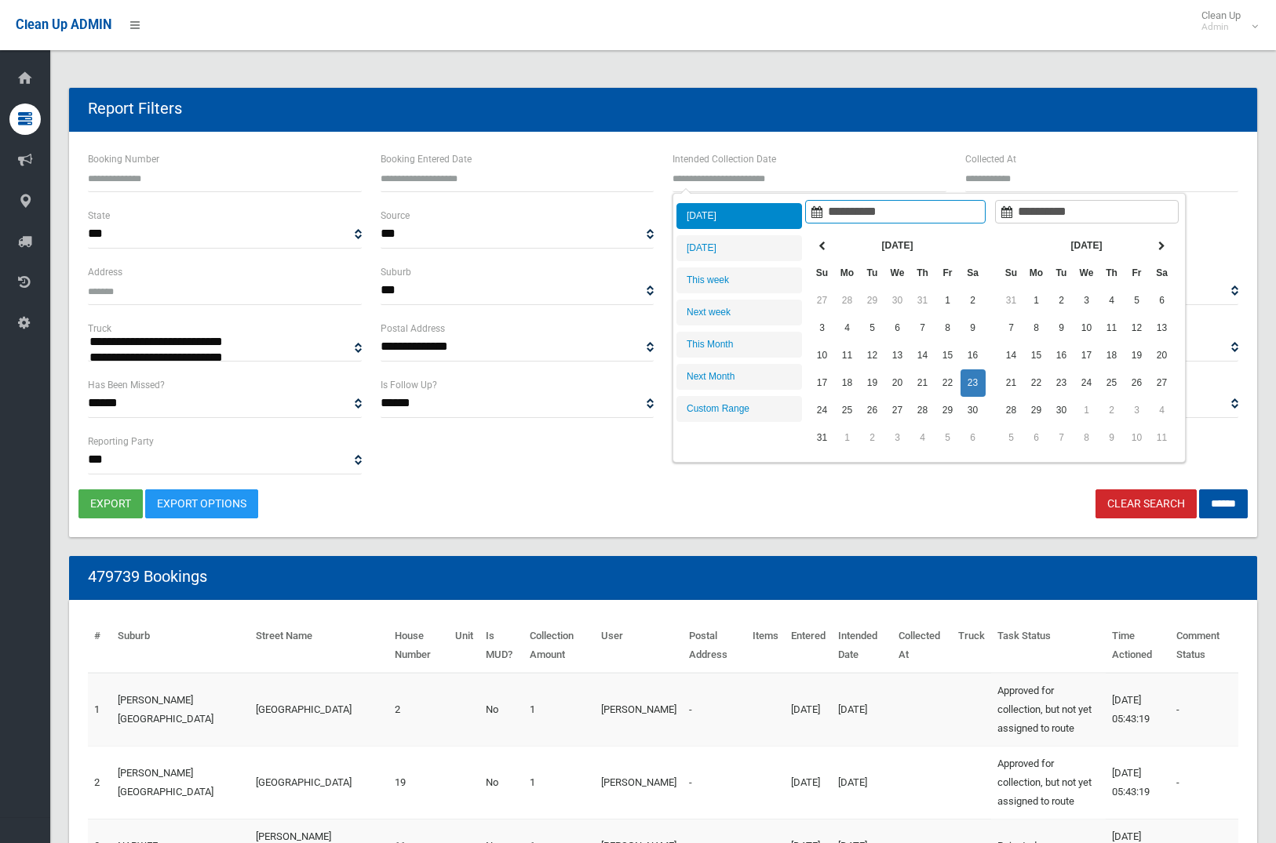
type input "**********"
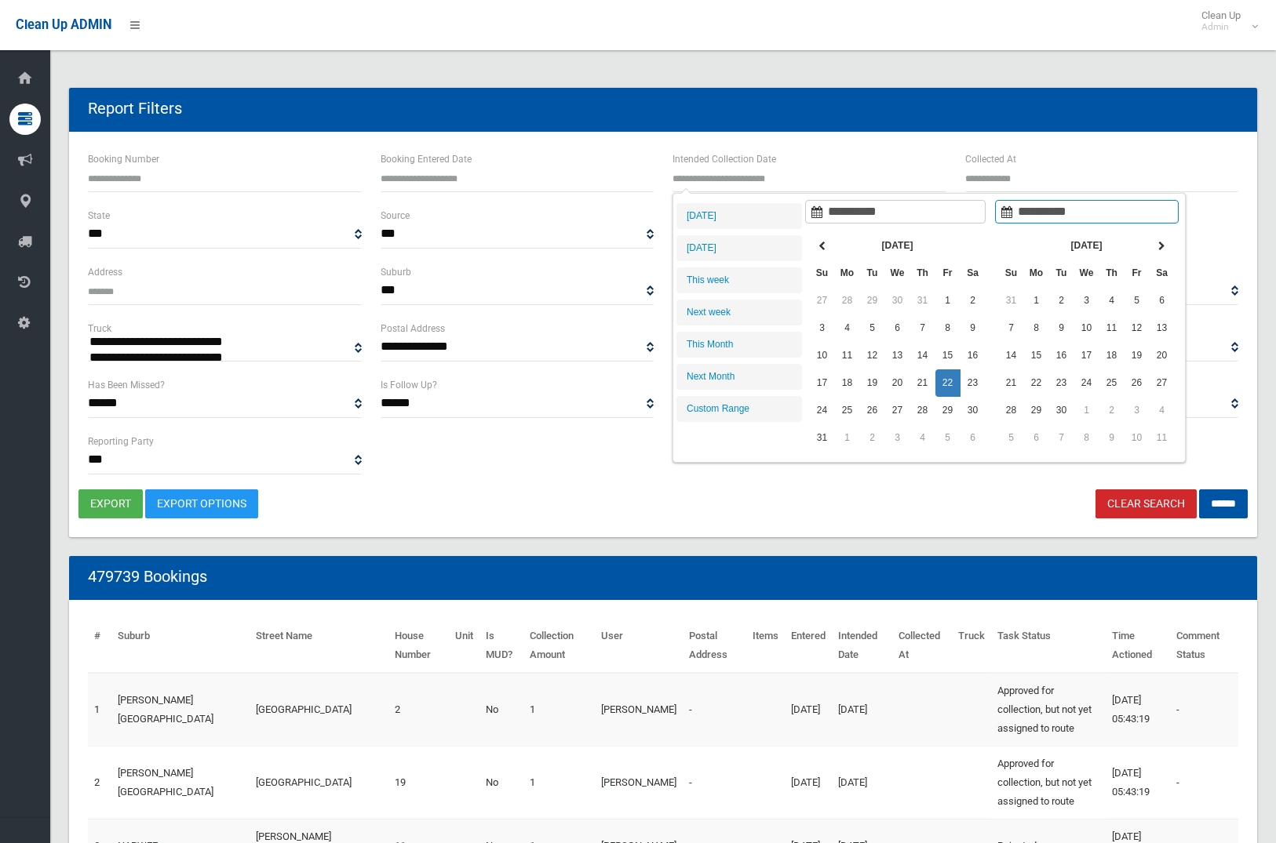
type input "**********"
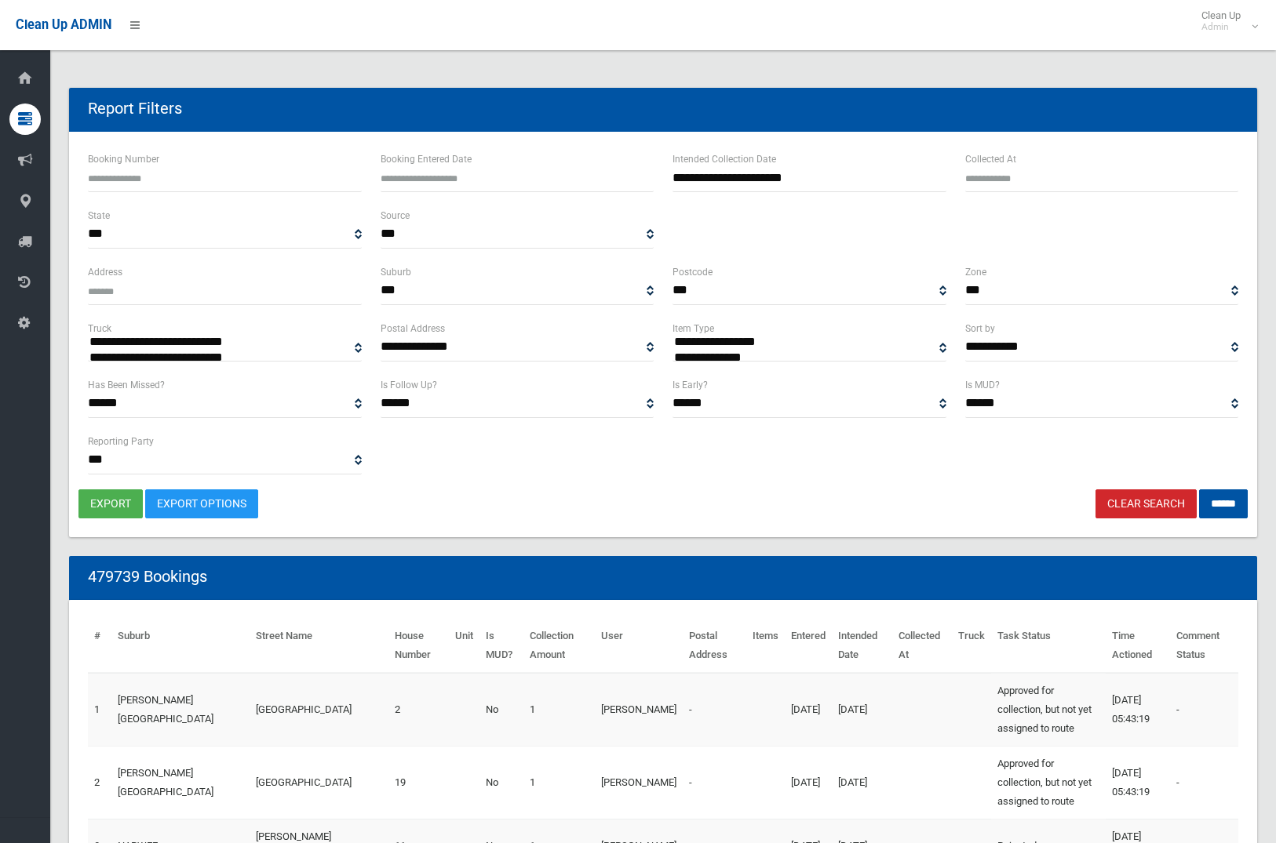
select select "**"
drag, startPoint x: 1216, startPoint y: 500, endPoint x: 1196, endPoint y: 499, distance: 20.4
click at [1210, 500] on input "******" at bounding box center [1223, 504] width 49 height 29
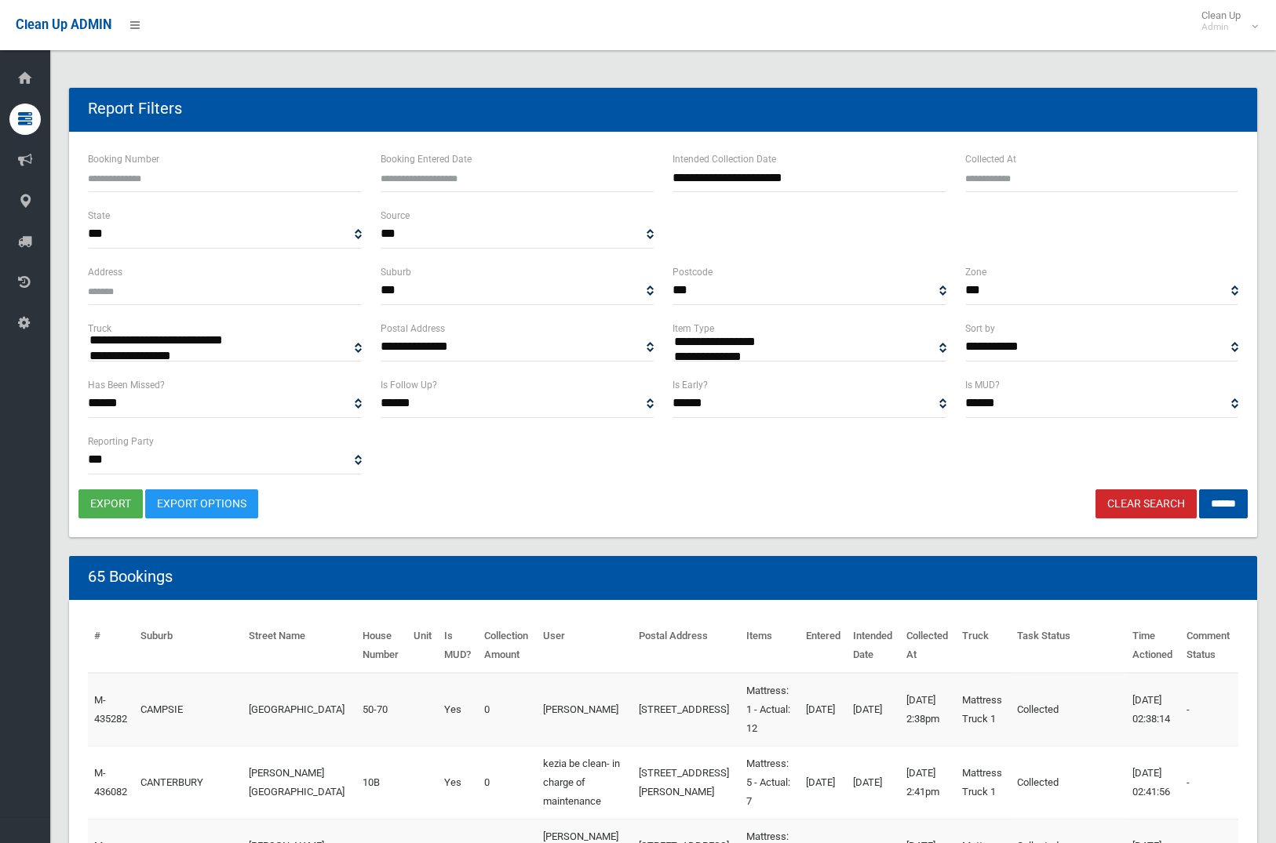
select select
click at [109, 502] on button "export" at bounding box center [110, 504] width 64 height 29
